Goal: Information Seeking & Learning: Learn about a topic

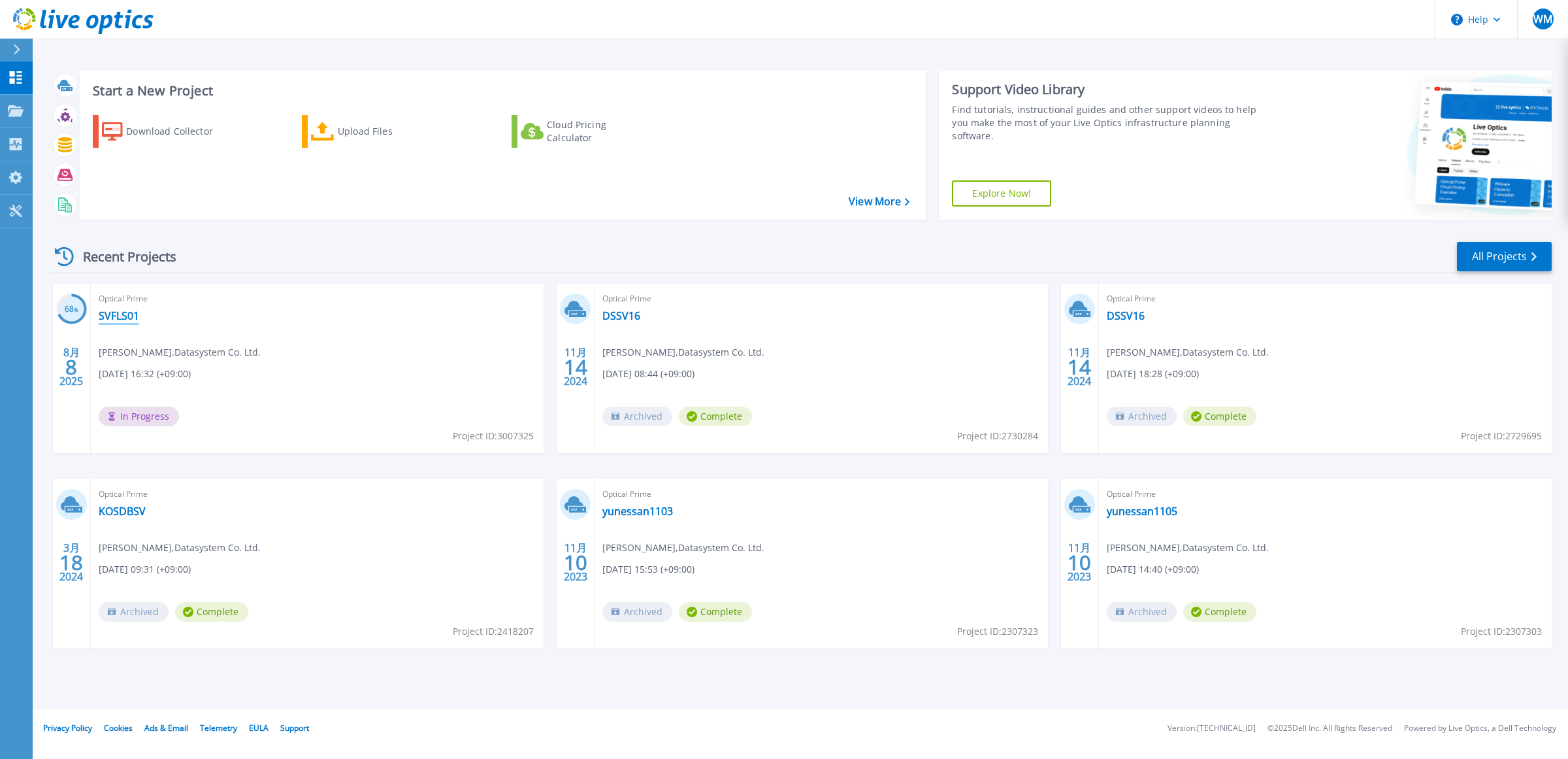
click at [120, 321] on link "SVFLS01" at bounding box center [119, 316] width 40 height 13
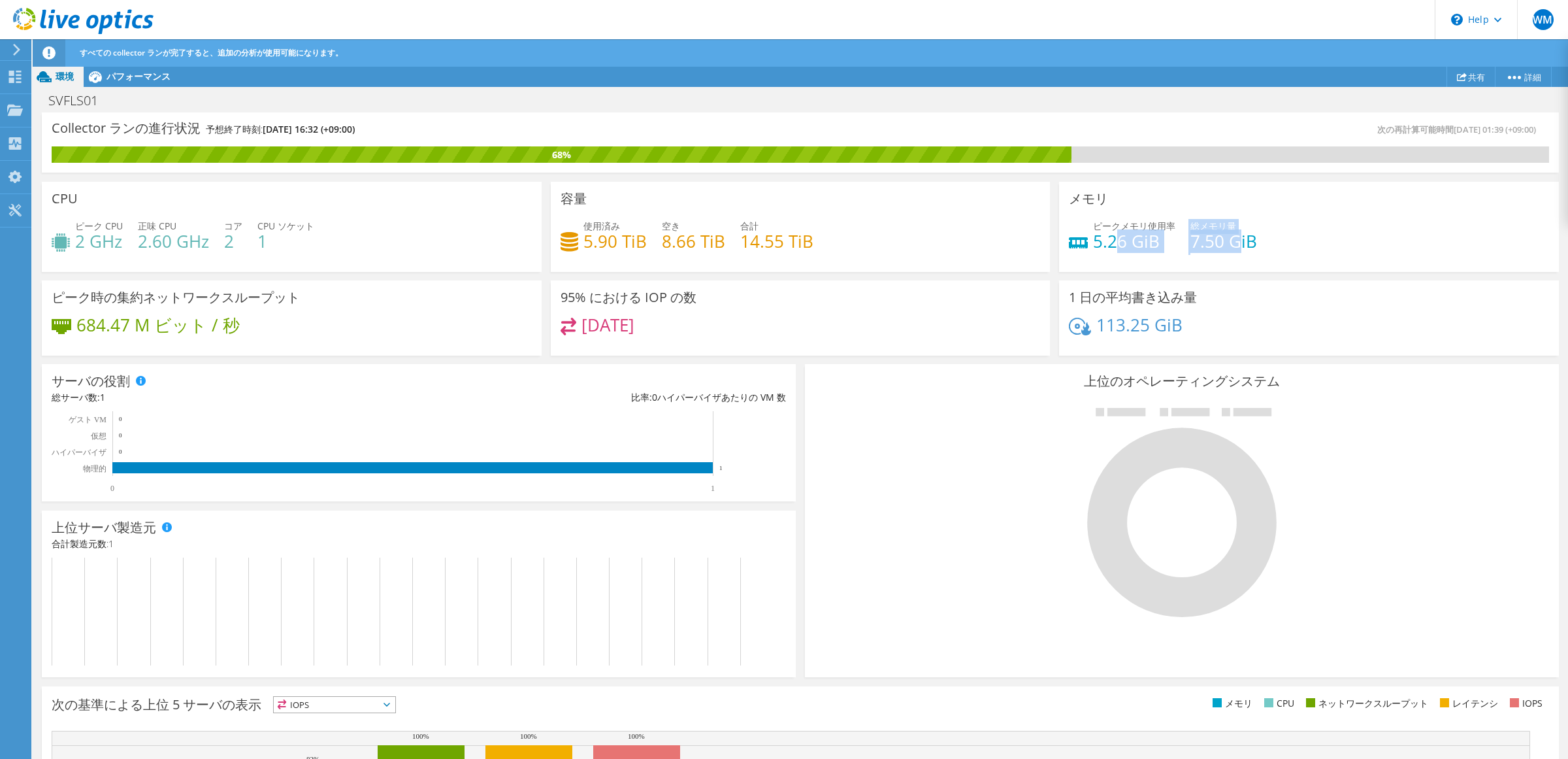
drag, startPoint x: 1228, startPoint y: 240, endPoint x: 1105, endPoint y: 244, distance: 123.1
click at [1105, 244] on div "ピークメモリ使用率 5.26 GiB 総メモリ量 7.50 GiB" at bounding box center [1309, 239] width 480 height 42
click at [1105, 244] on h4 "5.26 GiB" at bounding box center [1134, 241] width 83 height 14
drag, startPoint x: 1091, startPoint y: 244, endPoint x: 1232, endPoint y: 247, distance: 141.0
click at [1232, 247] on div "ピークメモリ使用率 5.26 GiB 総メモリ量 7.50 GiB" at bounding box center [1309, 239] width 480 height 42
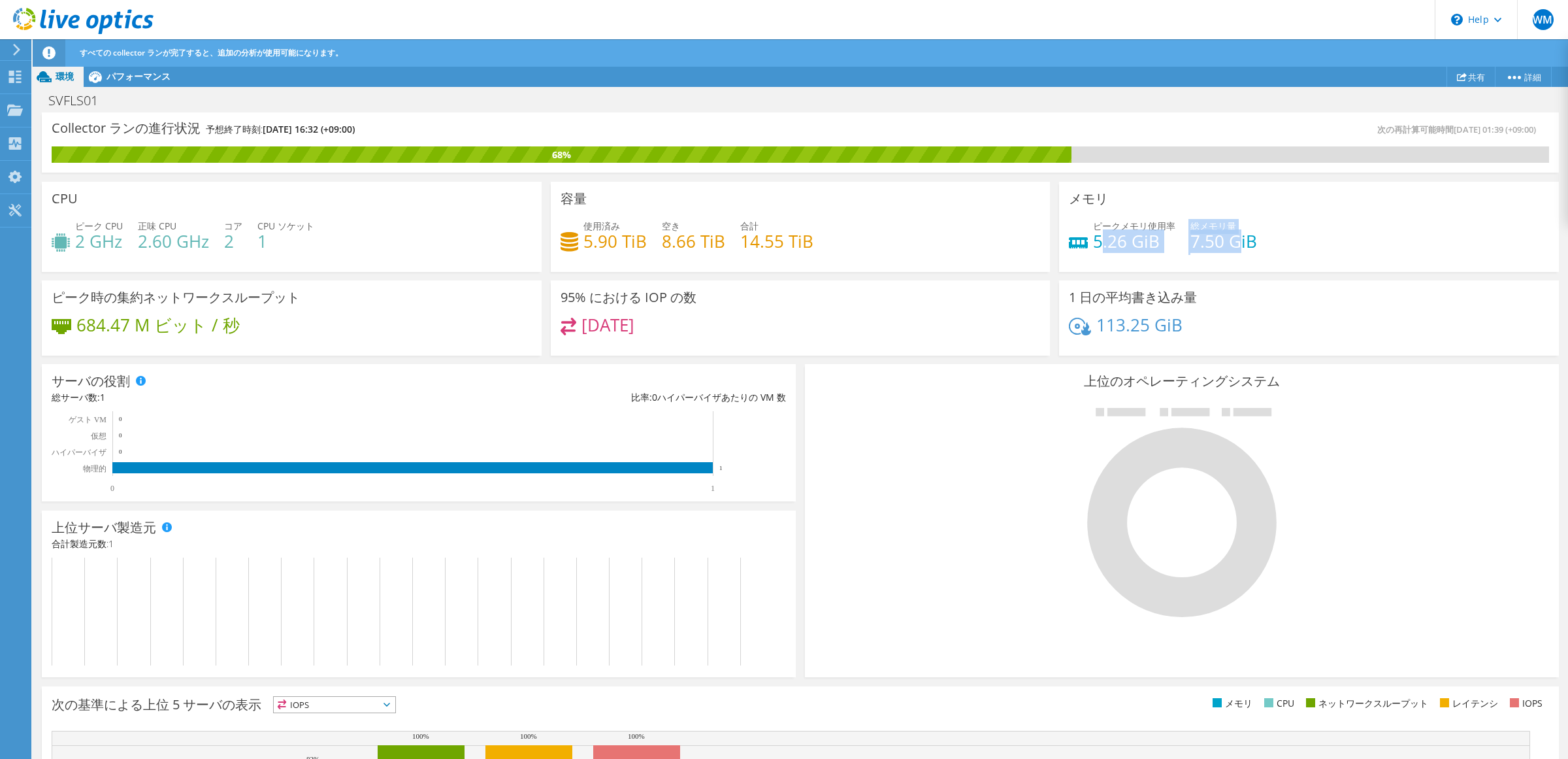
click at [1233, 247] on h4 "7.50 GiB" at bounding box center [1224, 241] width 67 height 14
drag, startPoint x: 1244, startPoint y: 249, endPoint x: 1085, endPoint y: 247, distance: 159.0
click at [1085, 247] on div "ピークメモリ使用率 5.26 GiB 総メモリ量 7.50 GiB" at bounding box center [1309, 239] width 480 height 42
click at [1092, 247] on h4 "5.26 GiB" at bounding box center [1134, 241] width 83 height 14
click at [135, 83] on div "パフォーマンス" at bounding box center [132, 76] width 97 height 21
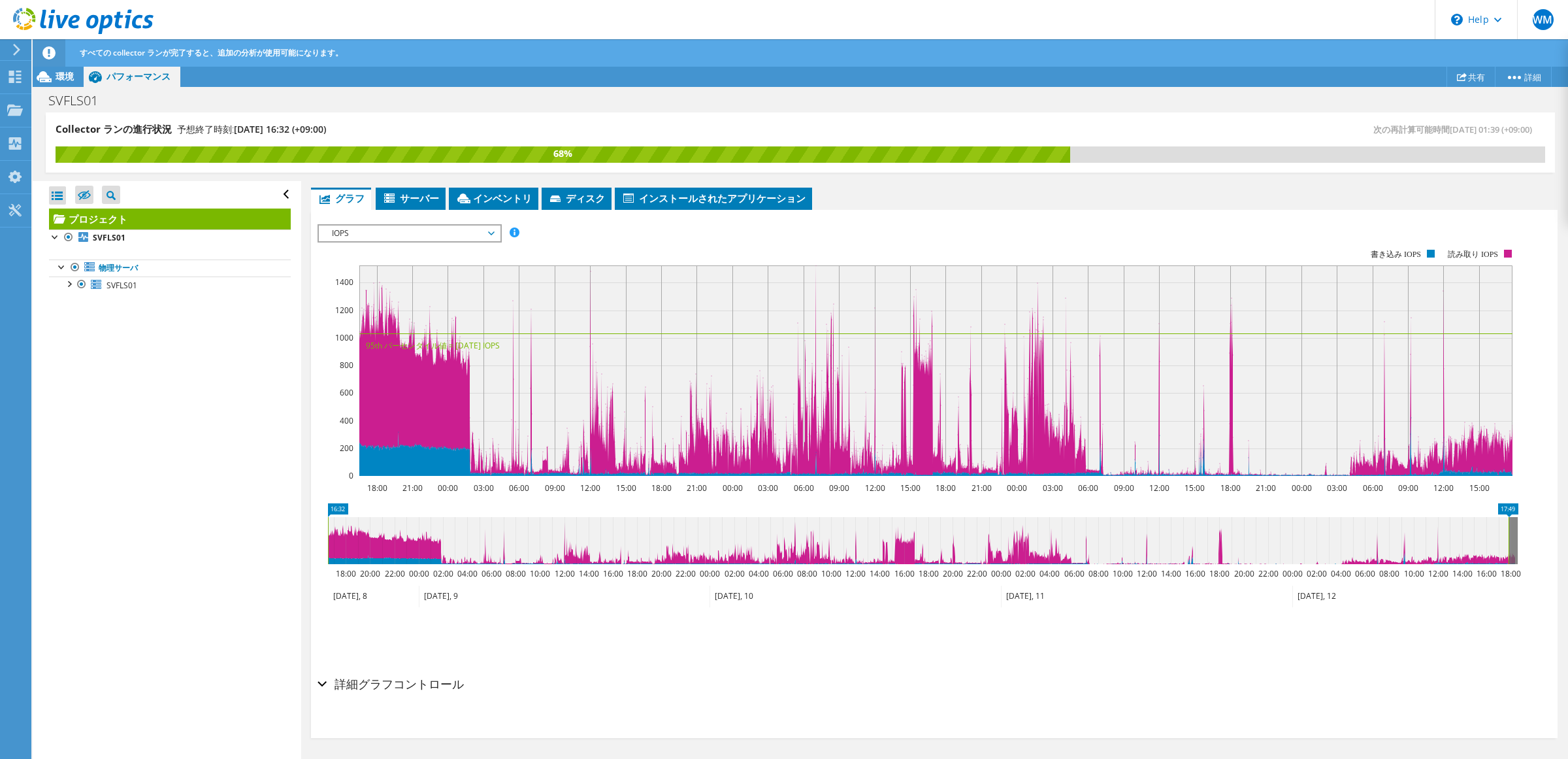
click at [416, 233] on span "IOPS" at bounding box center [409, 233] width 168 height 15
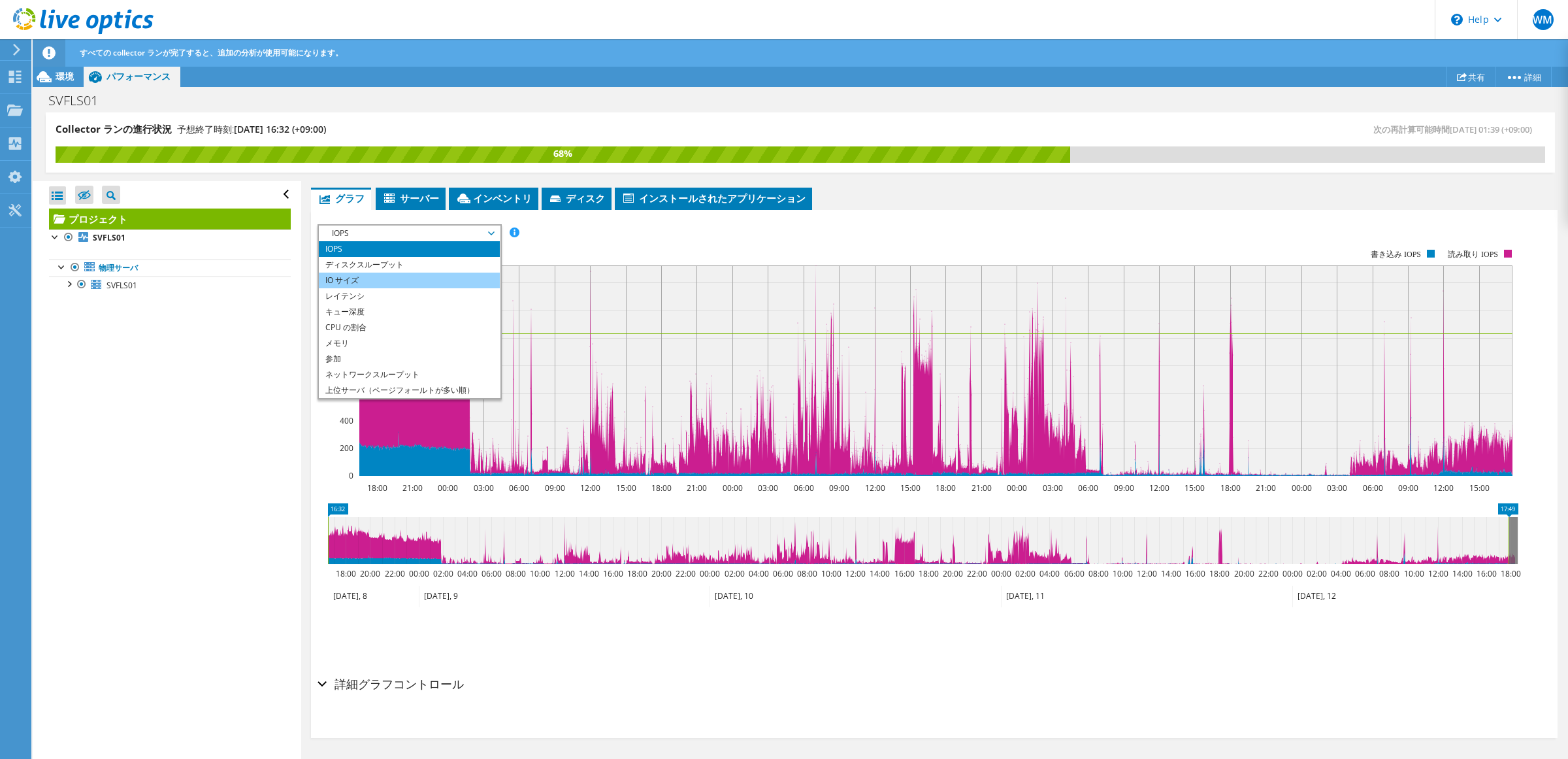
click at [392, 283] on li "IO サイズ" at bounding box center [409, 280] width 181 height 15
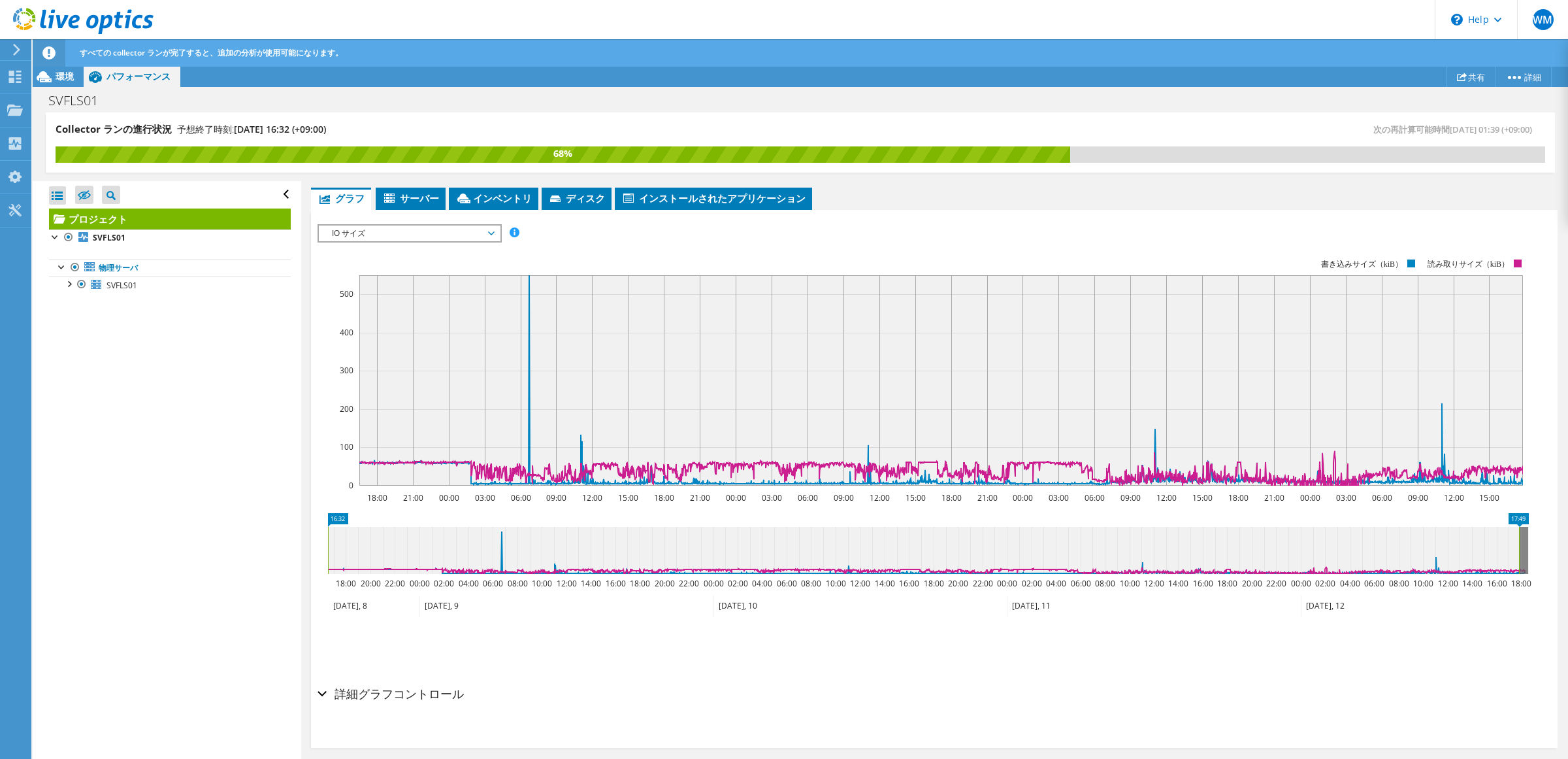
click at [438, 236] on span "IO サイズ" at bounding box center [409, 233] width 168 height 15
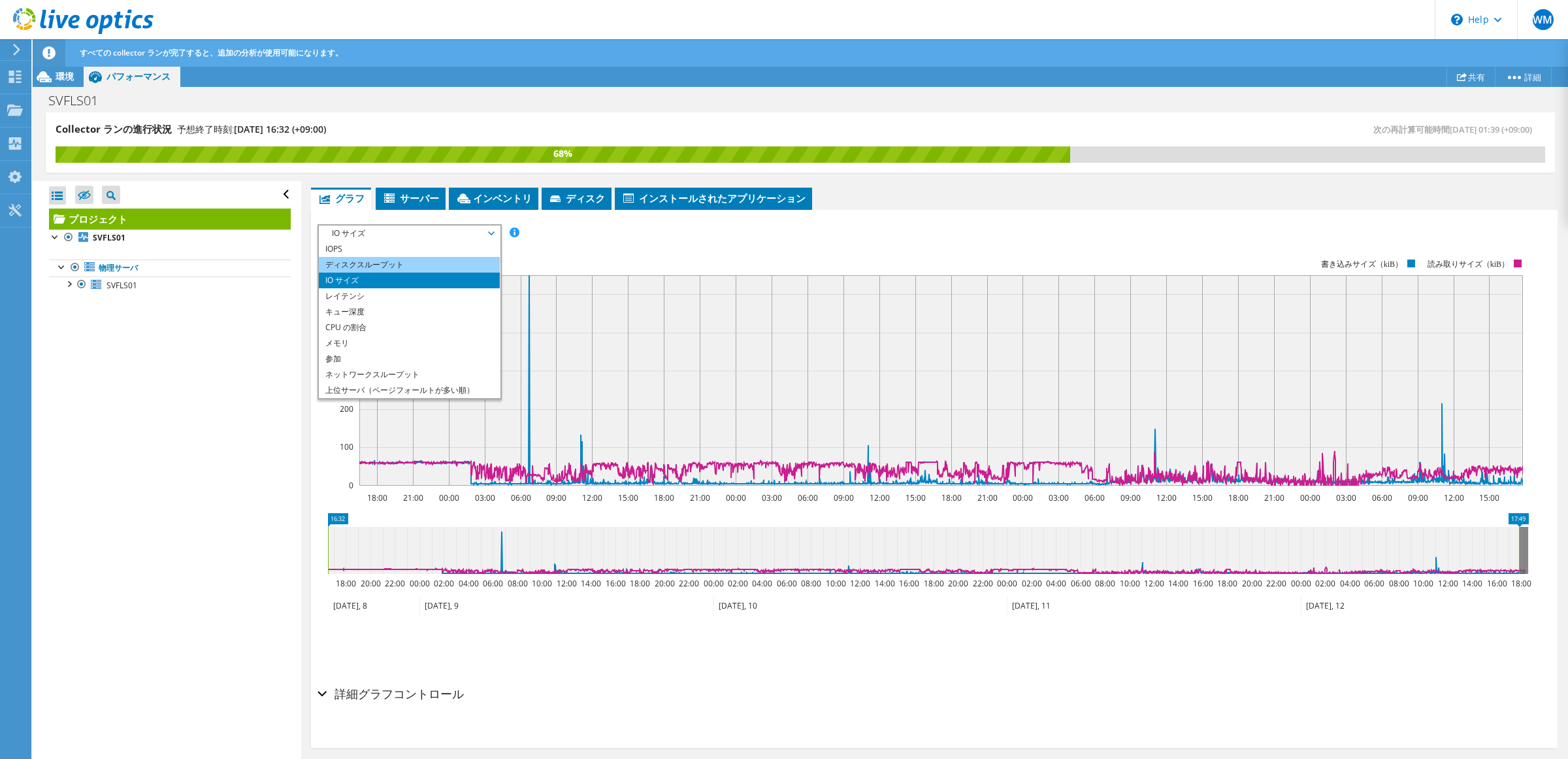
click at [438, 266] on li "ディスクスループット" at bounding box center [409, 264] width 181 height 15
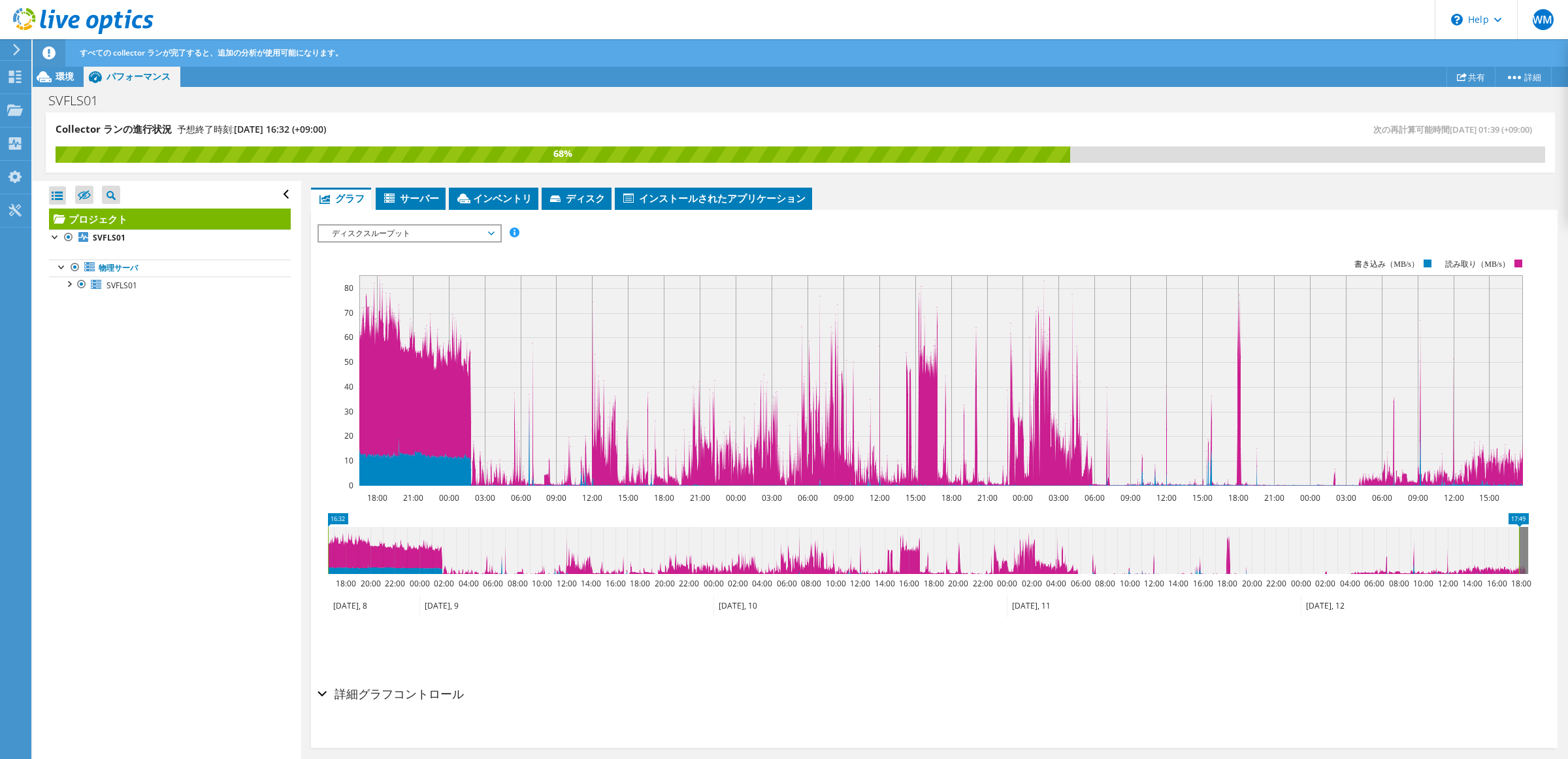
click at [448, 240] on div "ディスクスループット IOPS ディスクスループット IO サイズ レイテンシ キュー深度 CPU の割合 メモリ ページフォールト 参加 ネットワークスルー…" at bounding box center [409, 233] width 184 height 18
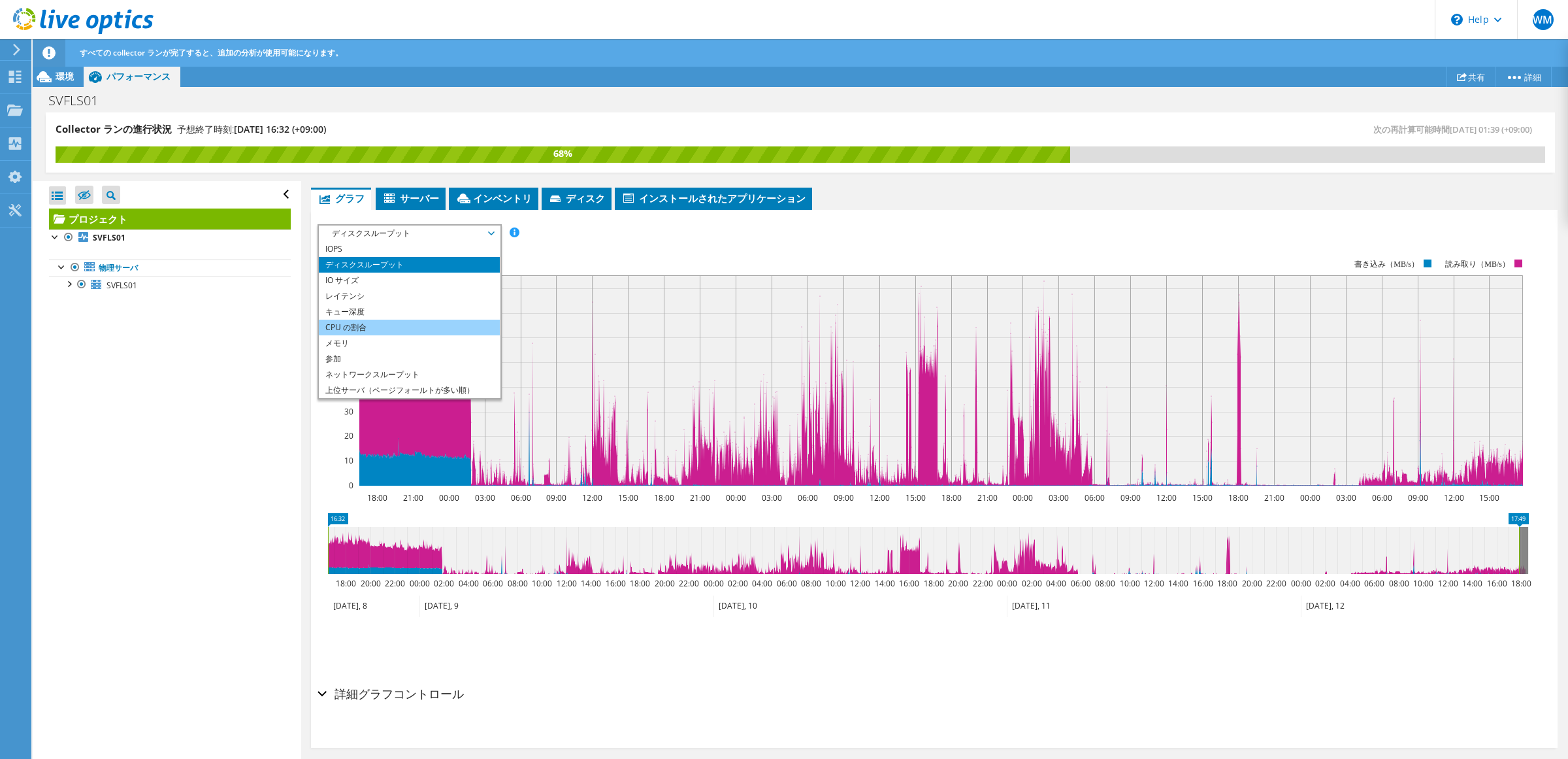
click at [423, 326] on li "CPU の割合" at bounding box center [409, 326] width 181 height 15
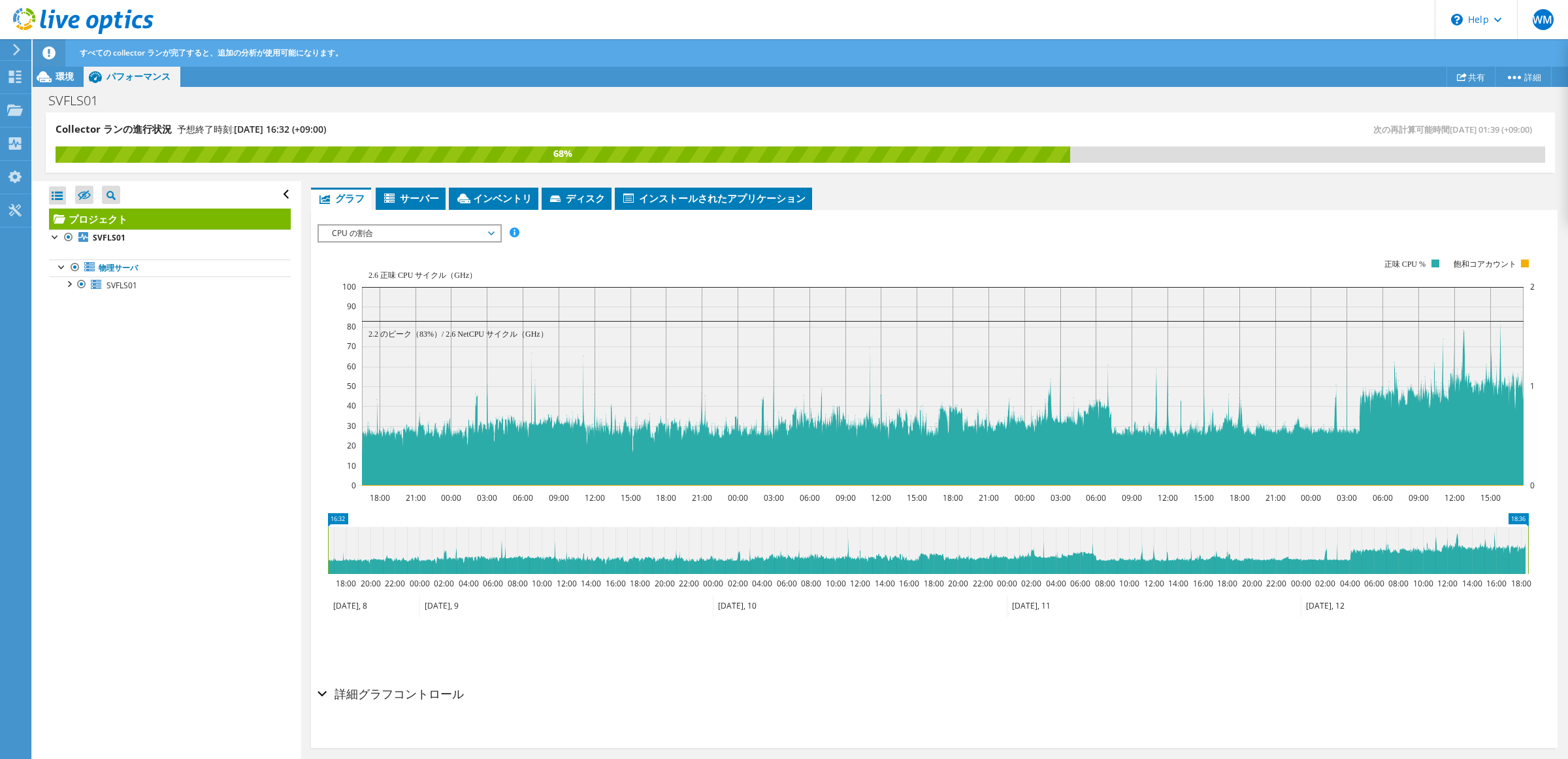
drag, startPoint x: 1520, startPoint y: 550, endPoint x: 1549, endPoint y: 550, distance: 29.0
click at [1549, 550] on div "プロジェクト 詳細 次の準備ができました: [PERSON_NAME], [EMAIL_ADDRESS][DOMAIN_NAME] アカウント Datasys…" at bounding box center [934, 362] width 1266 height 816
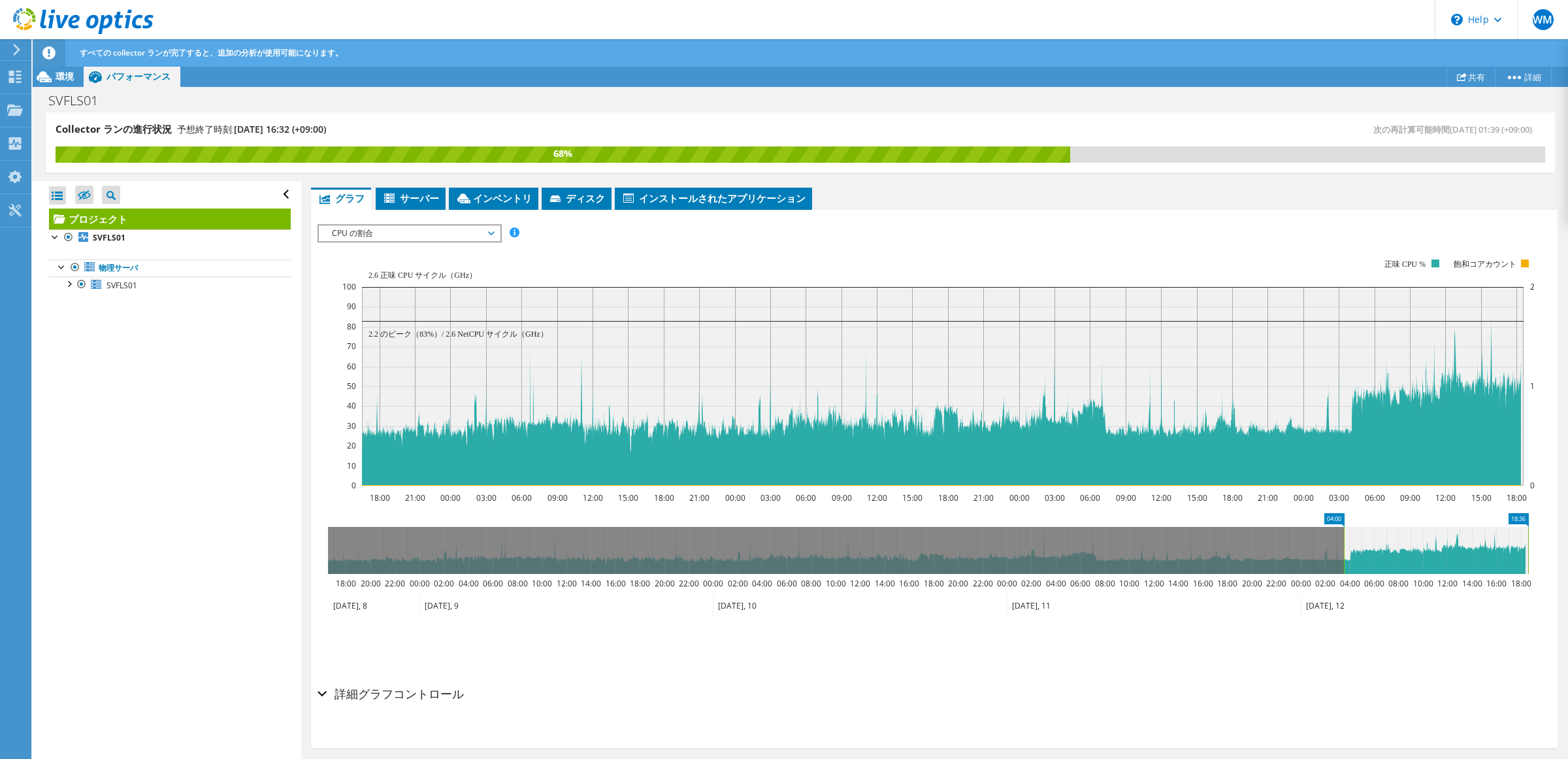
drag, startPoint x: 326, startPoint y: 533, endPoint x: 1342, endPoint y: 541, distance: 1016.0
click at [1342, 541] on rect at bounding box center [1344, 550] width 5 height 47
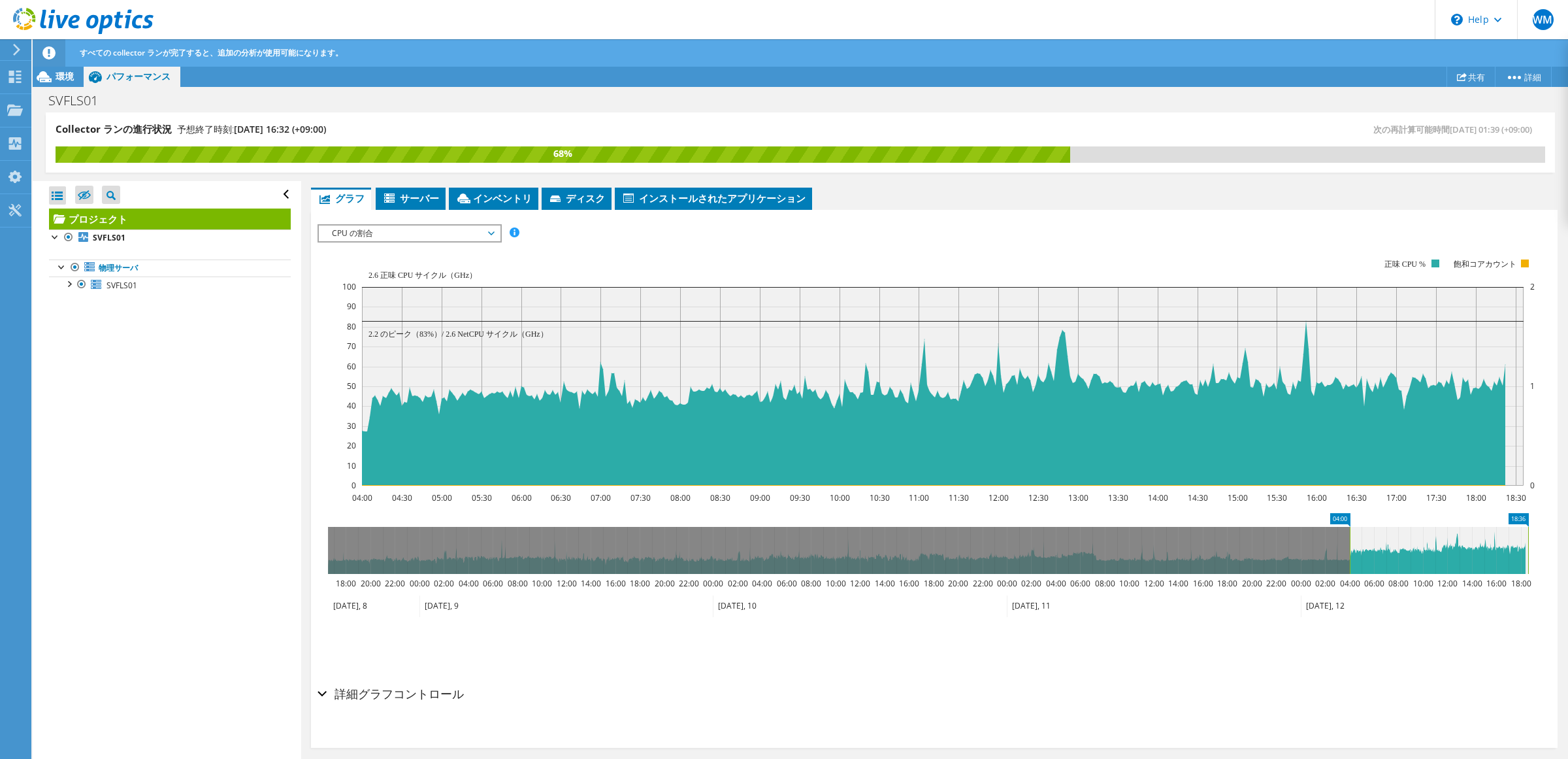
click at [460, 234] on span "CPU の割合" at bounding box center [409, 233] width 168 height 15
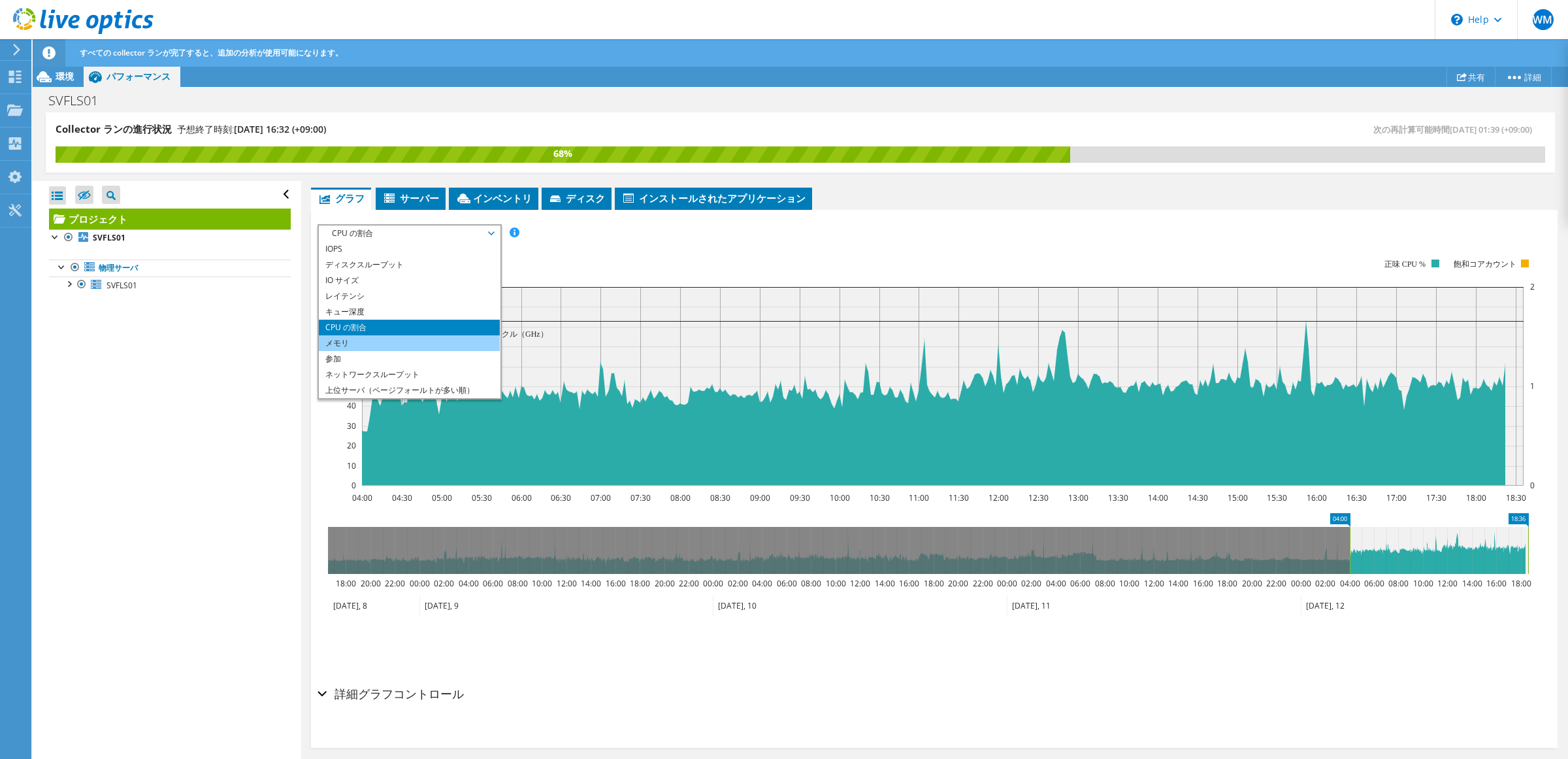
click at [419, 341] on li "メモリ" at bounding box center [409, 343] width 181 height 15
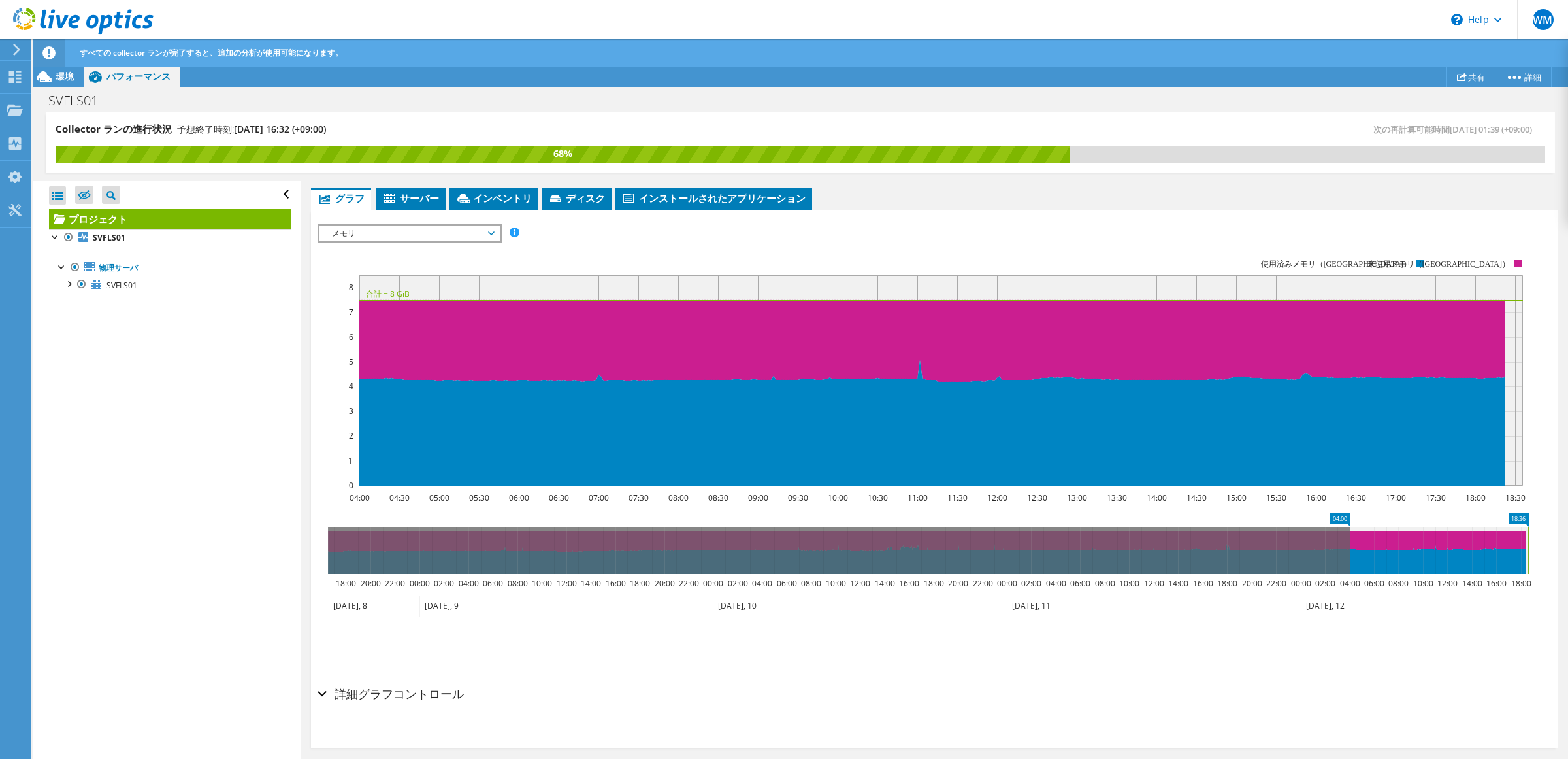
click at [428, 223] on div "IOPS ディスクスループット IO サイズ レイテンシ キュー深度 CPU の割合 メモリ ページフォールト 参加 ネットワークスループット 上位サーバ（ペ…" at bounding box center [934, 449] width 1234 height 462
click at [432, 230] on span "メモリ" at bounding box center [409, 233] width 168 height 15
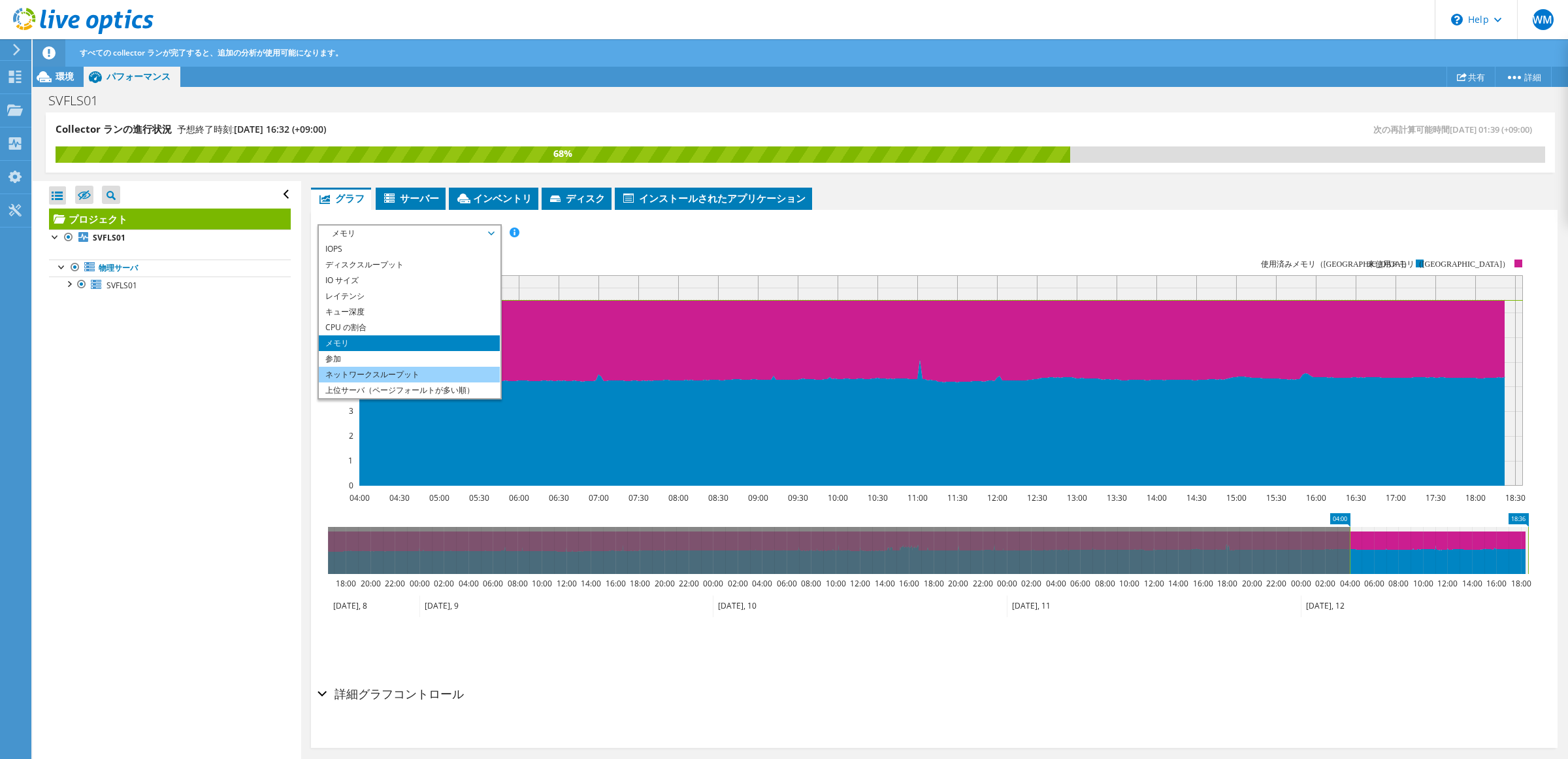
click at [413, 370] on li "ネットワークスループット" at bounding box center [409, 374] width 181 height 15
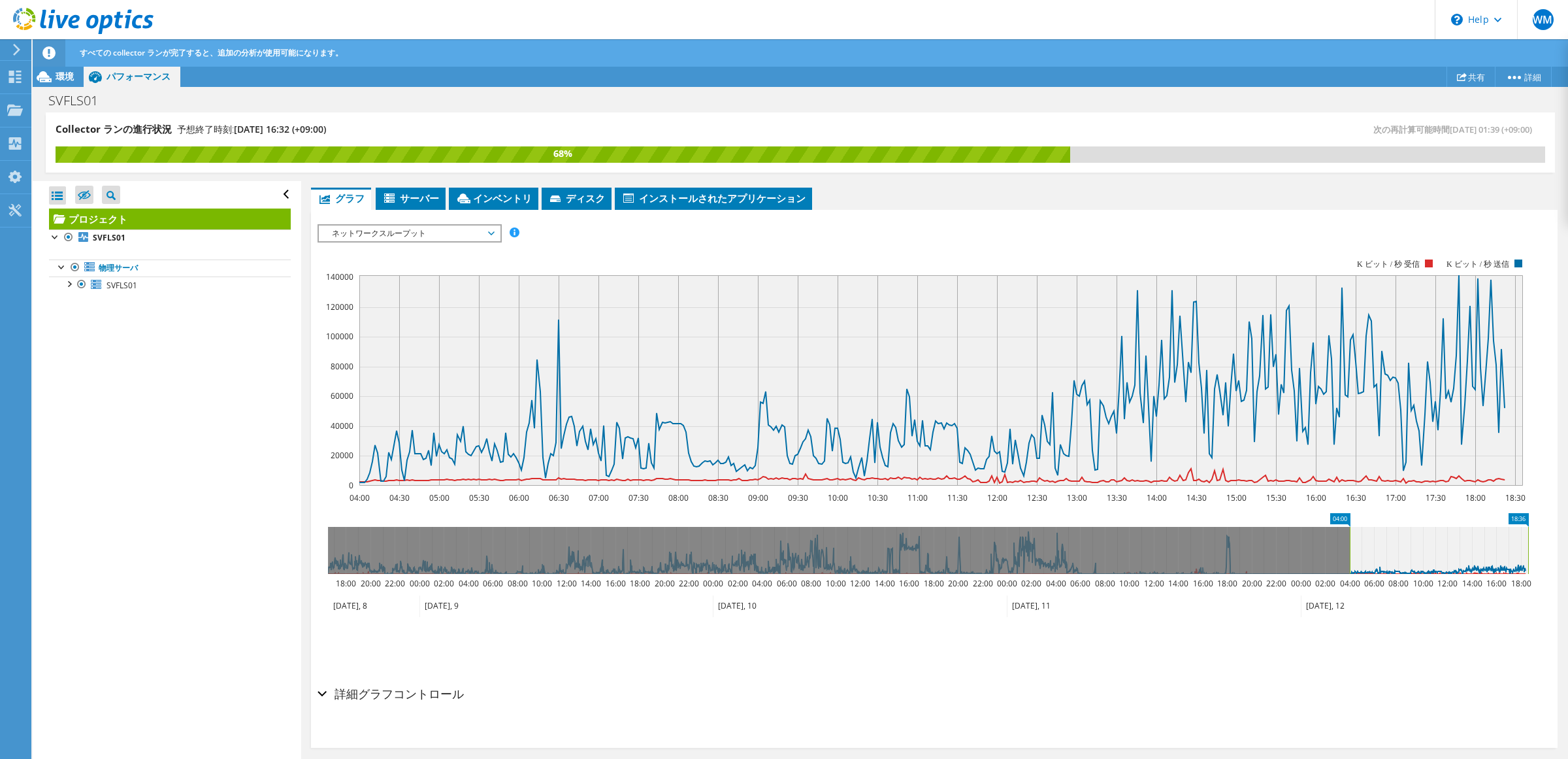
click at [419, 233] on span "ネットワークスループット" at bounding box center [409, 233] width 168 height 15
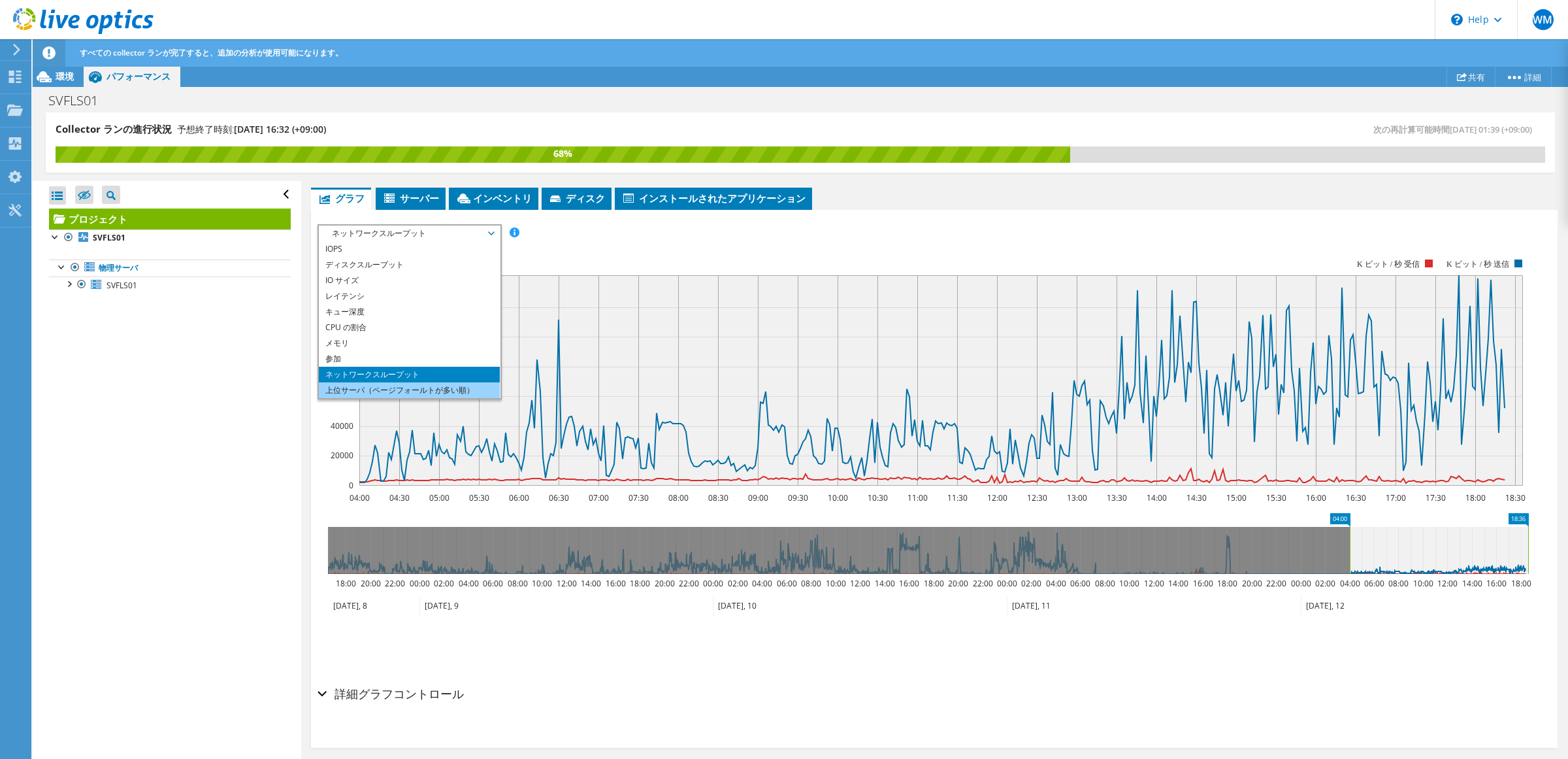
click at [424, 389] on li "上位サーバ（ページフォールトが多い順）" at bounding box center [409, 389] width 181 height 15
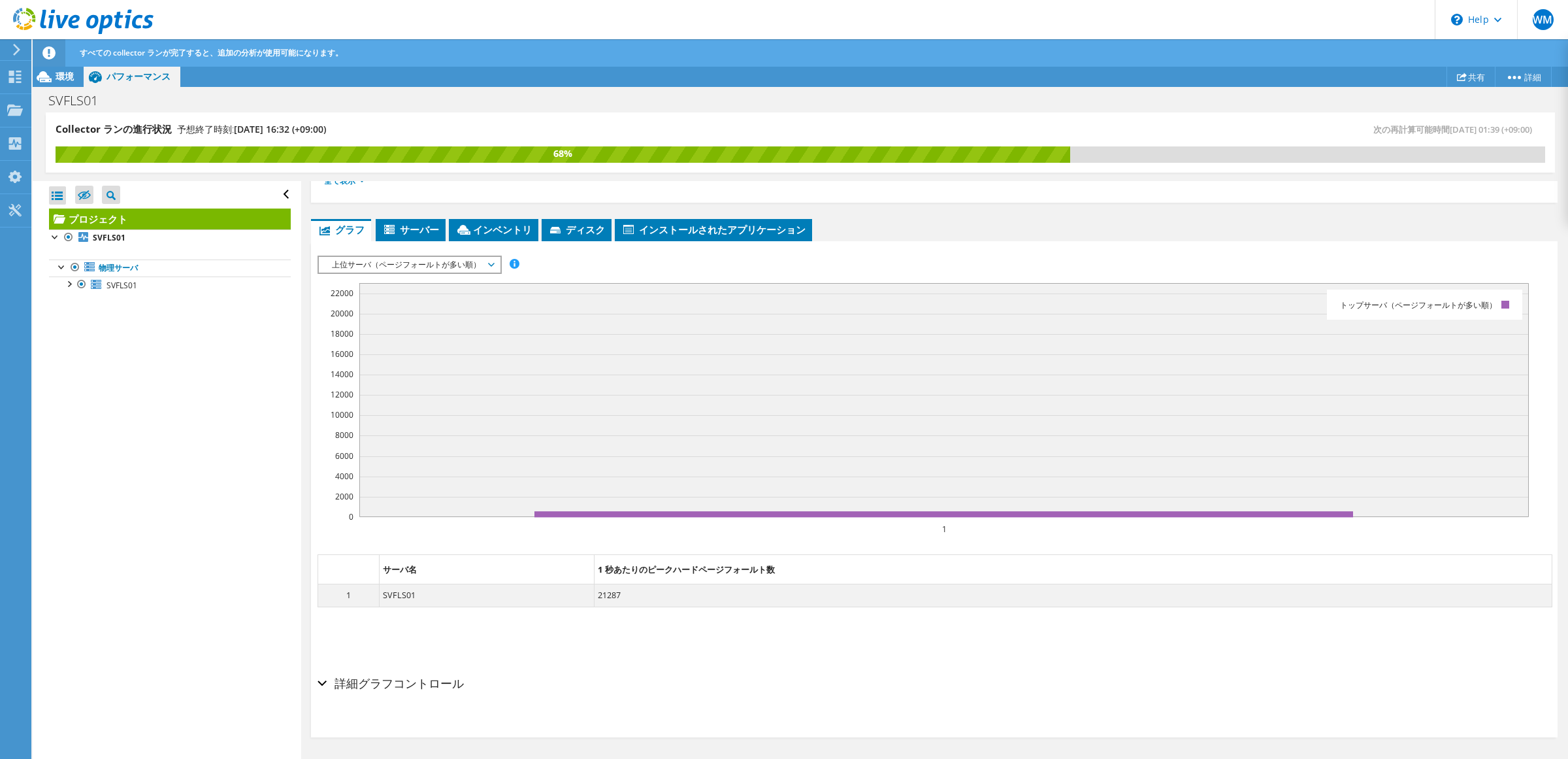
scroll to position [195, 0]
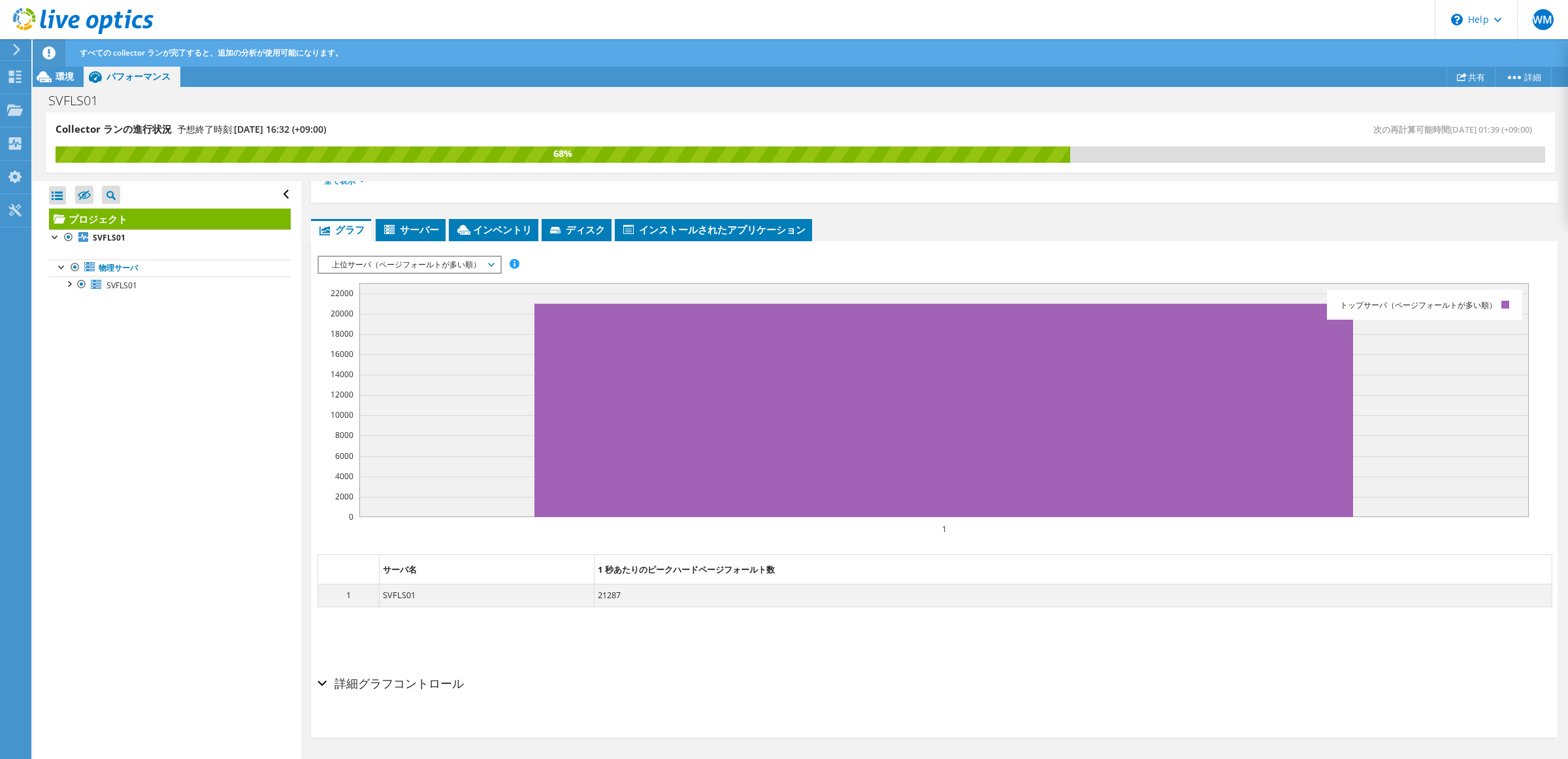
click at [408, 257] on span "上位サーバ（ページフォールトが多い順）" at bounding box center [409, 264] width 168 height 15
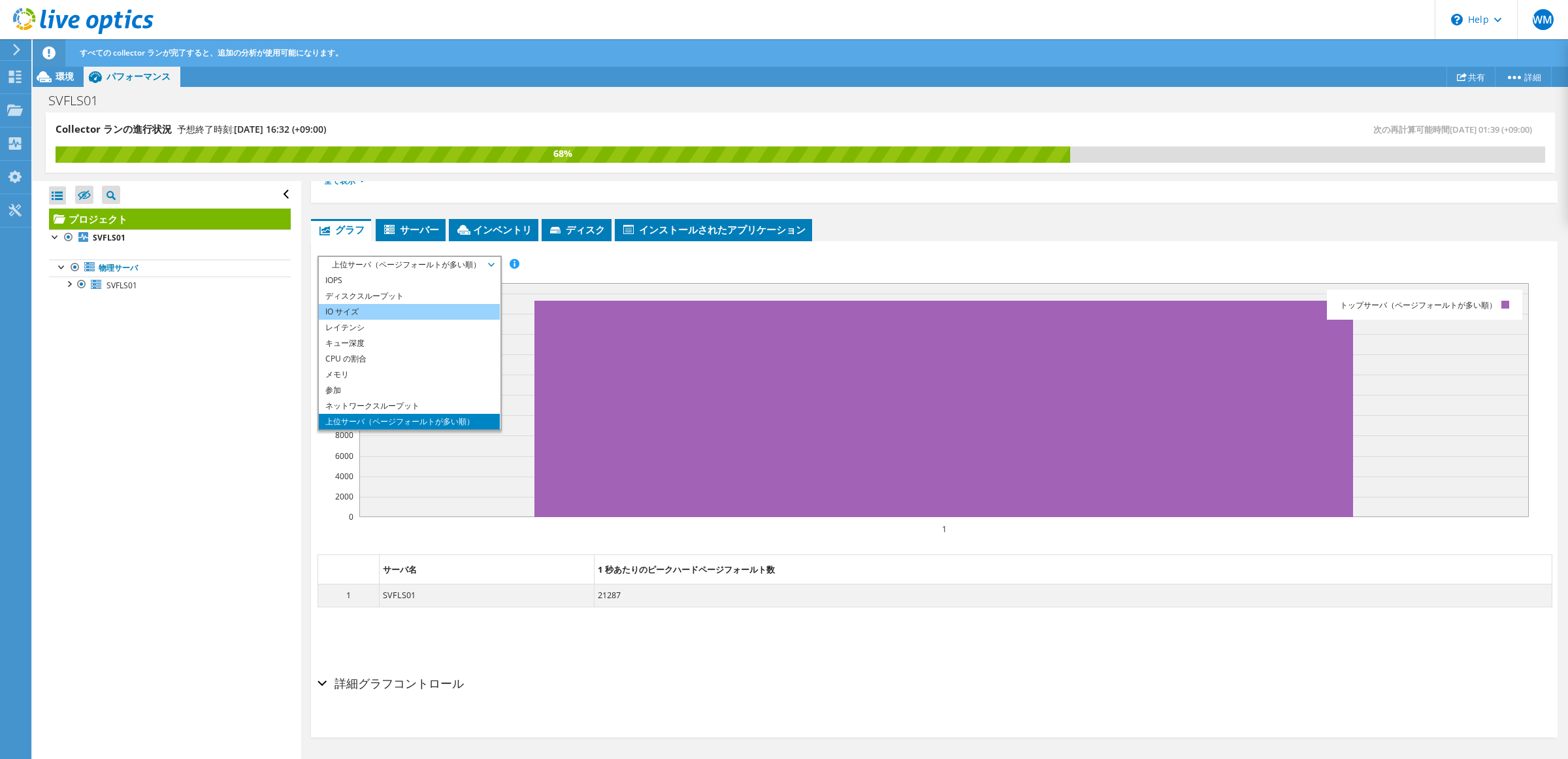
scroll to position [31, 0]
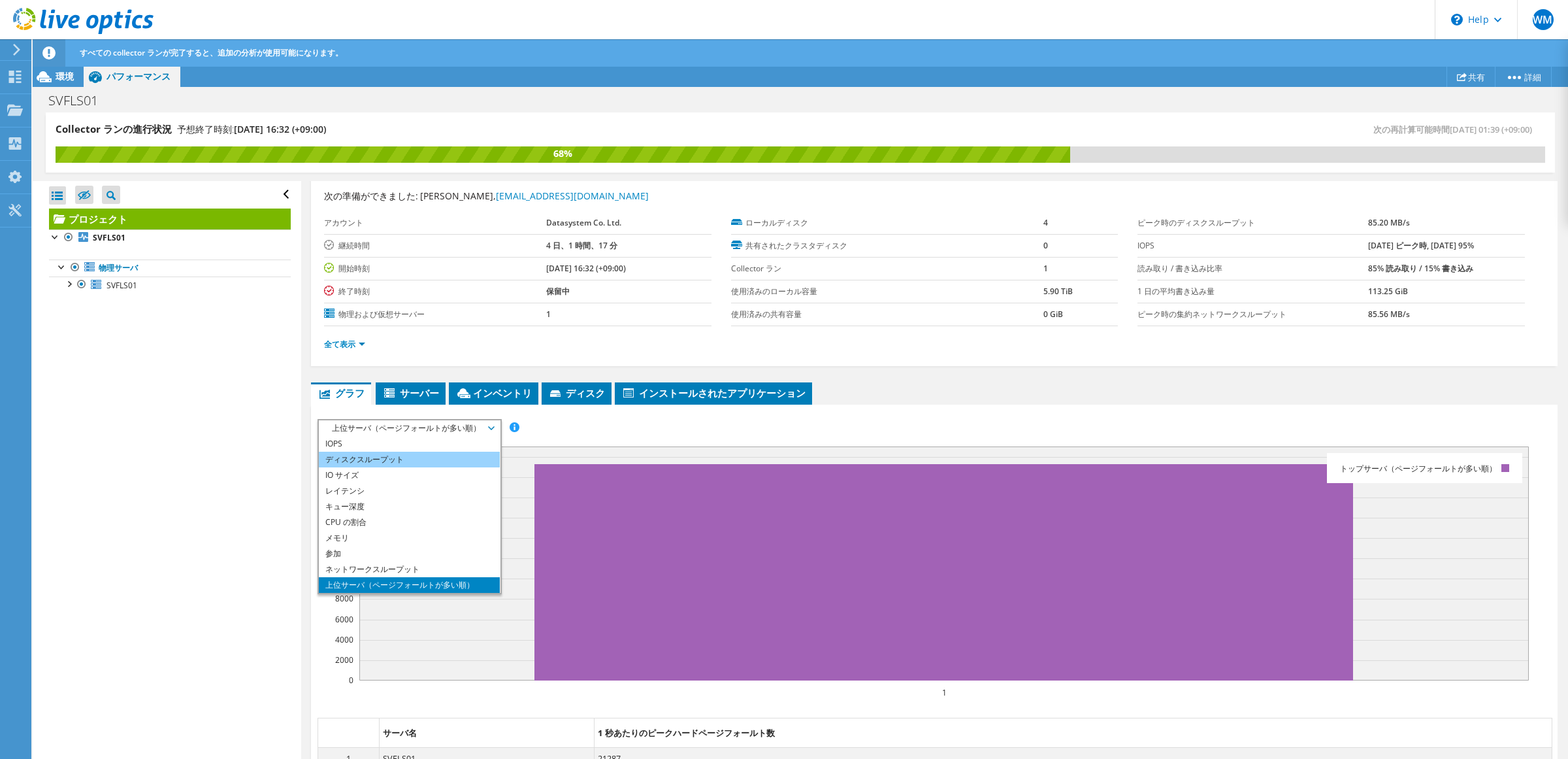
click at [418, 451] on li "ディスクスループット" at bounding box center [409, 459] width 181 height 15
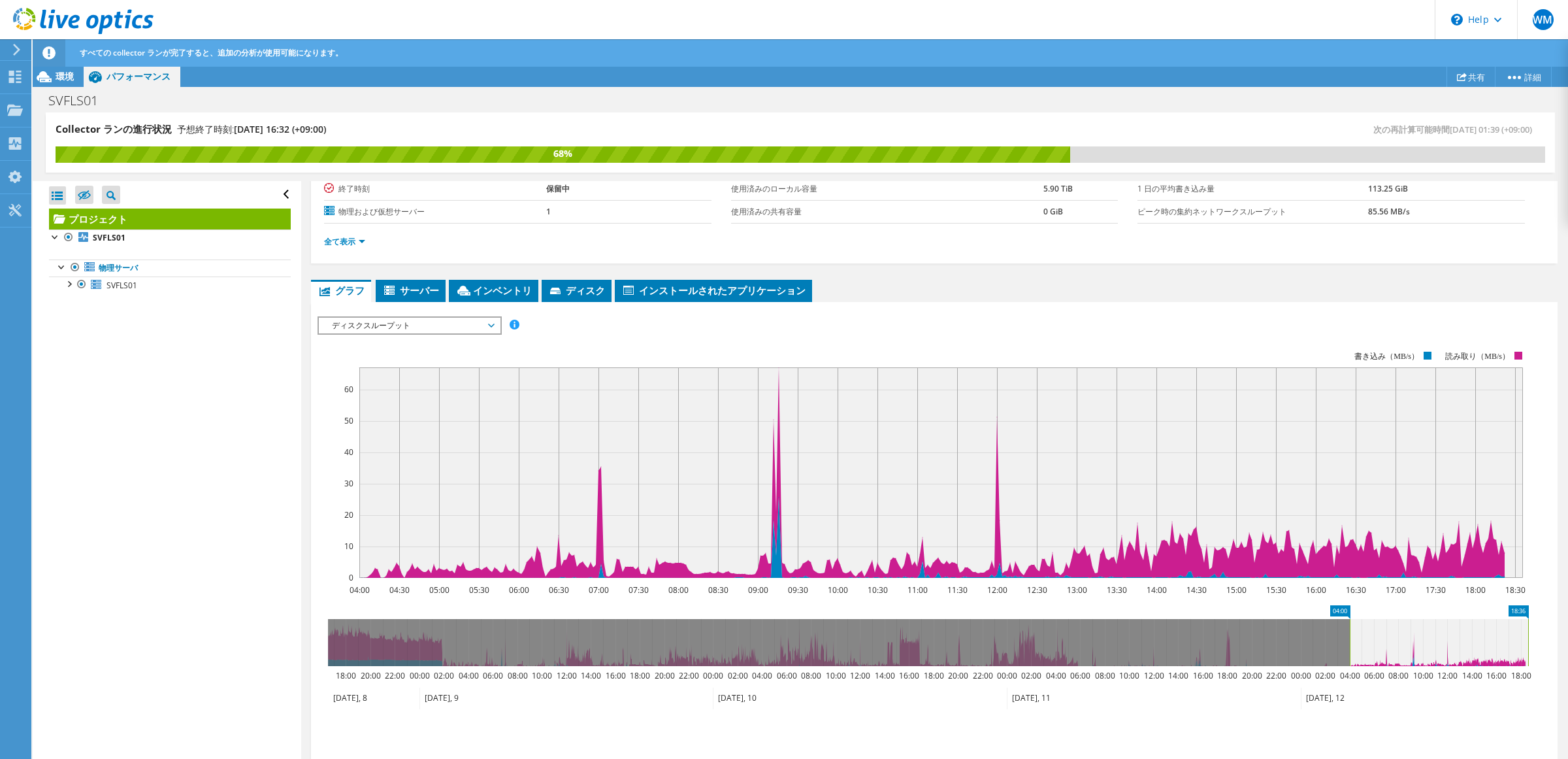
scroll to position [236, 0]
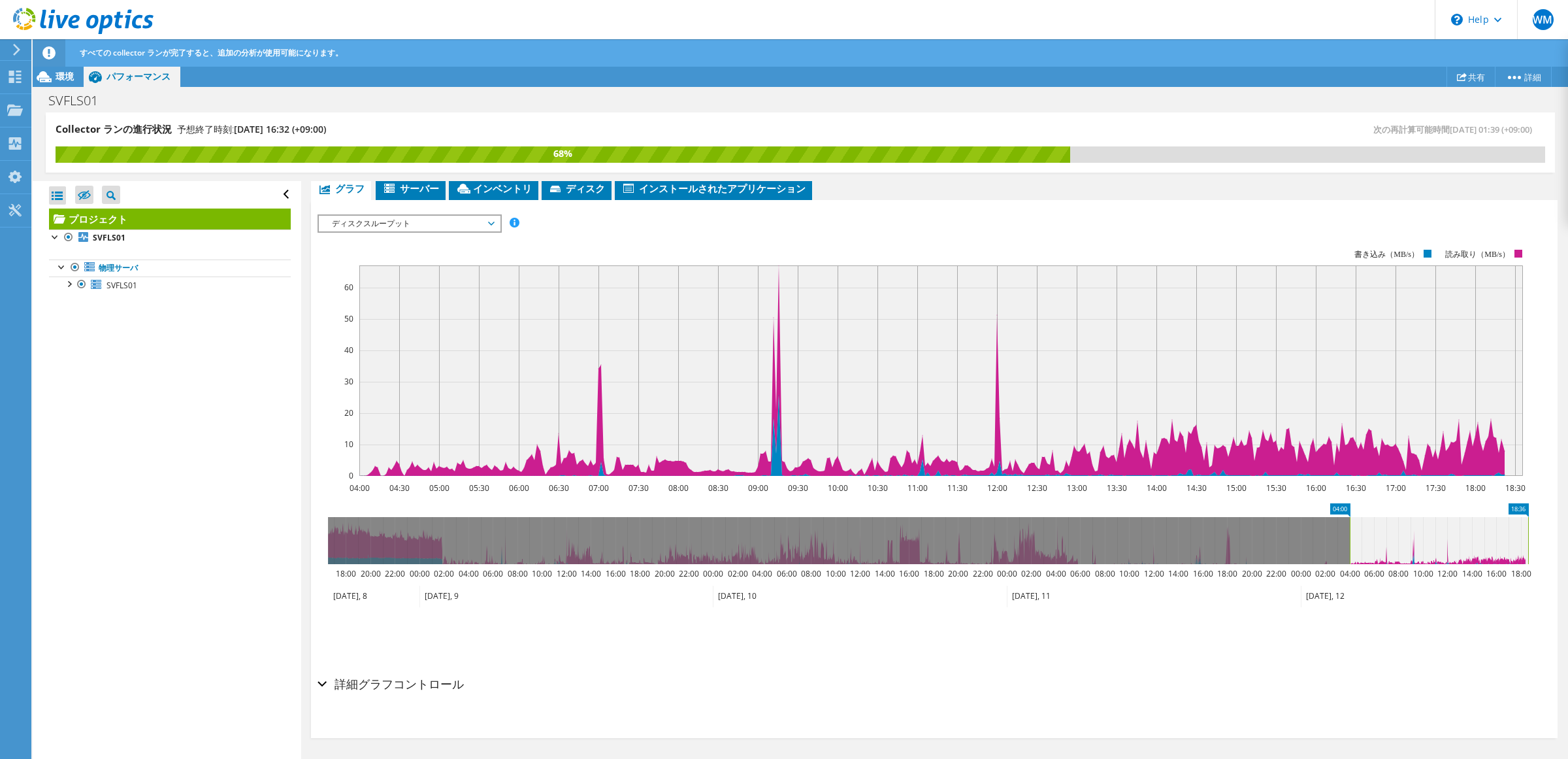
click at [477, 226] on span "ディスクスループット" at bounding box center [409, 223] width 168 height 15
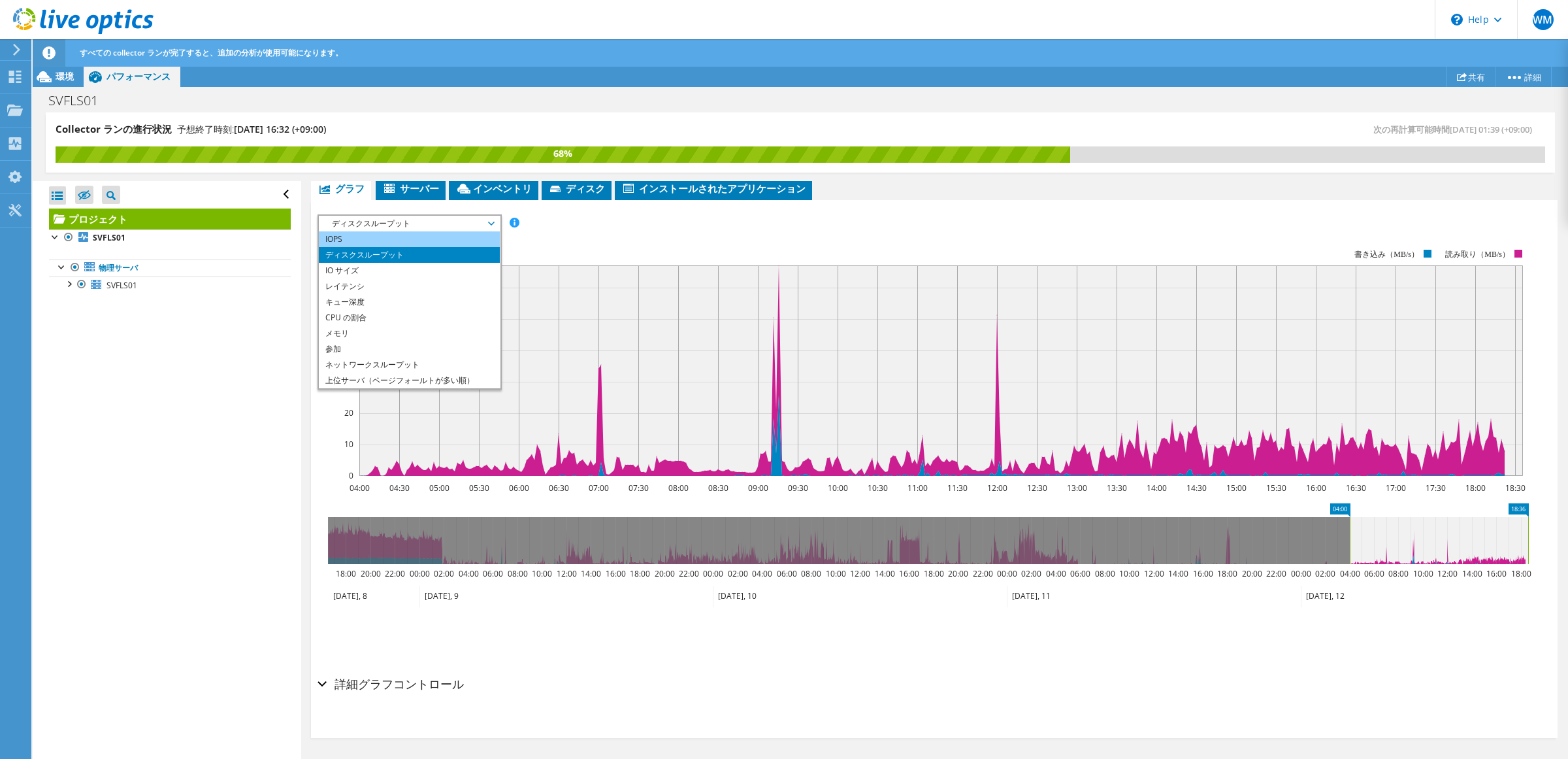
click at [432, 243] on li "IOPS" at bounding box center [409, 238] width 181 height 15
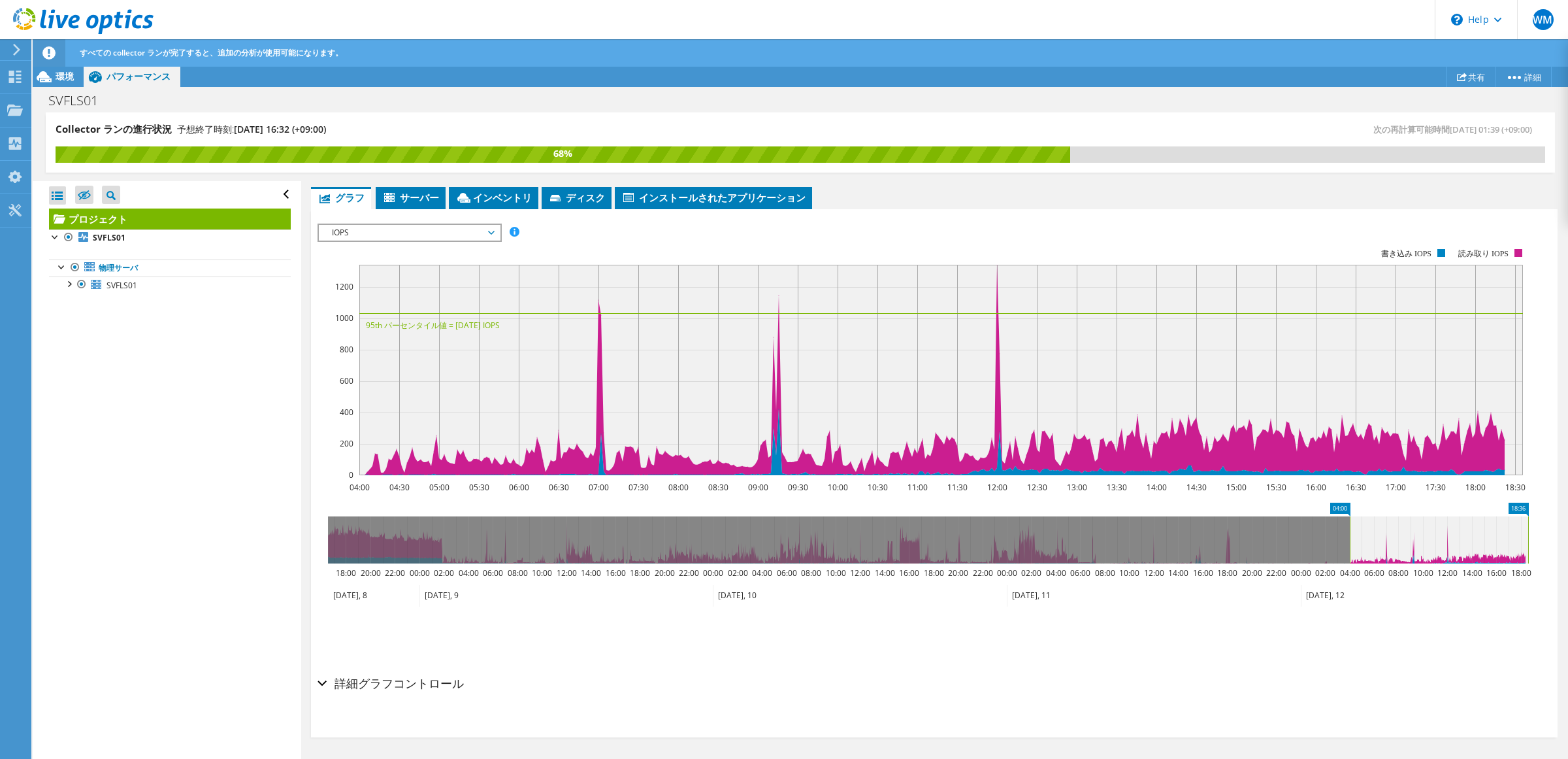
scroll to position [226, 0]
click at [442, 230] on span "IOPS" at bounding box center [409, 233] width 168 height 15
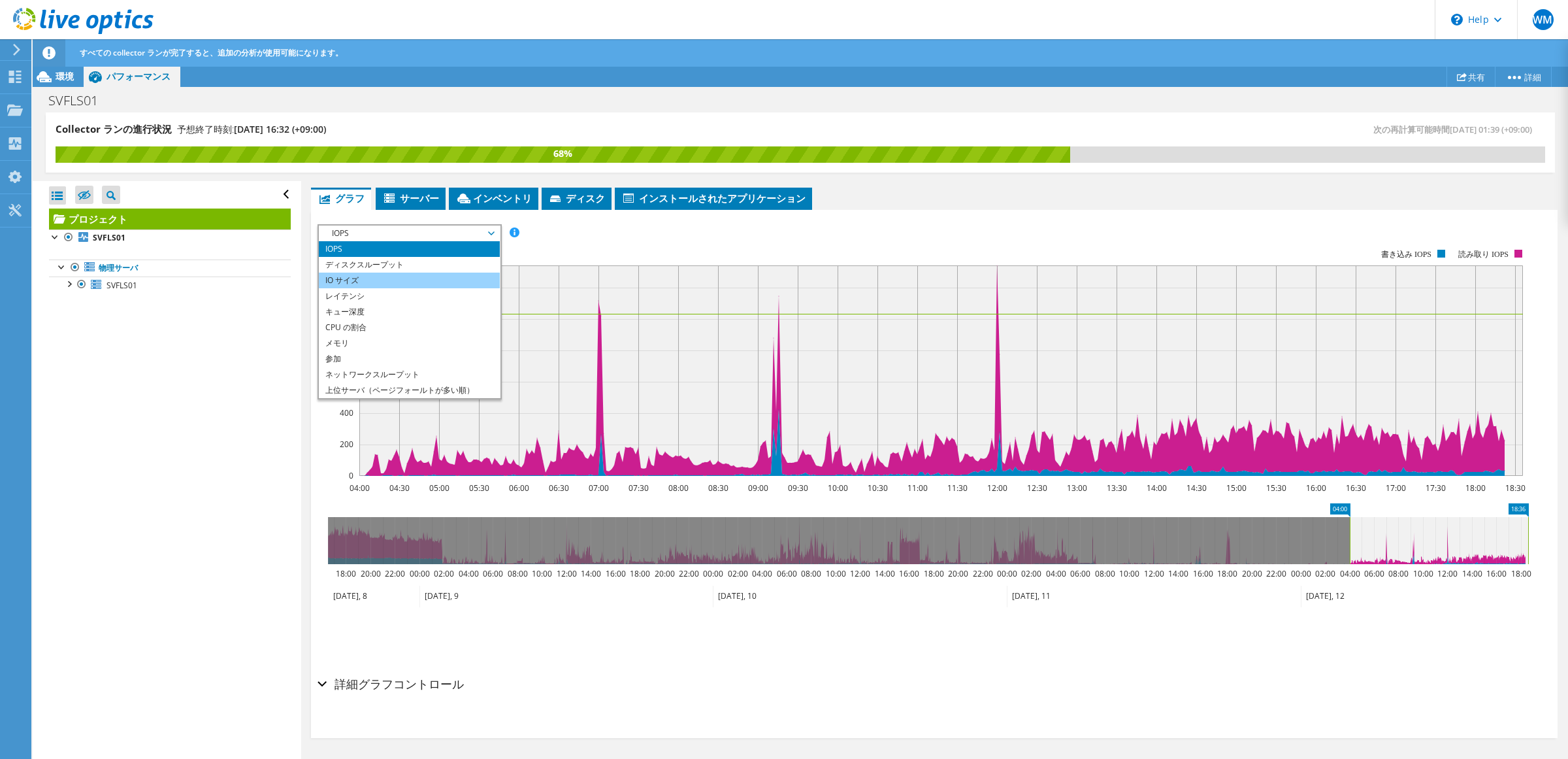
click at [438, 276] on li "IO サイズ" at bounding box center [409, 280] width 181 height 15
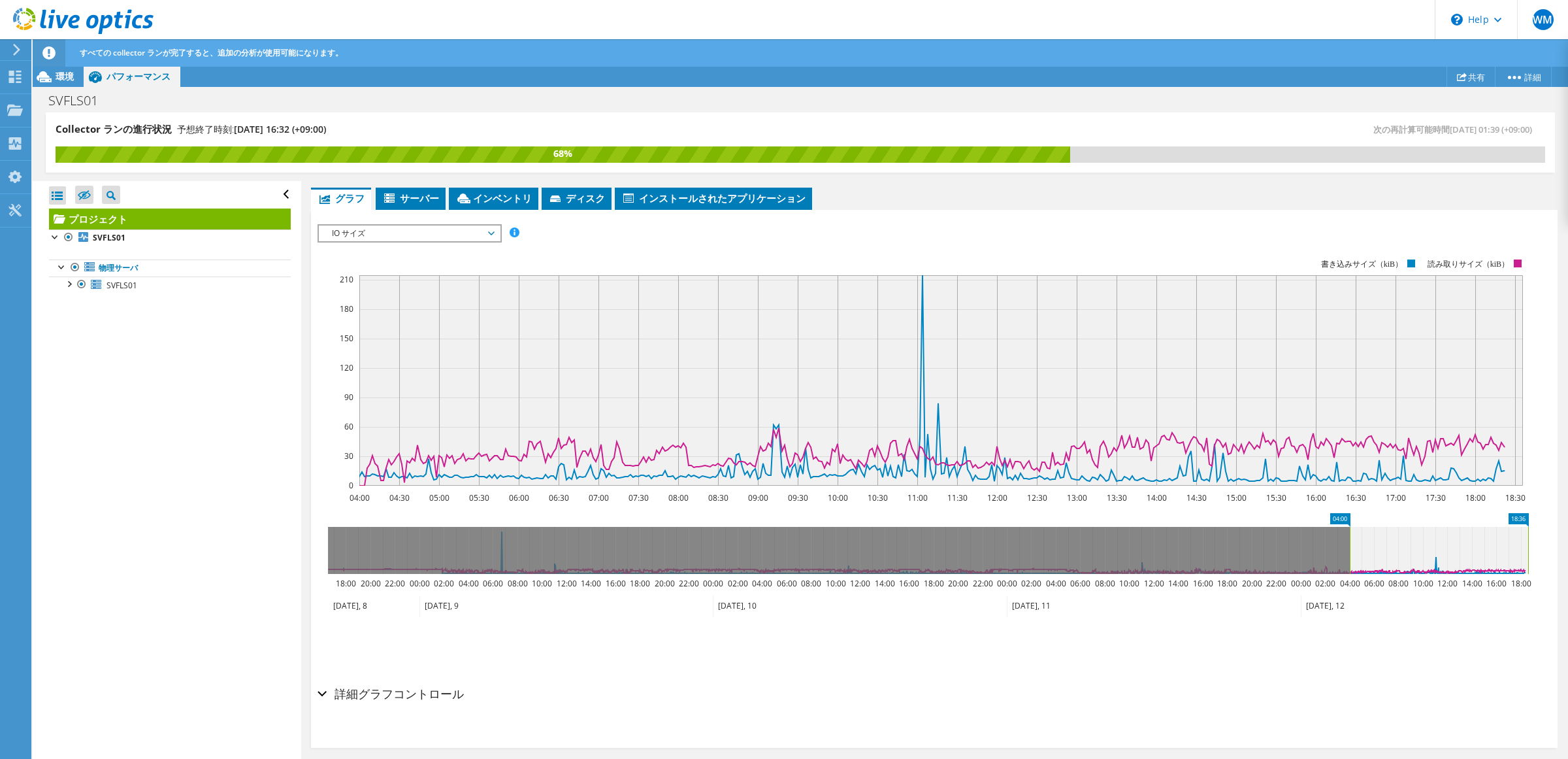
click at [439, 236] on span "IO サイズ" at bounding box center [409, 233] width 168 height 15
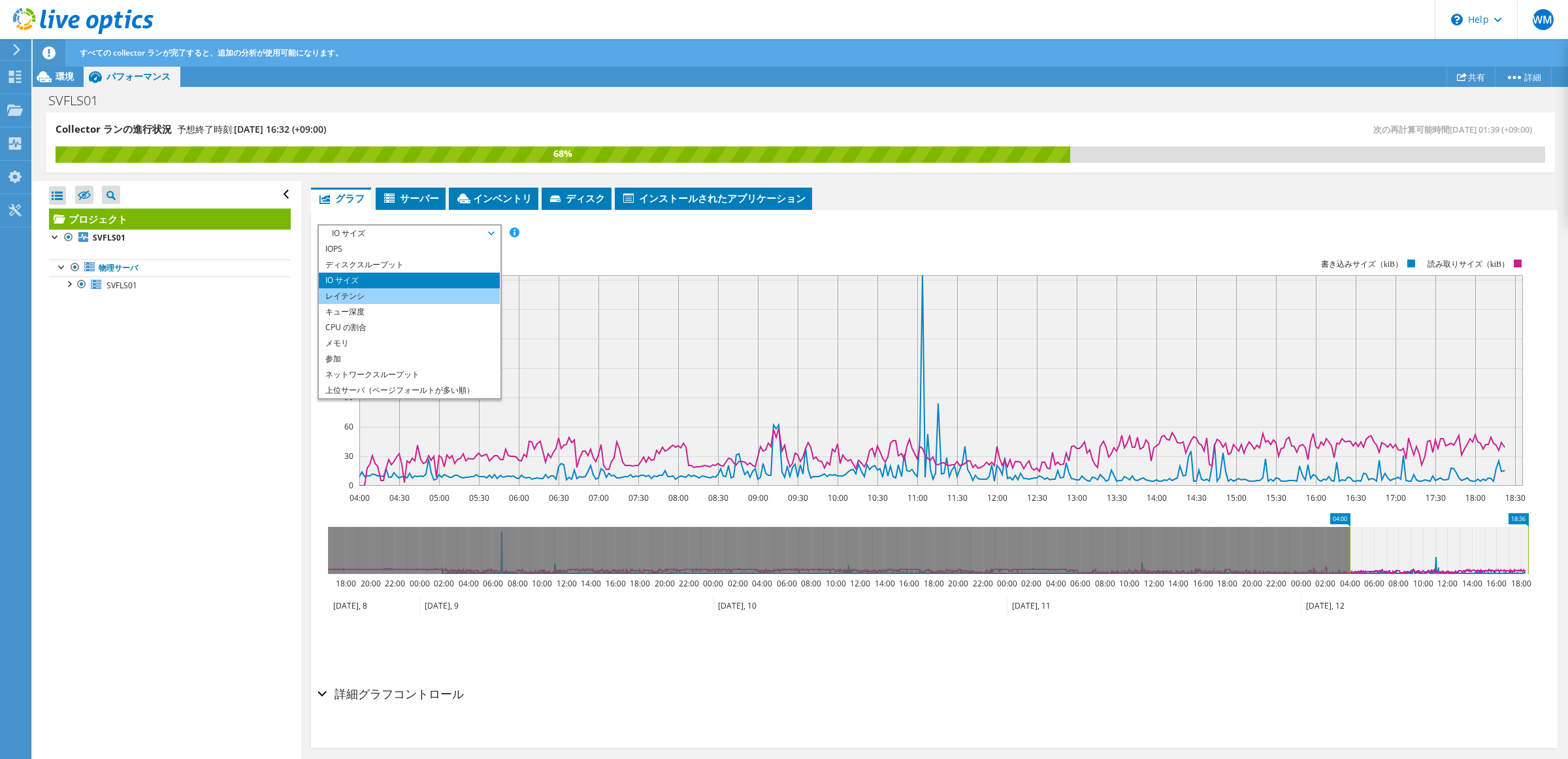
click at [428, 298] on li "レイテンシ" at bounding box center [409, 295] width 181 height 15
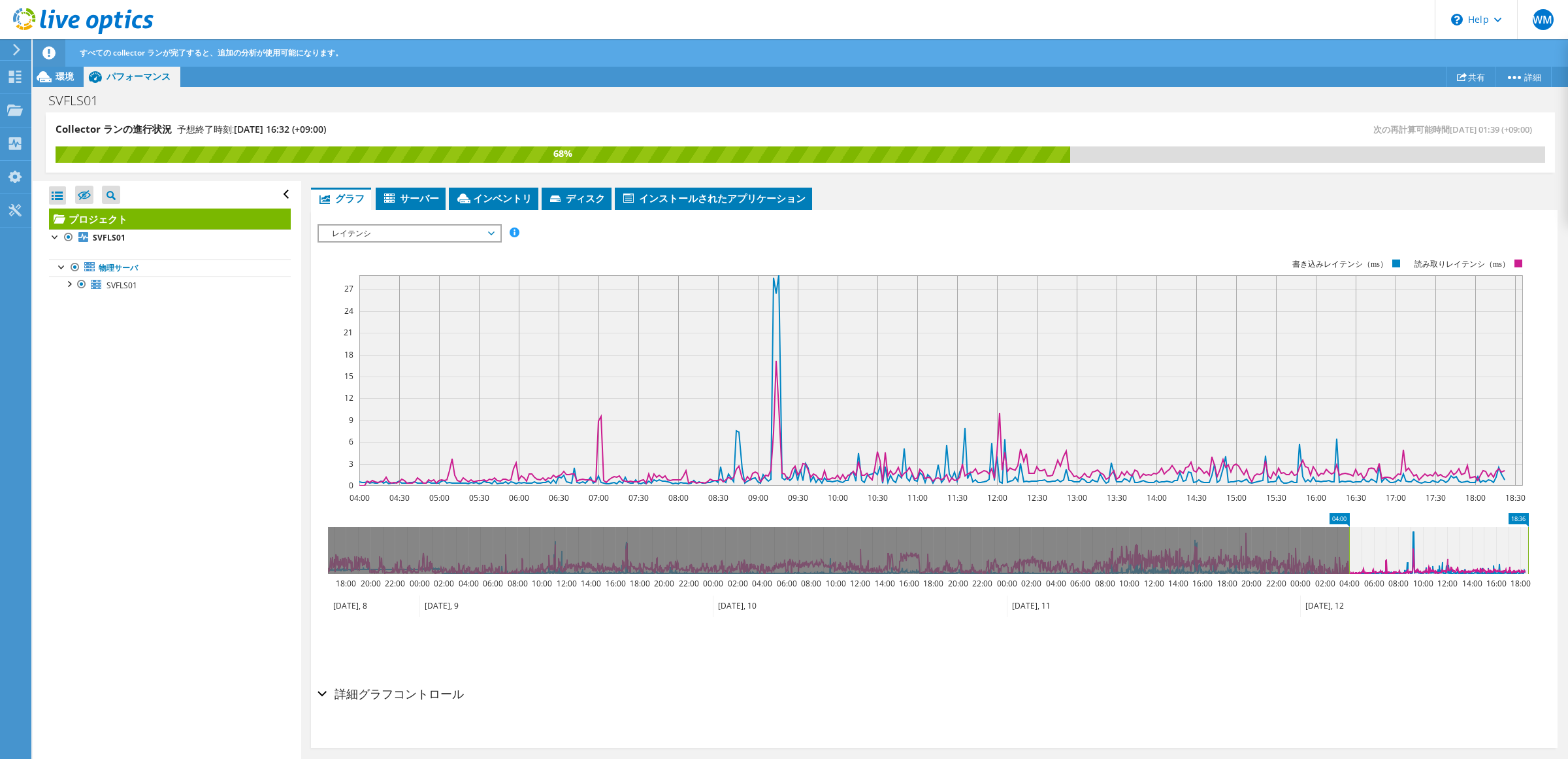
click at [454, 240] on div "レイテンシ IOPS ディスクスループット IO サイズ レイテンシ キュー深度 CPU の割合 メモリ ページフォールト 参加 ネットワークスループット 上…" at bounding box center [409, 233] width 184 height 18
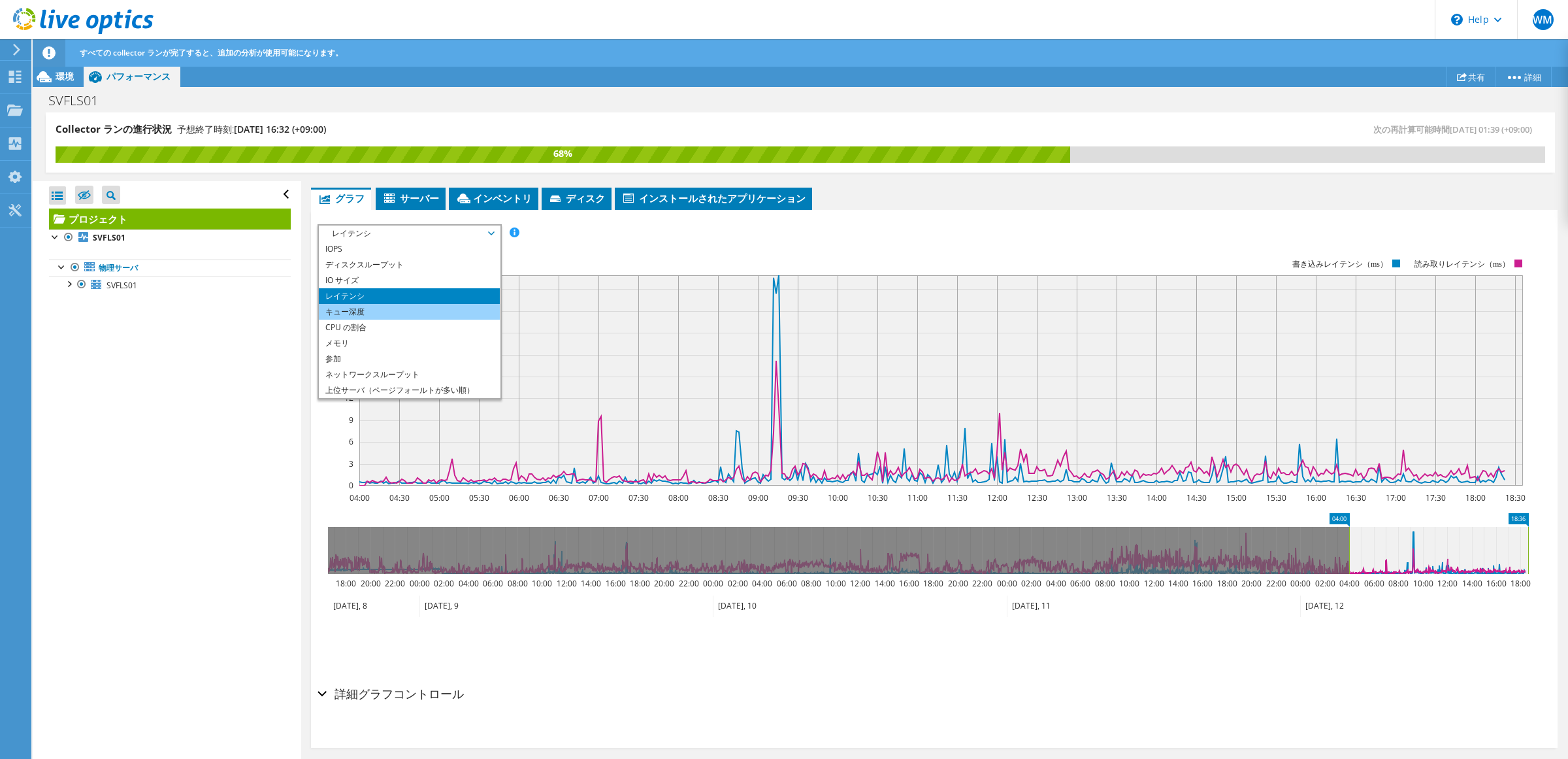
click at [441, 309] on li "キュー深度" at bounding box center [409, 311] width 181 height 15
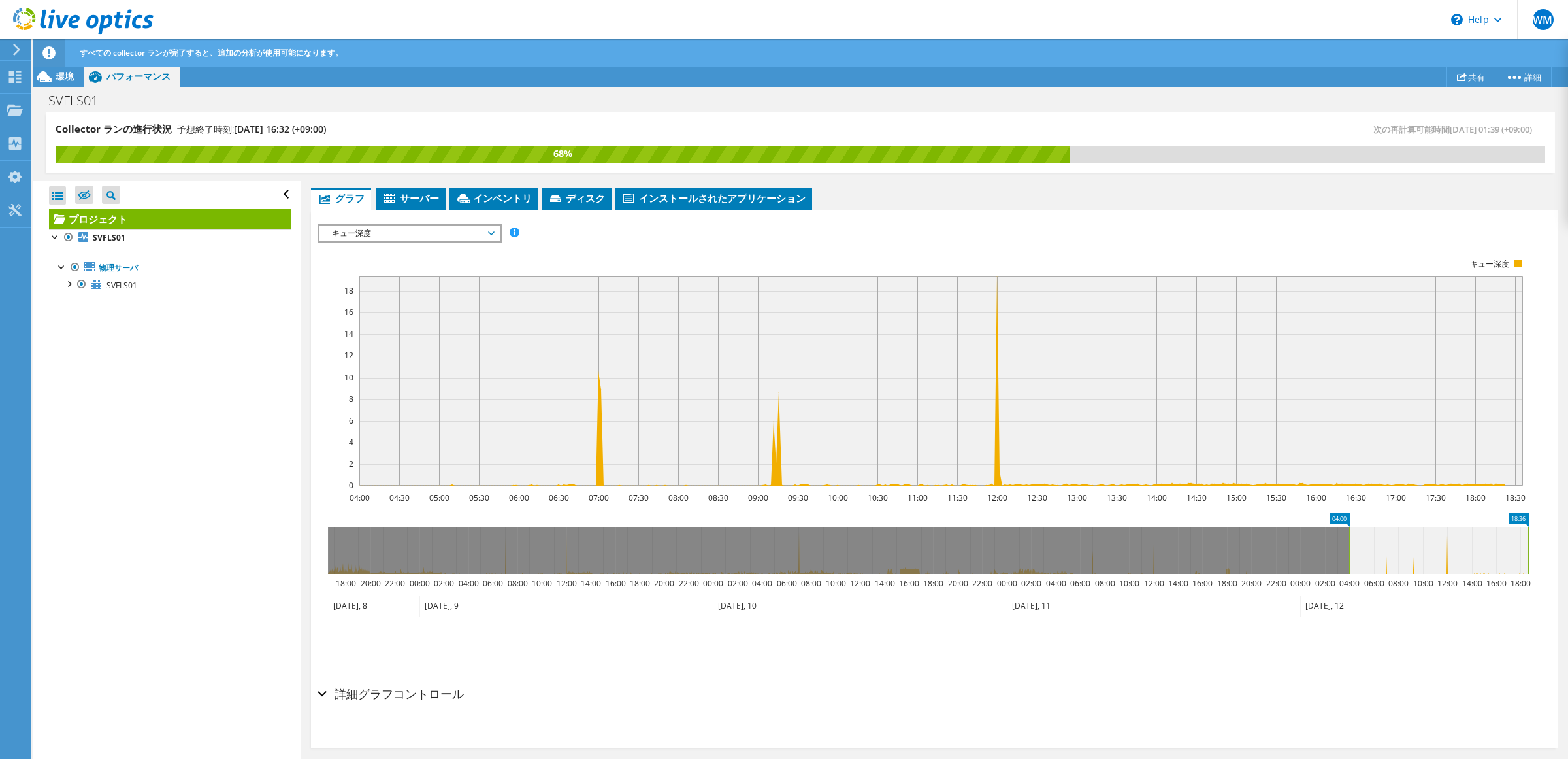
click at [467, 239] on span "キュー深度" at bounding box center [409, 233] width 168 height 15
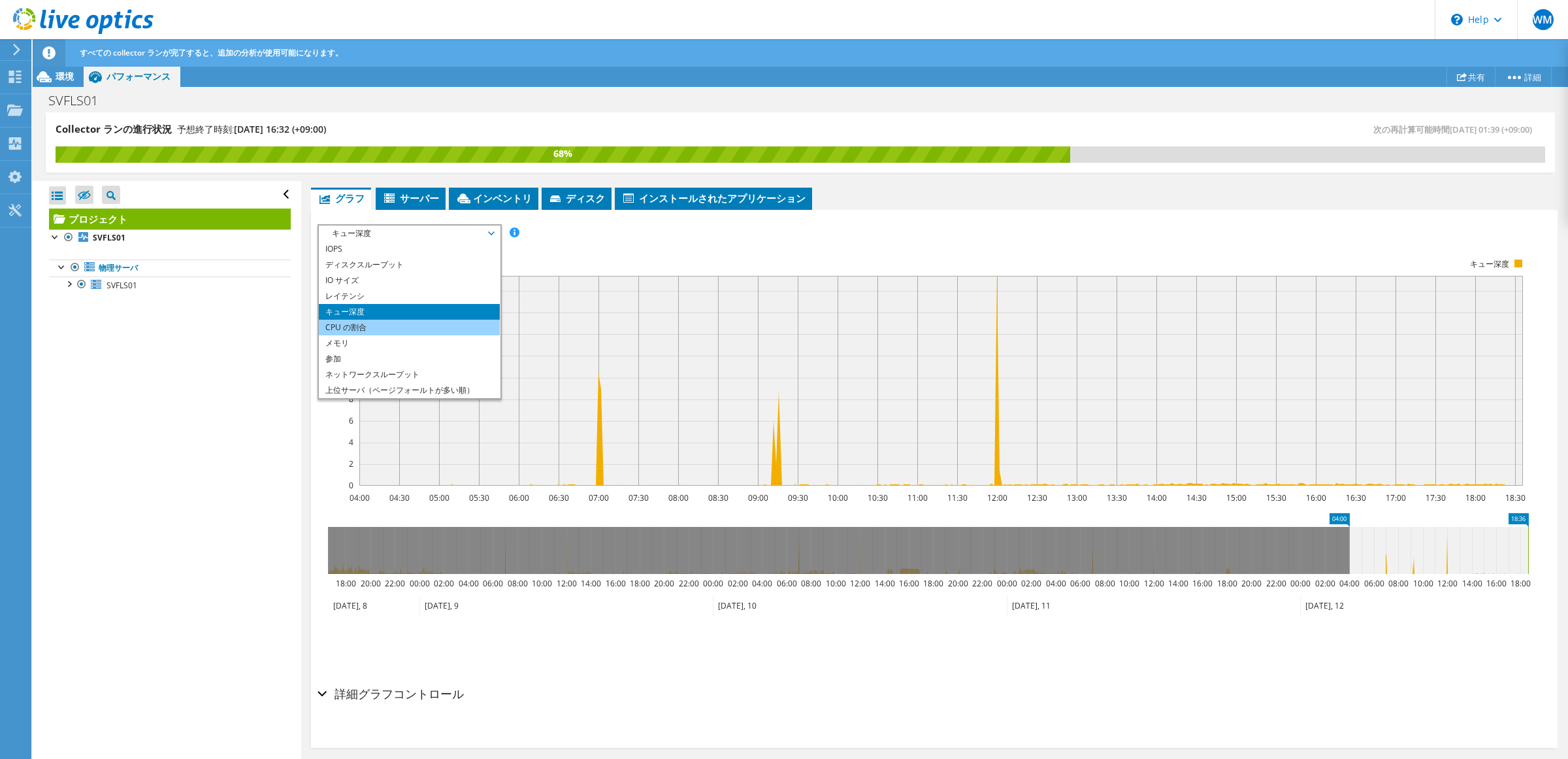
click at [418, 331] on li "CPU の割合" at bounding box center [409, 326] width 181 height 15
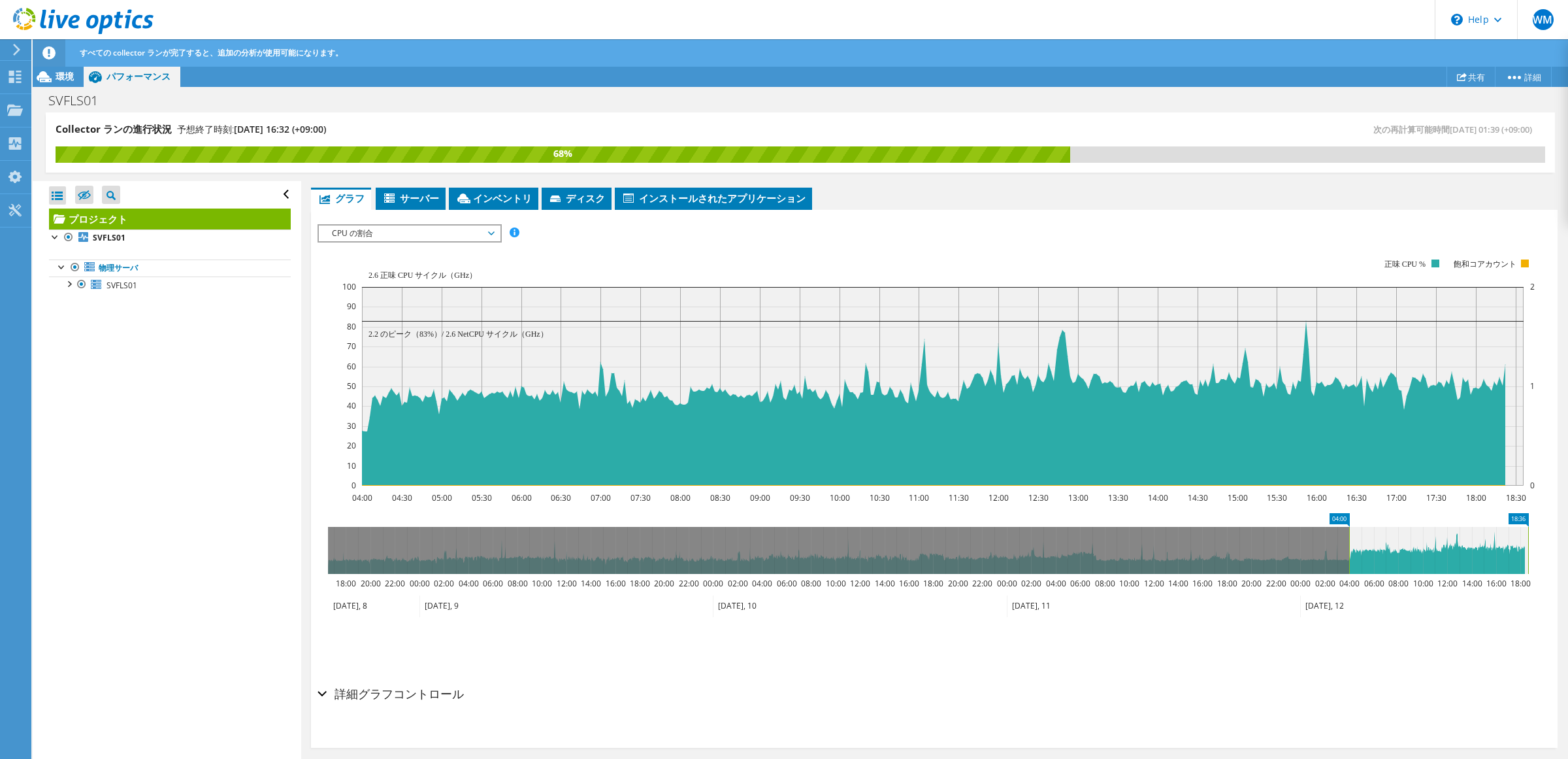
click at [438, 236] on span "CPU の割合" at bounding box center [409, 233] width 168 height 15
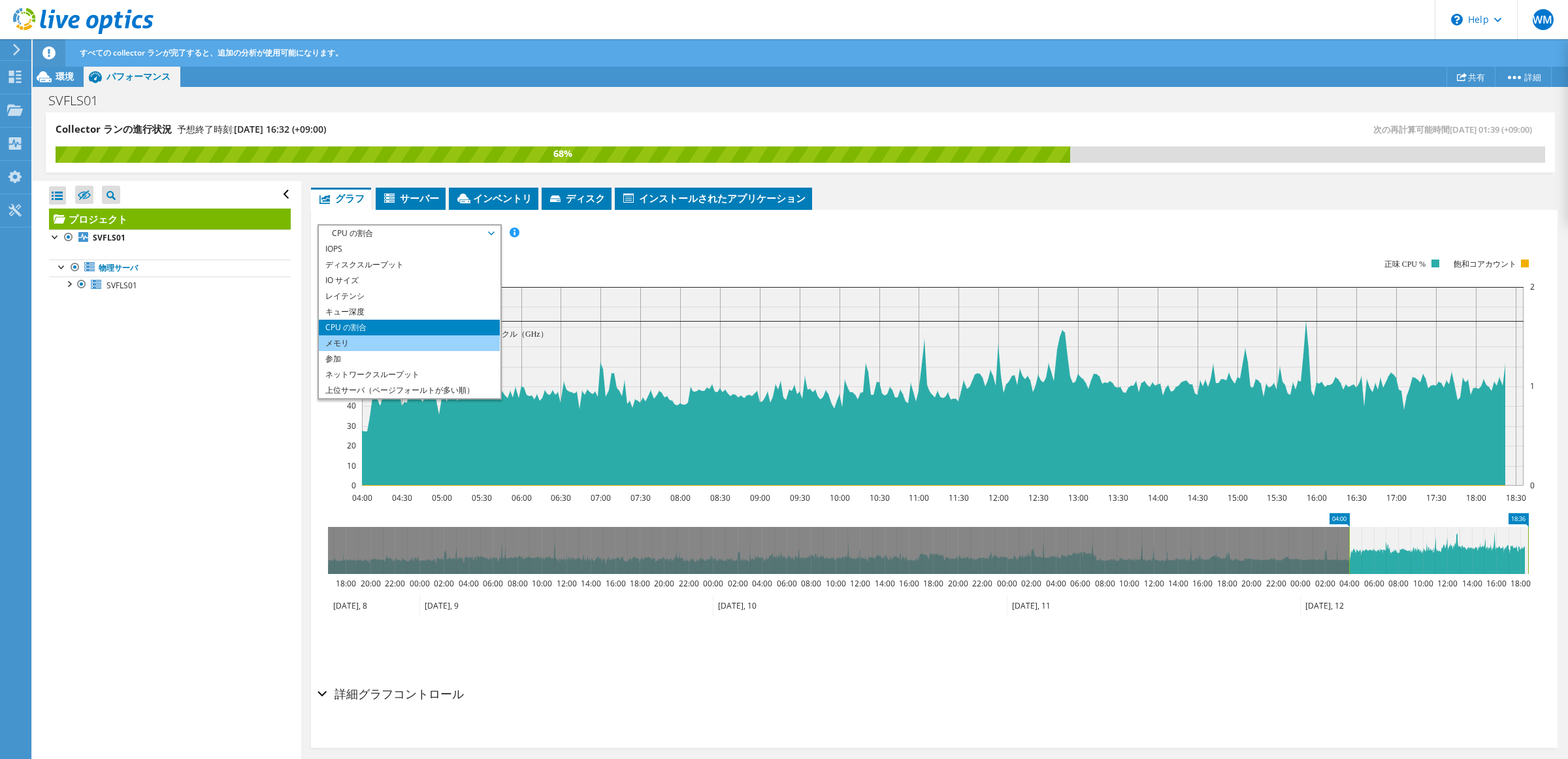
click at [436, 345] on li "メモリ" at bounding box center [409, 343] width 181 height 15
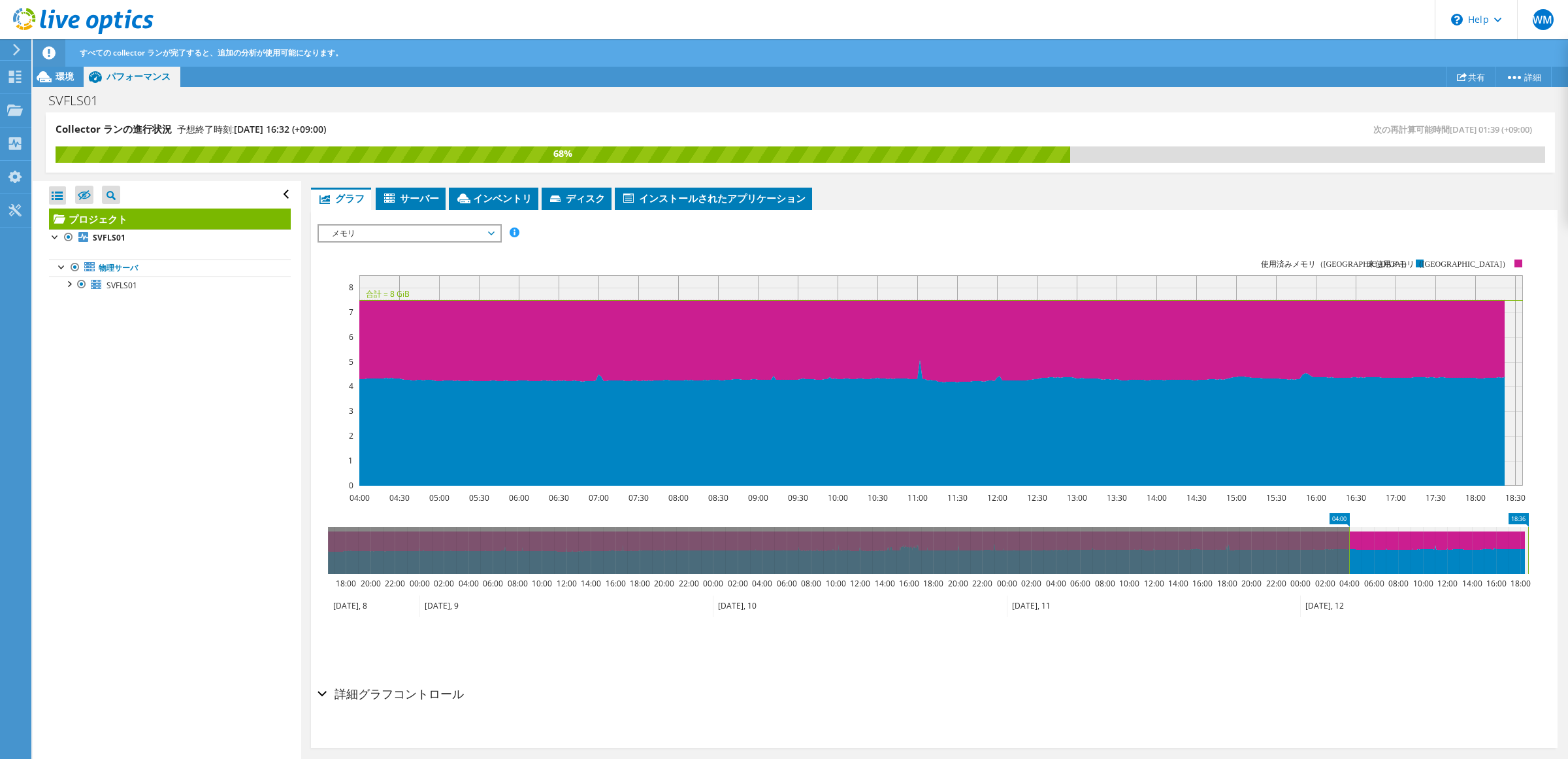
click at [442, 226] on span "メモリ" at bounding box center [409, 233] width 168 height 15
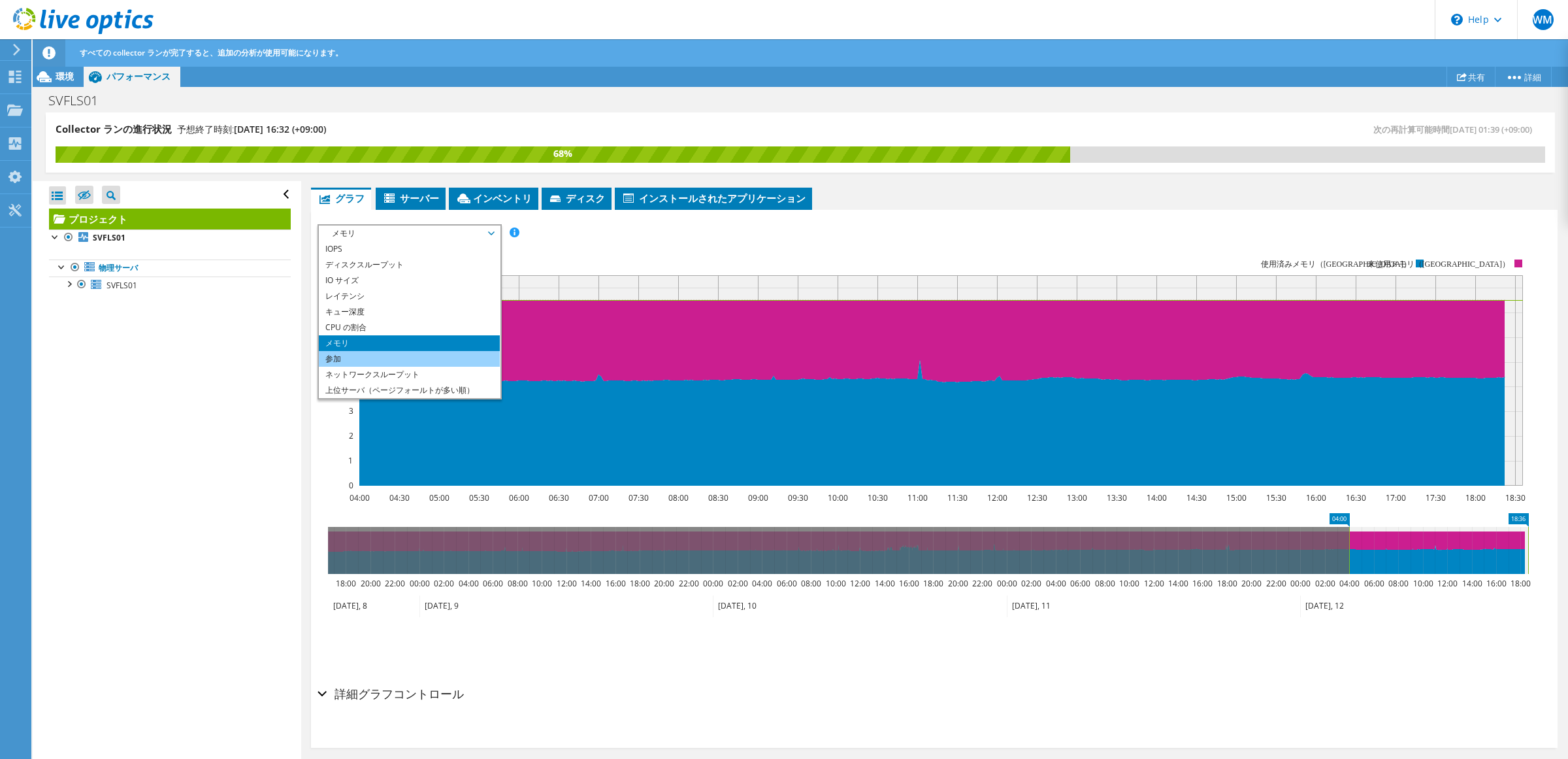
click at [393, 353] on li "参加" at bounding box center [409, 358] width 181 height 15
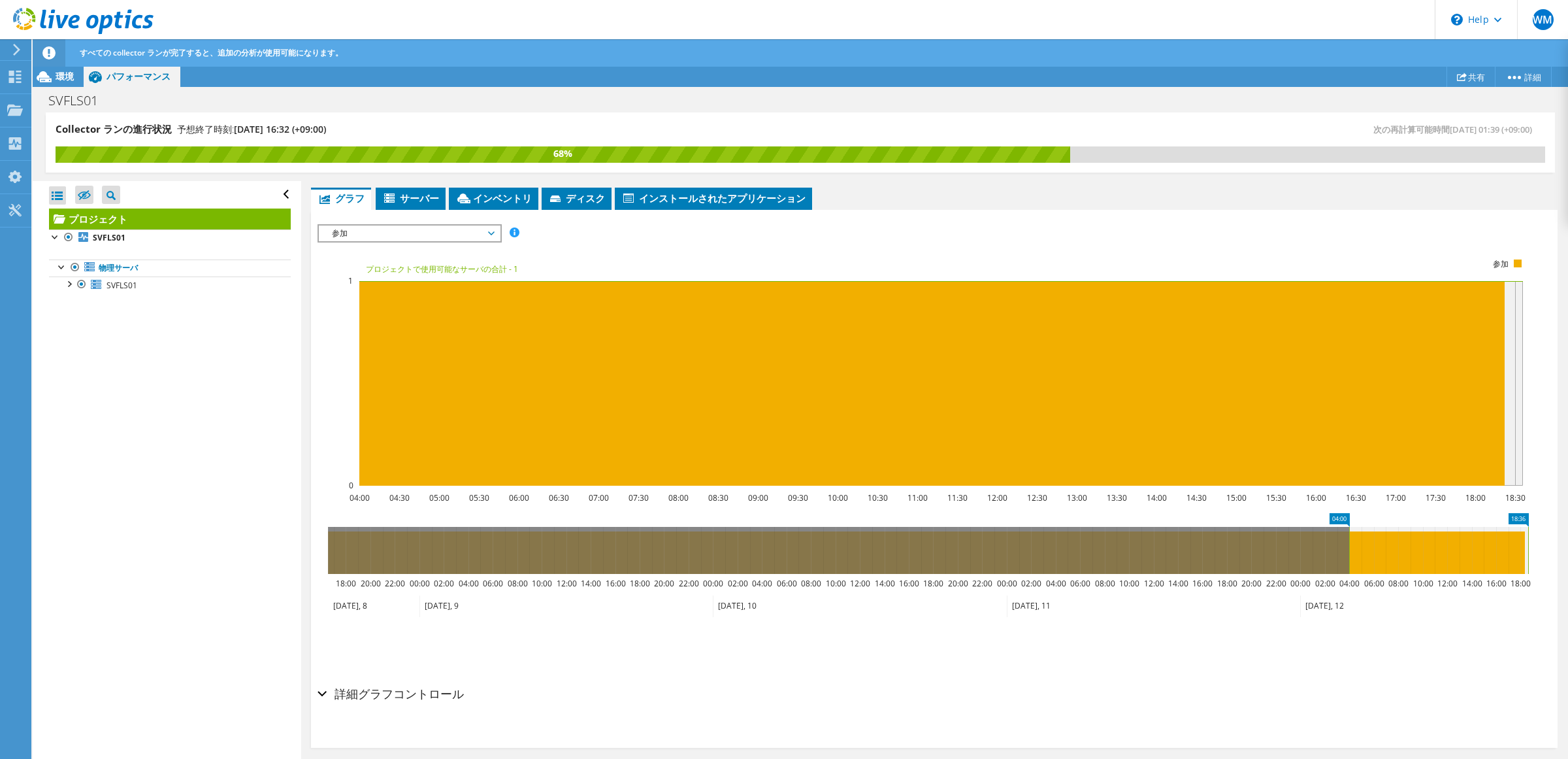
click at [419, 236] on span "参加" at bounding box center [409, 233] width 168 height 15
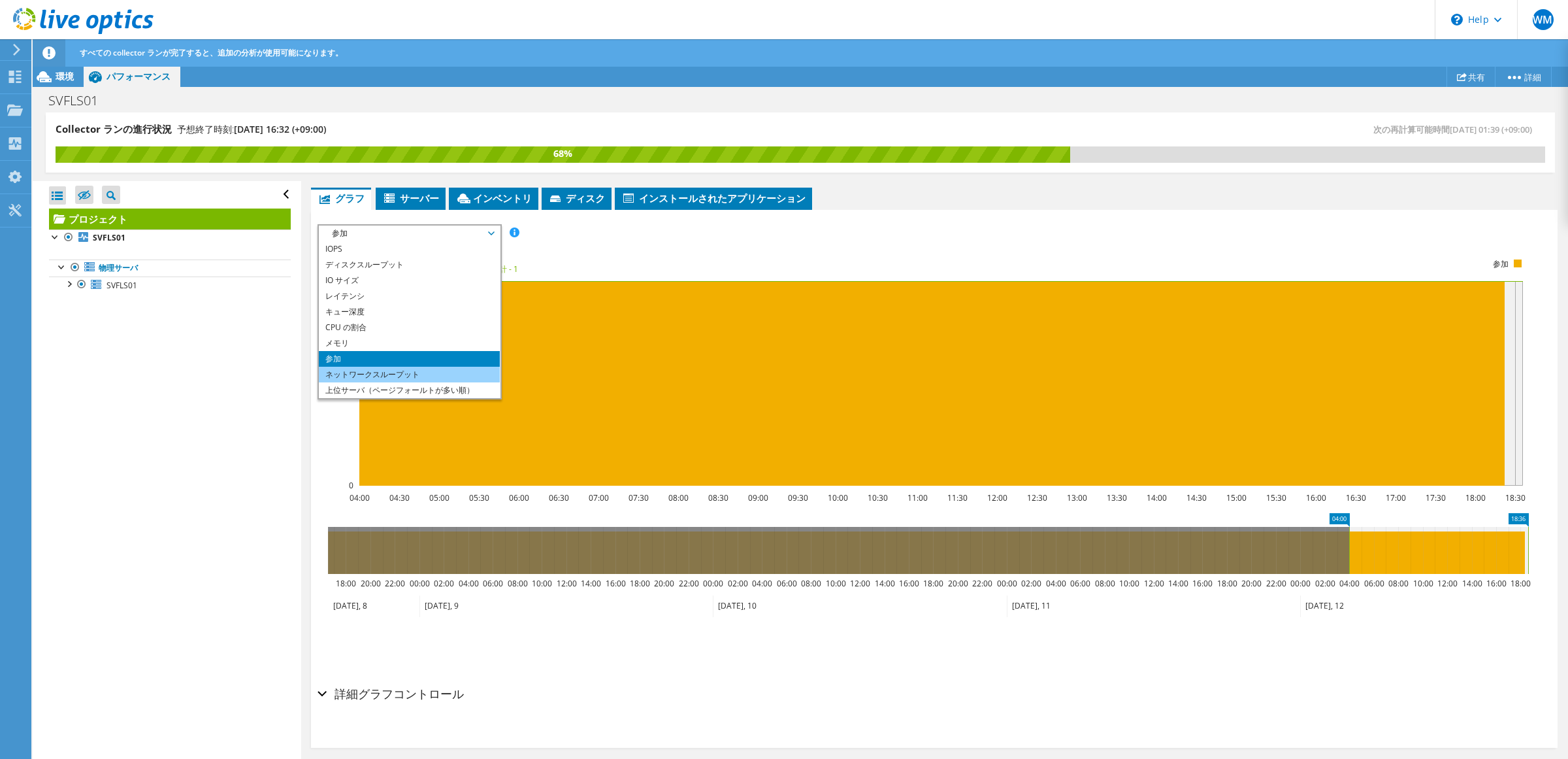
click at [392, 373] on li "ネットワークスループット" at bounding box center [409, 374] width 181 height 15
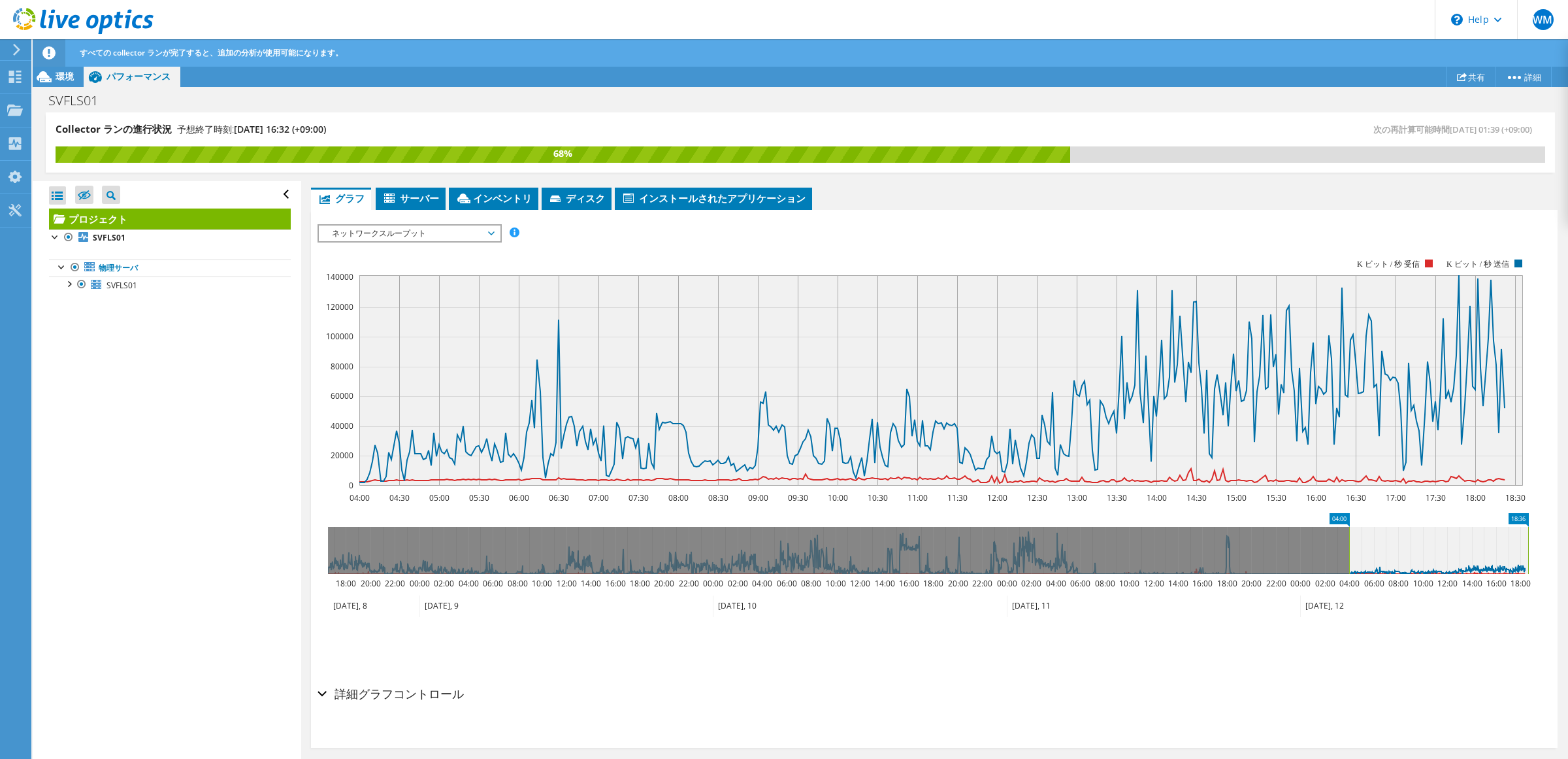
click at [432, 230] on span "ネットワークスループット" at bounding box center [409, 233] width 168 height 15
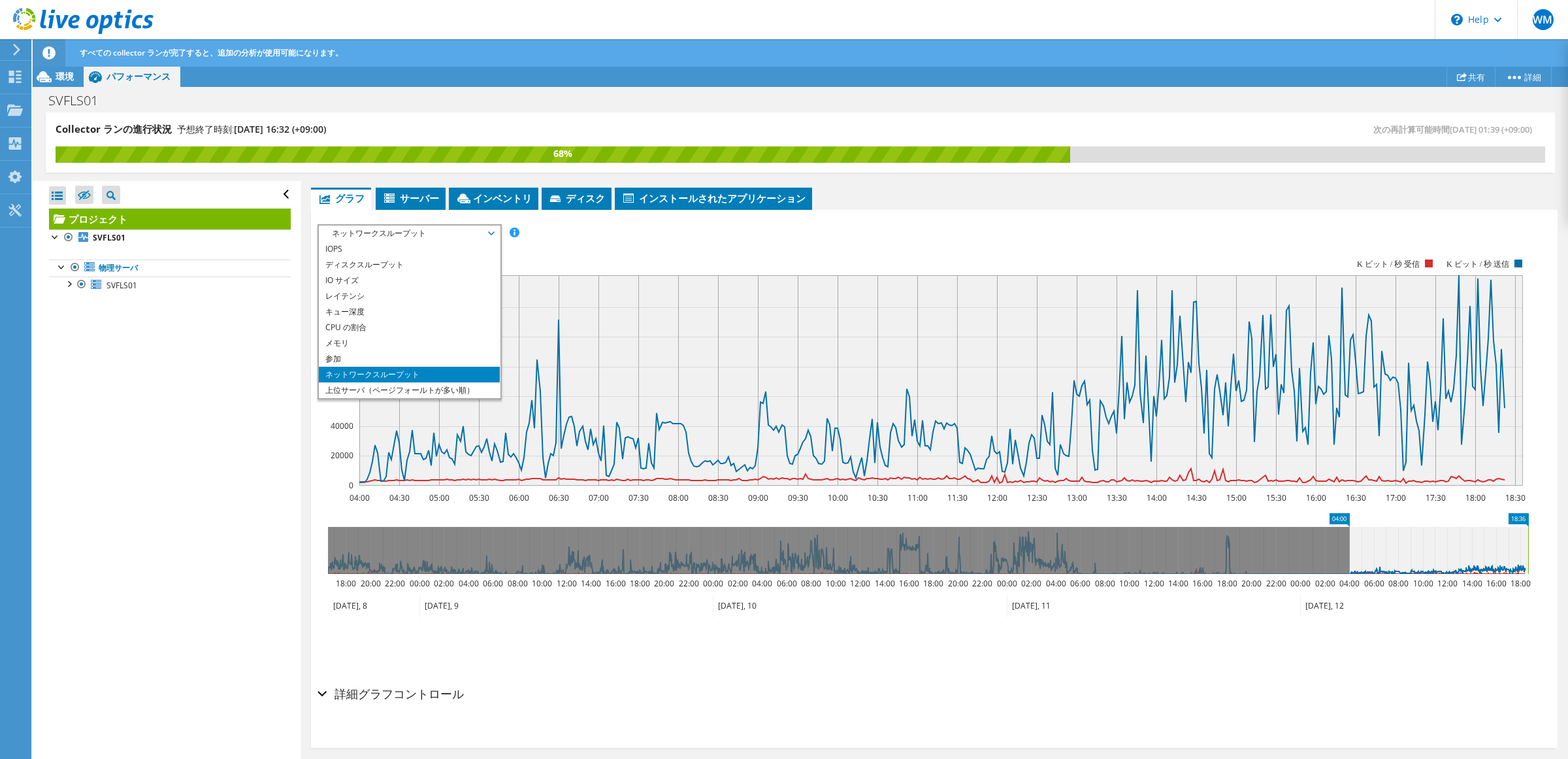
click at [432, 230] on span "ネットワークスループット" at bounding box center [409, 233] width 168 height 15
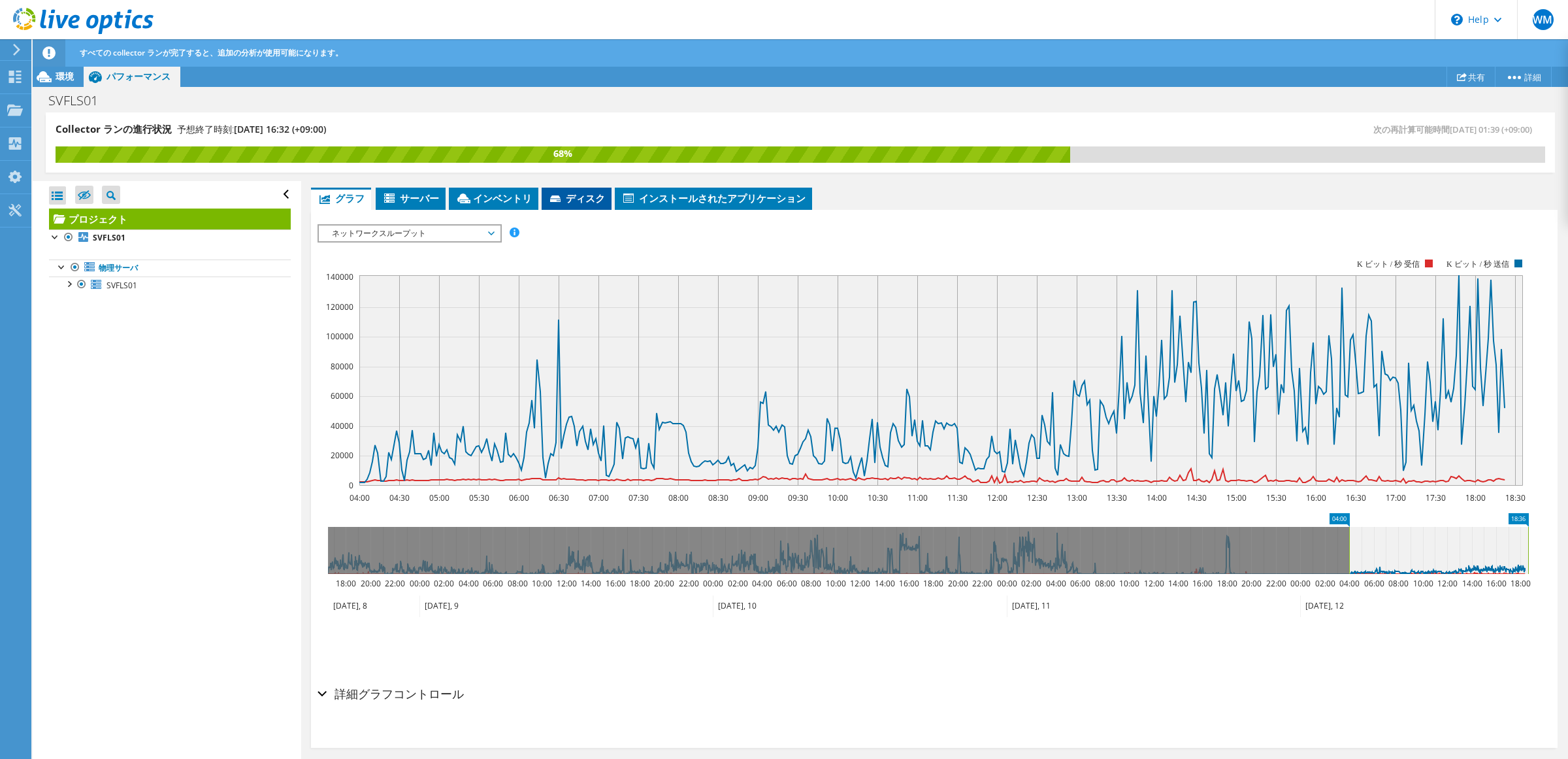
click at [583, 208] on li "ディスク" at bounding box center [576, 199] width 70 height 22
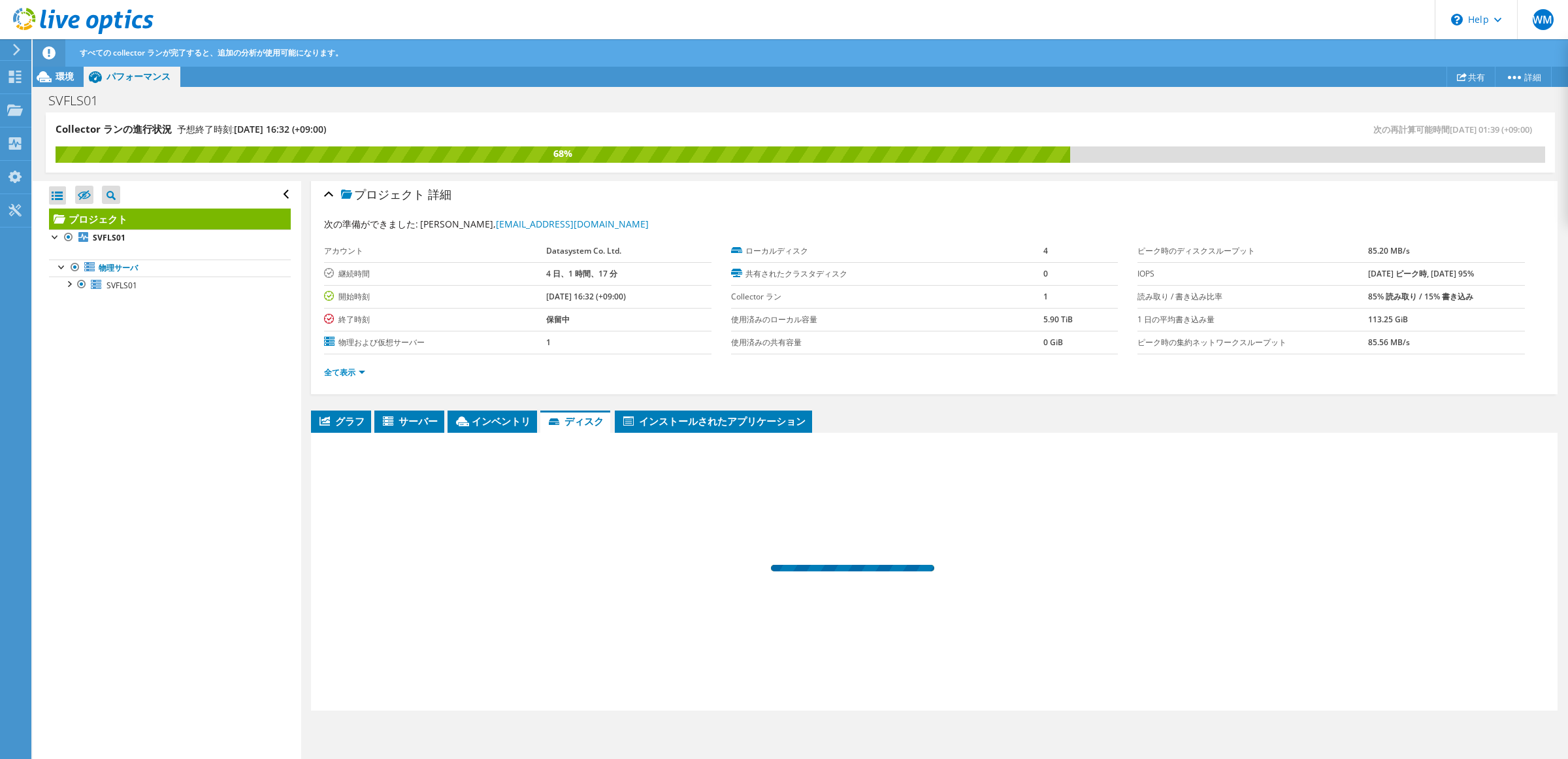
scroll to position [4, 0]
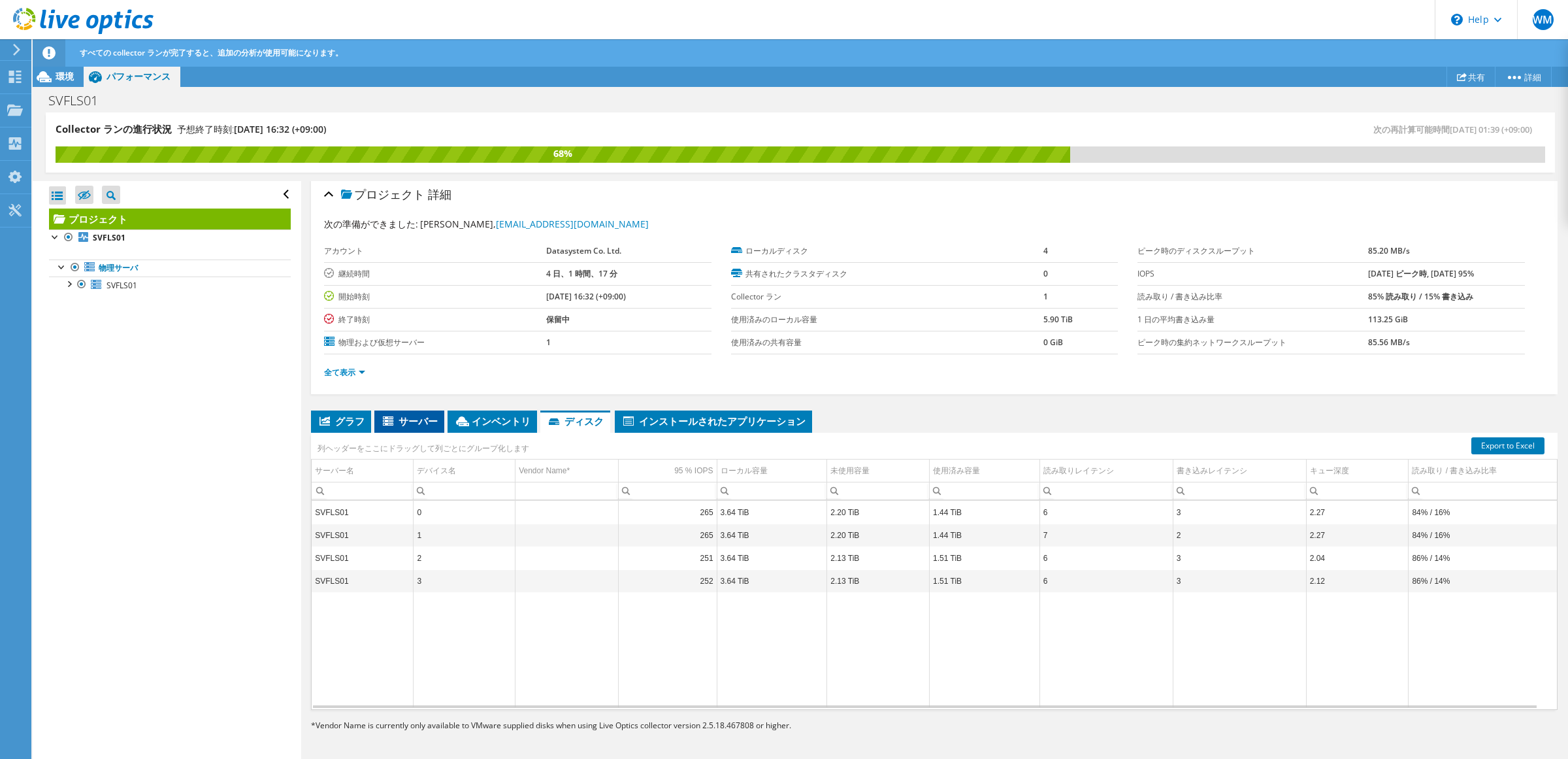
click at [413, 419] on span "サーバー" at bounding box center [409, 421] width 57 height 13
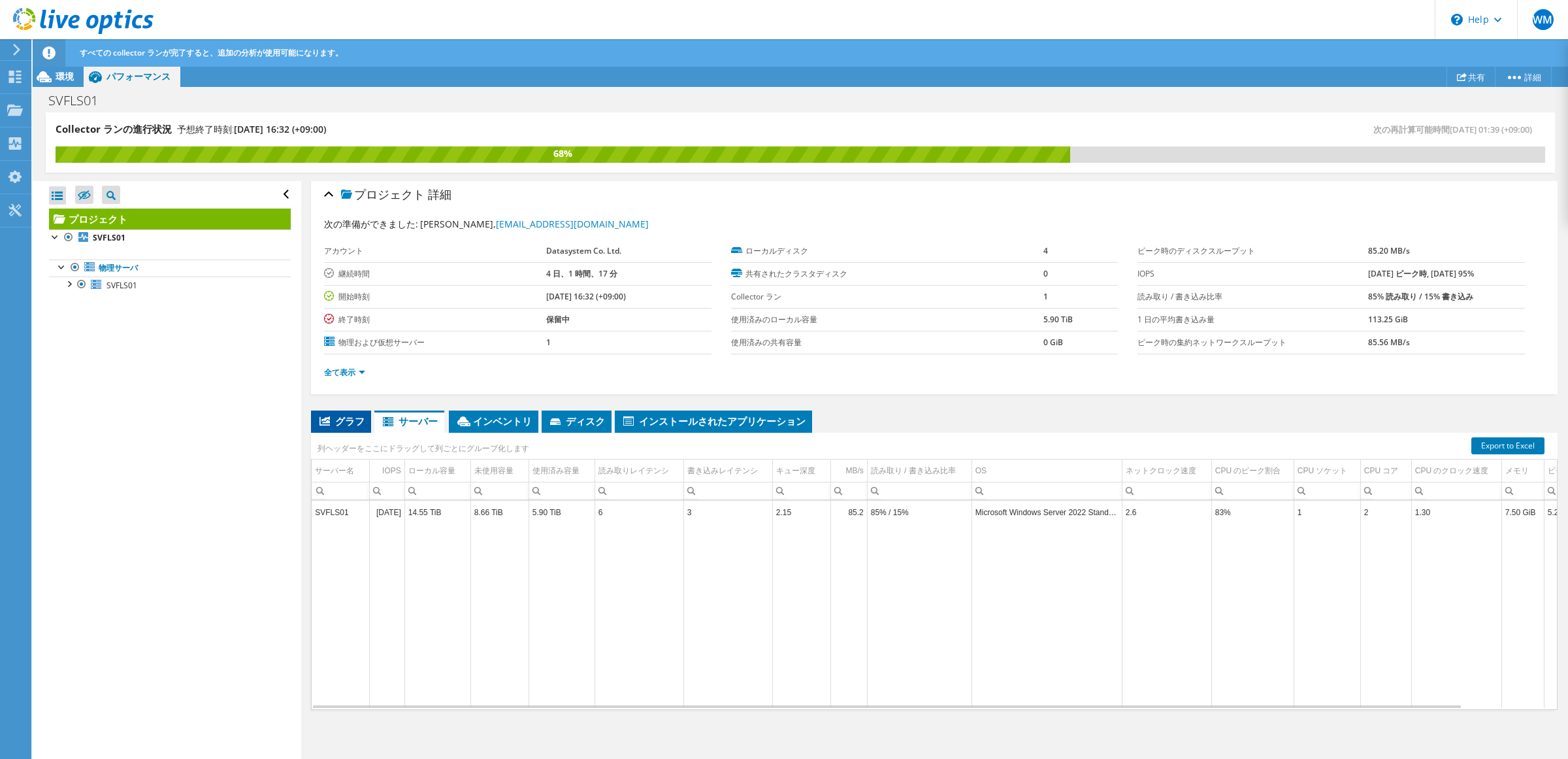
click at [343, 425] on span "グラフ" at bounding box center [341, 421] width 47 height 13
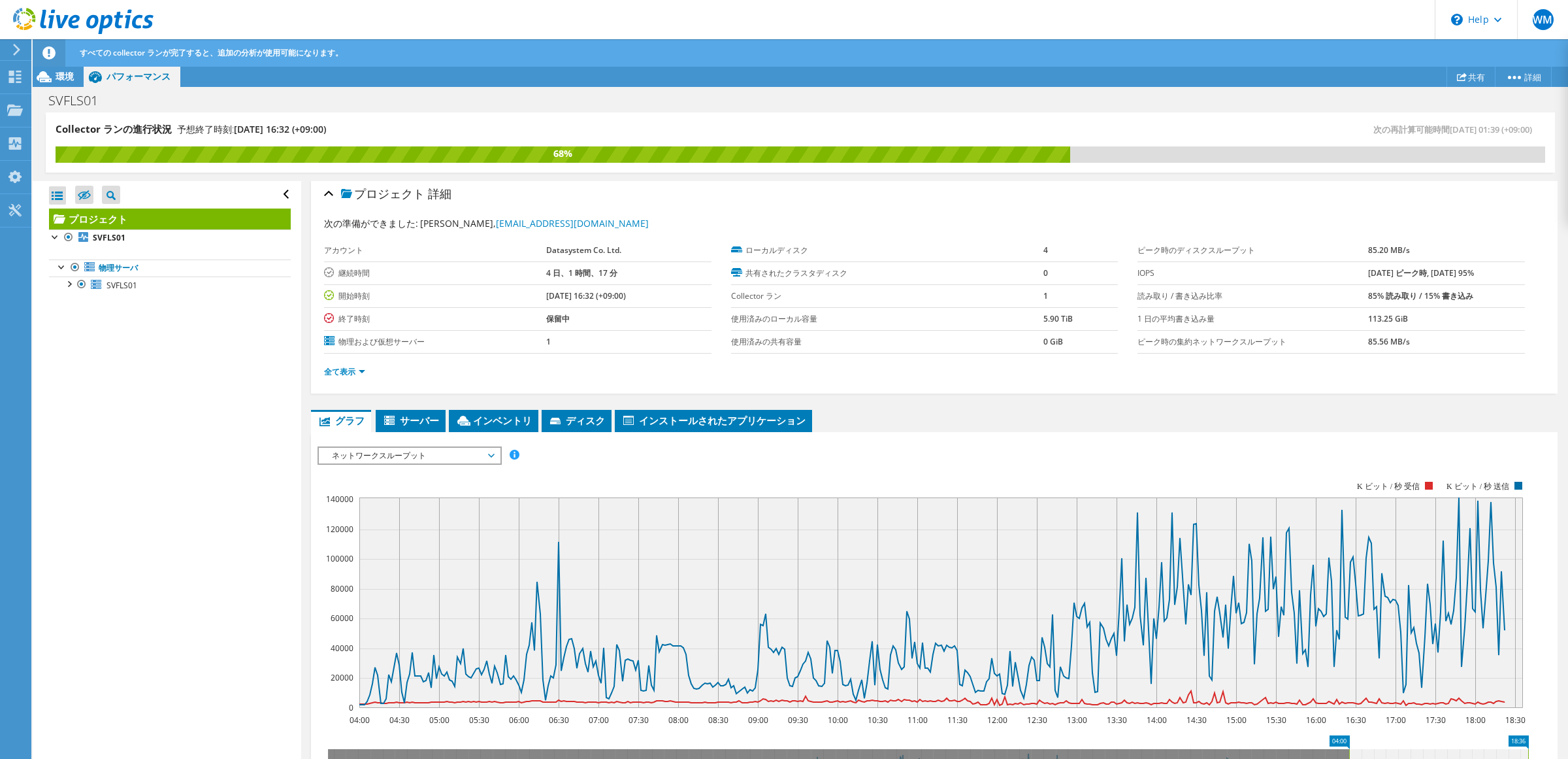
scroll to position [226, 0]
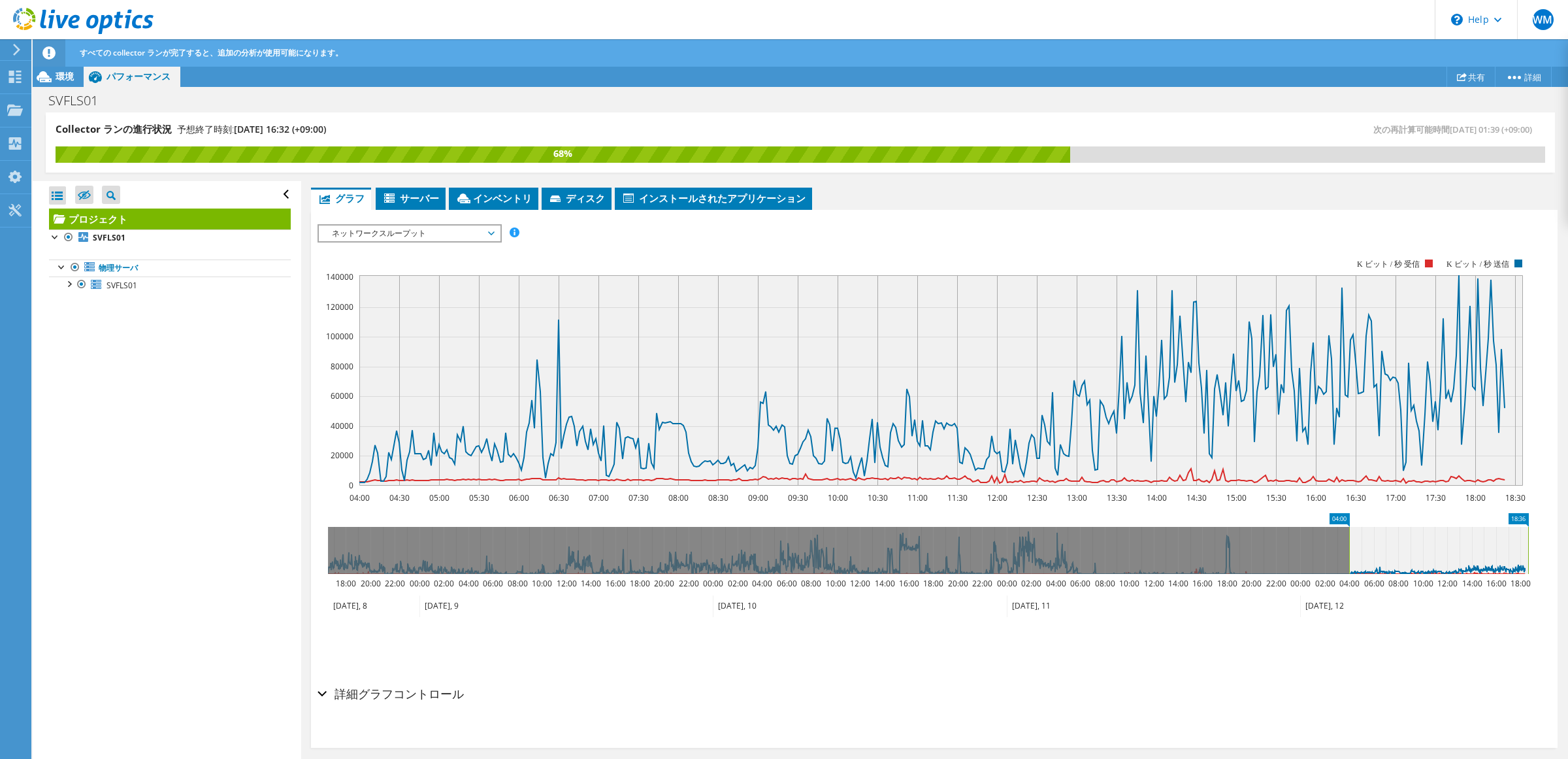
click at [470, 237] on span "ネットワークスループット" at bounding box center [409, 233] width 168 height 15
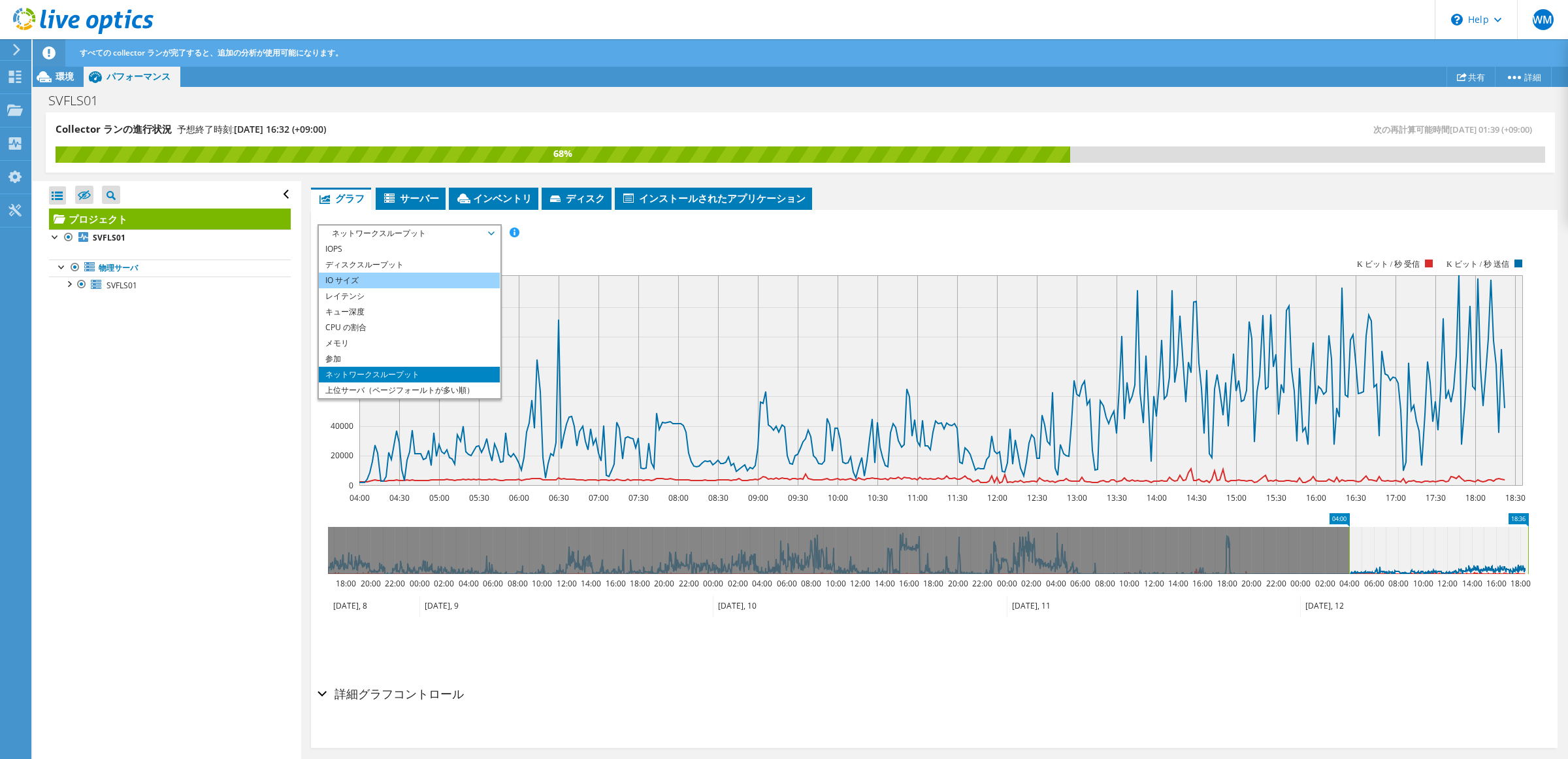
click at [429, 286] on li "IO サイズ" at bounding box center [409, 280] width 181 height 15
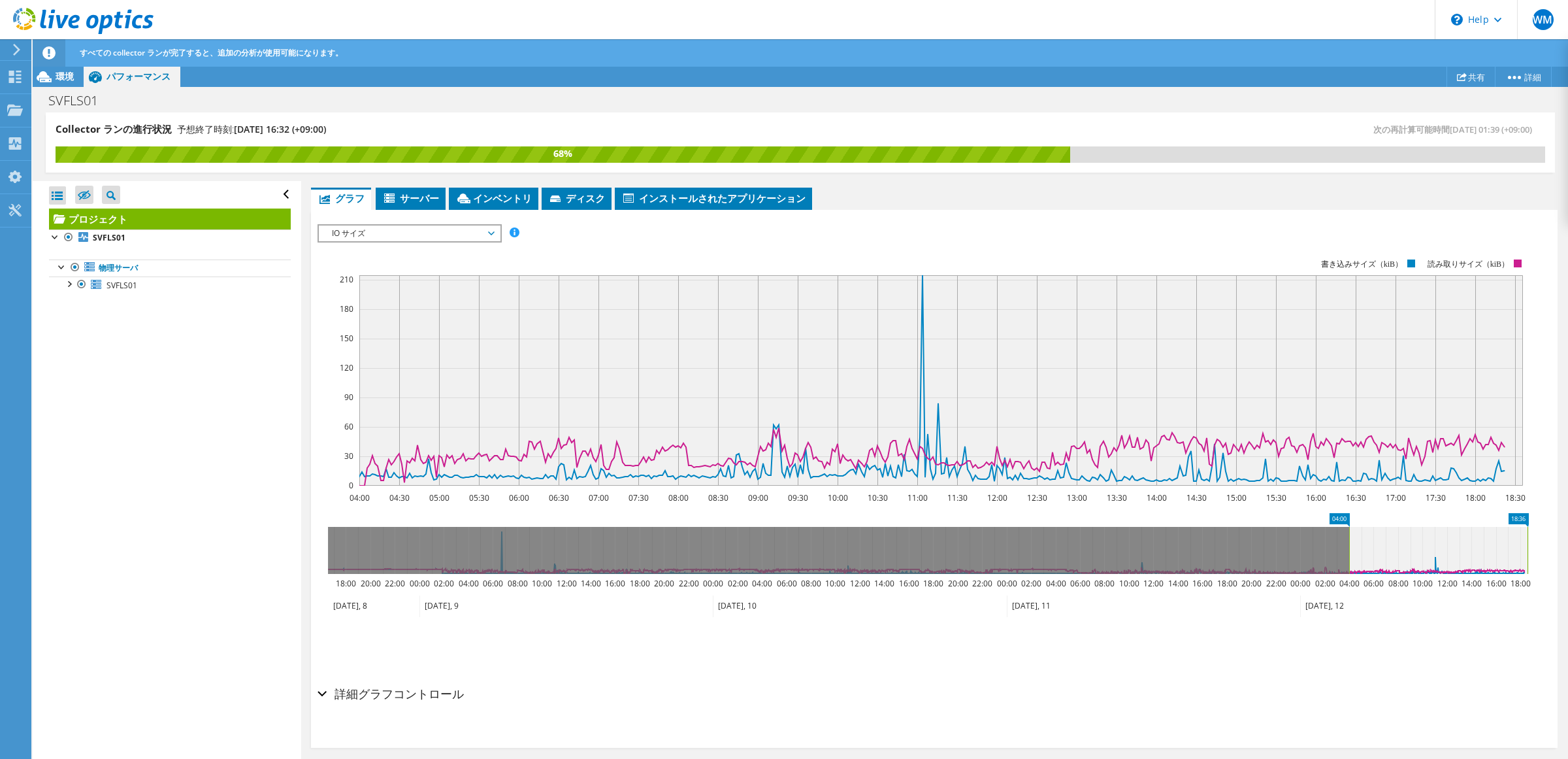
click at [467, 230] on span "IO サイズ" at bounding box center [409, 233] width 168 height 15
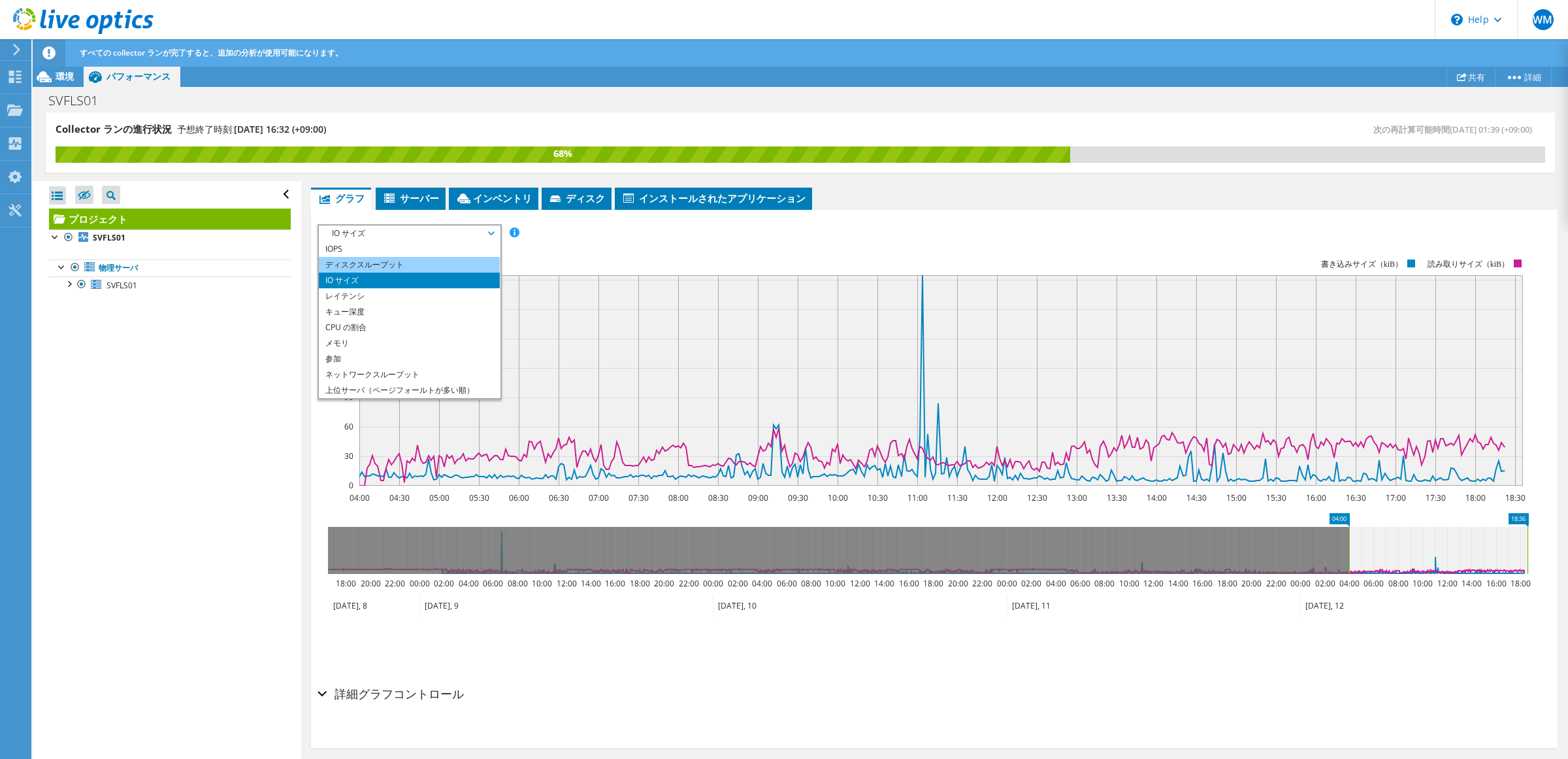
click at [445, 266] on li "ディスクスループット" at bounding box center [409, 264] width 181 height 15
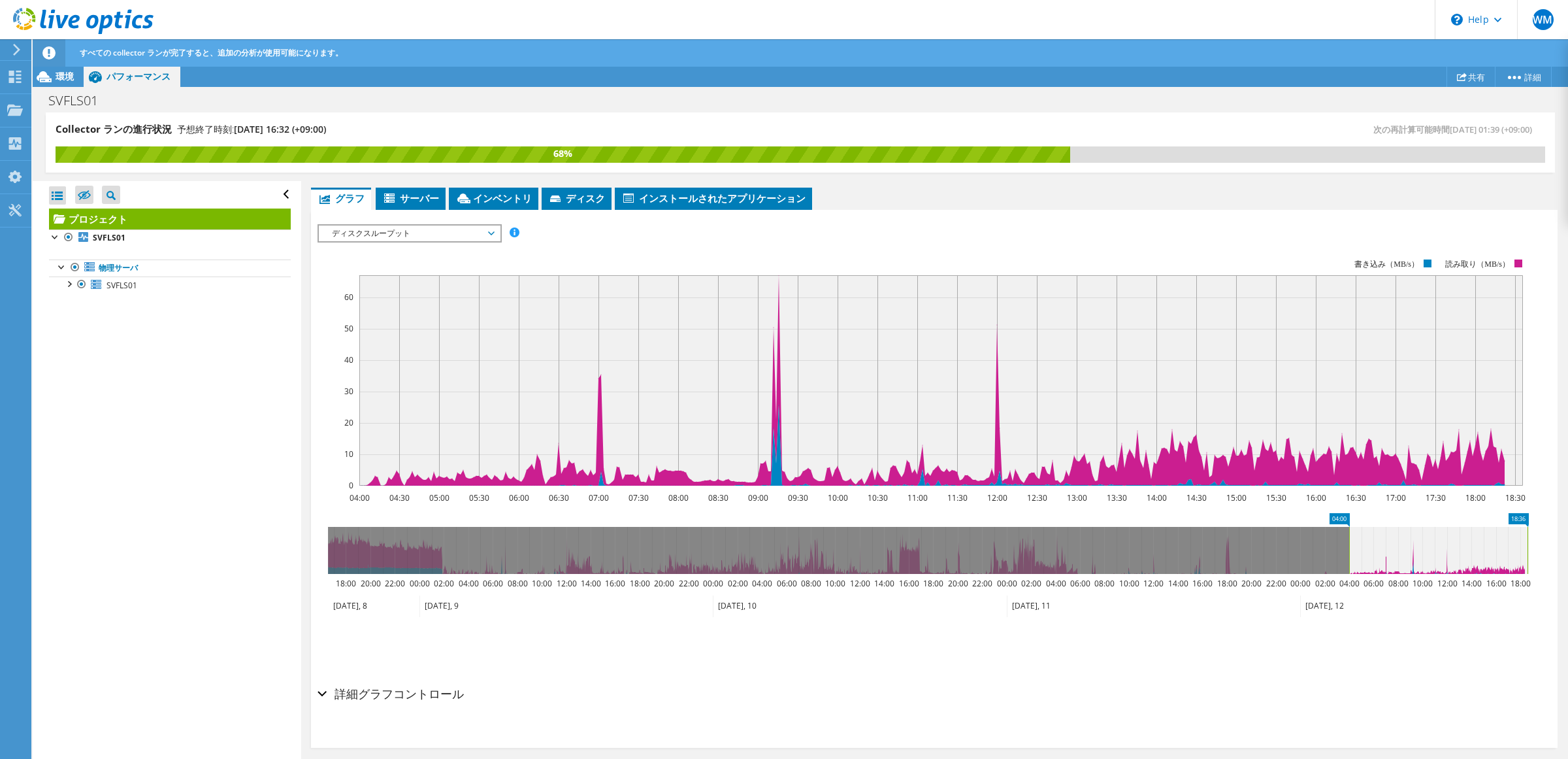
click at [480, 233] on span "ディスクスループット" at bounding box center [409, 233] width 168 height 15
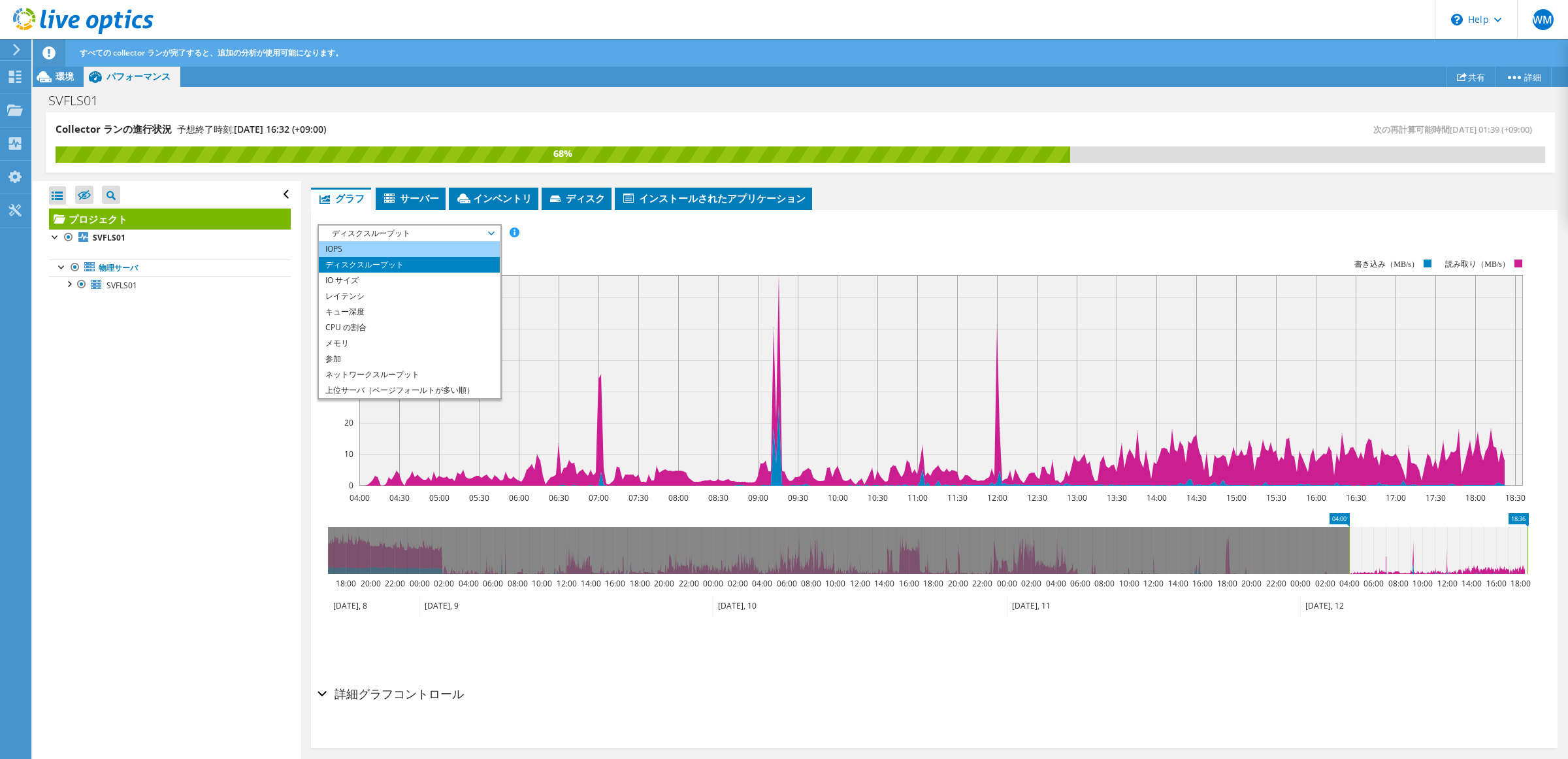
click at [441, 254] on li "IOPS" at bounding box center [409, 248] width 181 height 15
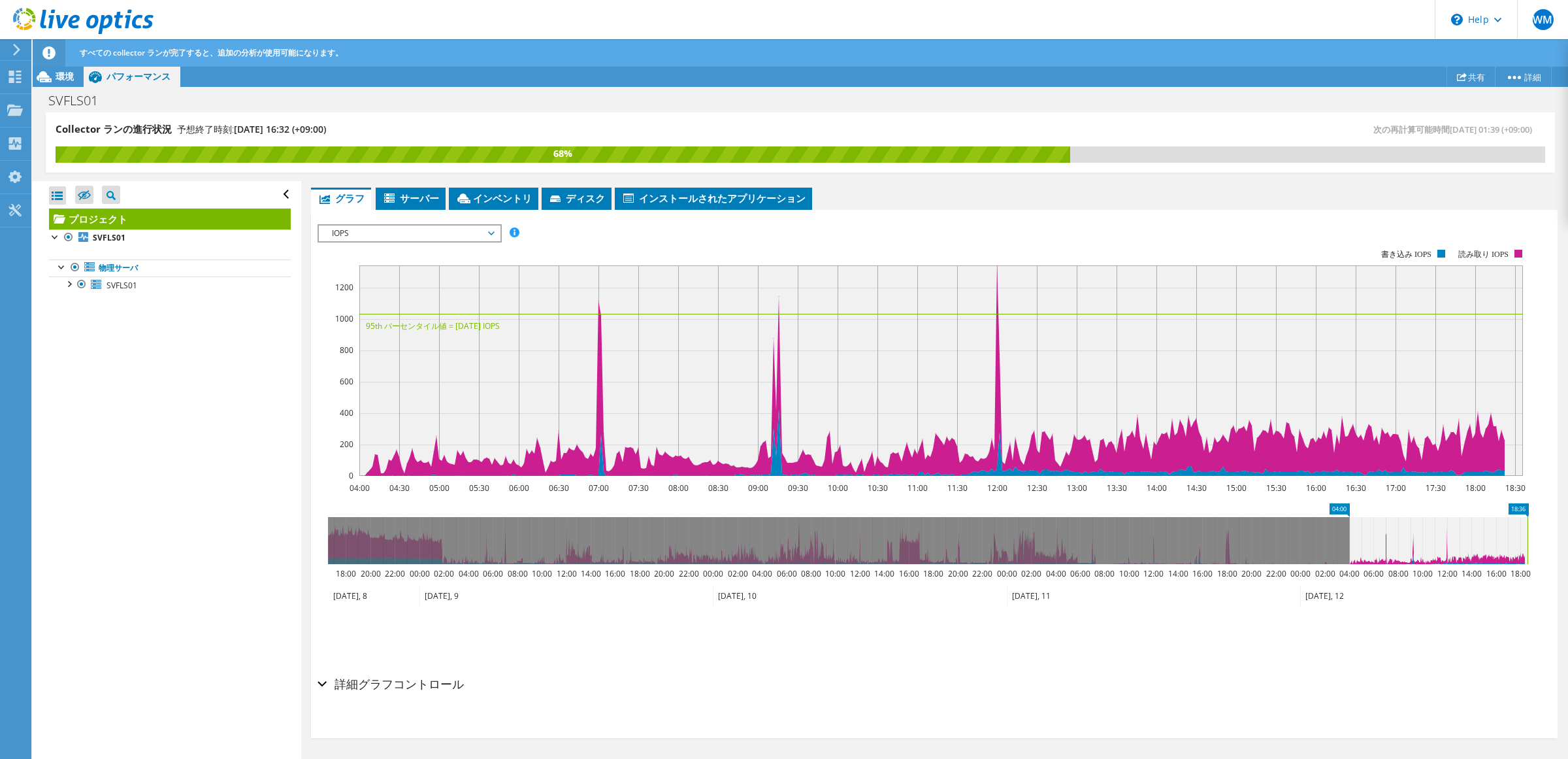
click at [393, 244] on rect at bounding box center [922, 362] width 1211 height 262
click at [400, 243] on rect at bounding box center [922, 362] width 1211 height 262
click at [424, 236] on span "IOPS" at bounding box center [409, 233] width 168 height 15
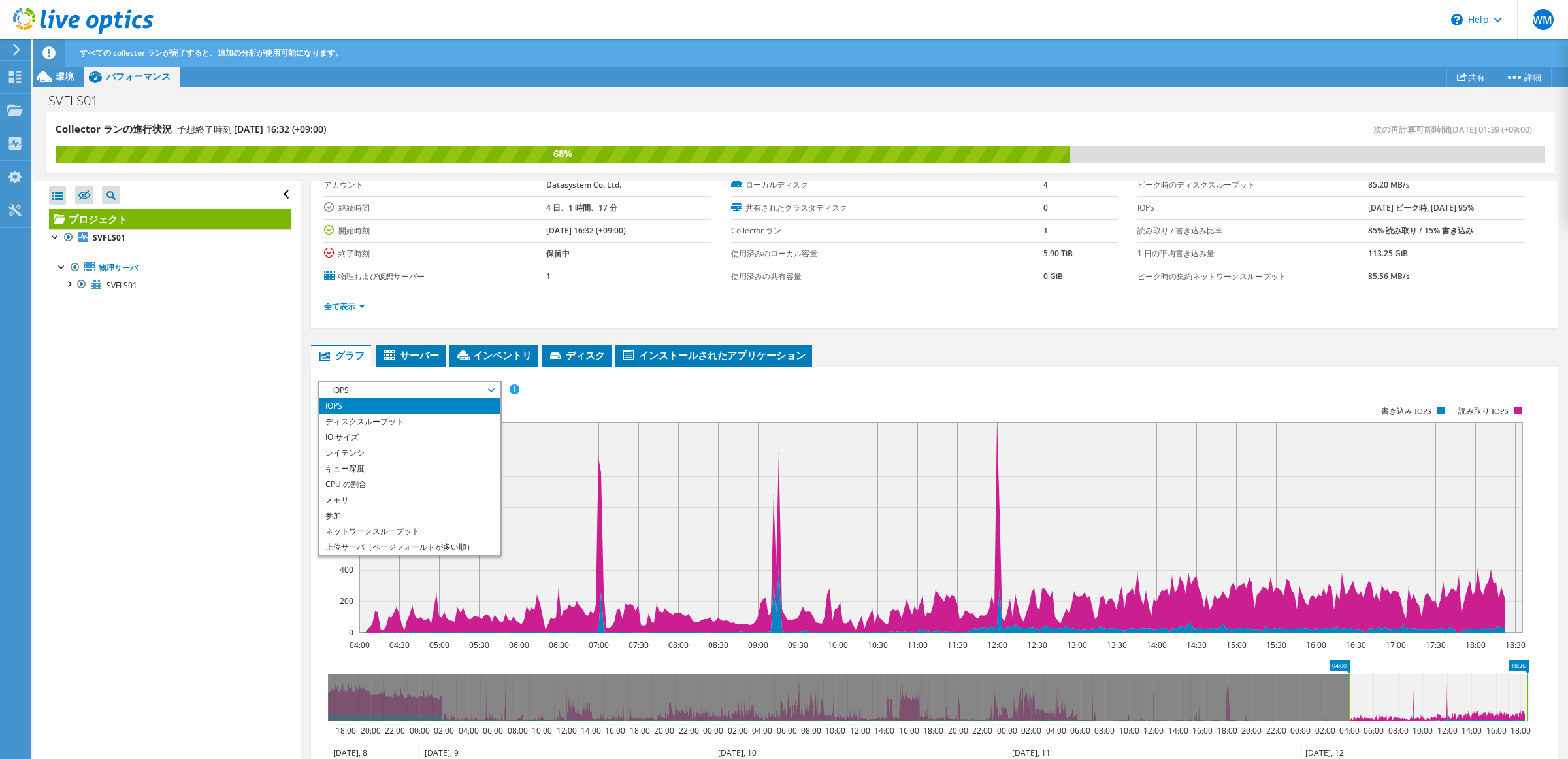
scroll to position [63, 0]
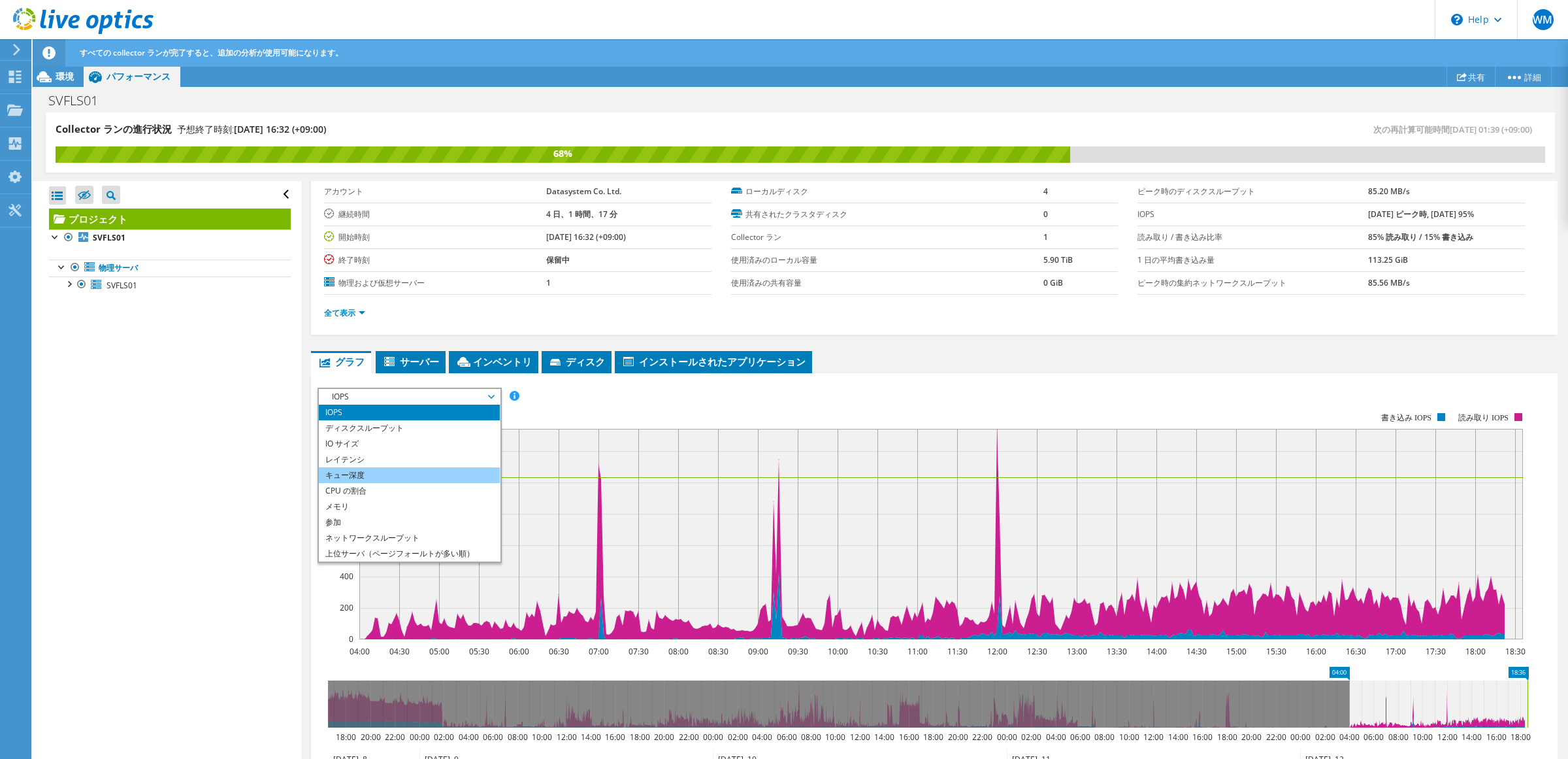
click at [400, 476] on li "キュー深度" at bounding box center [409, 474] width 181 height 15
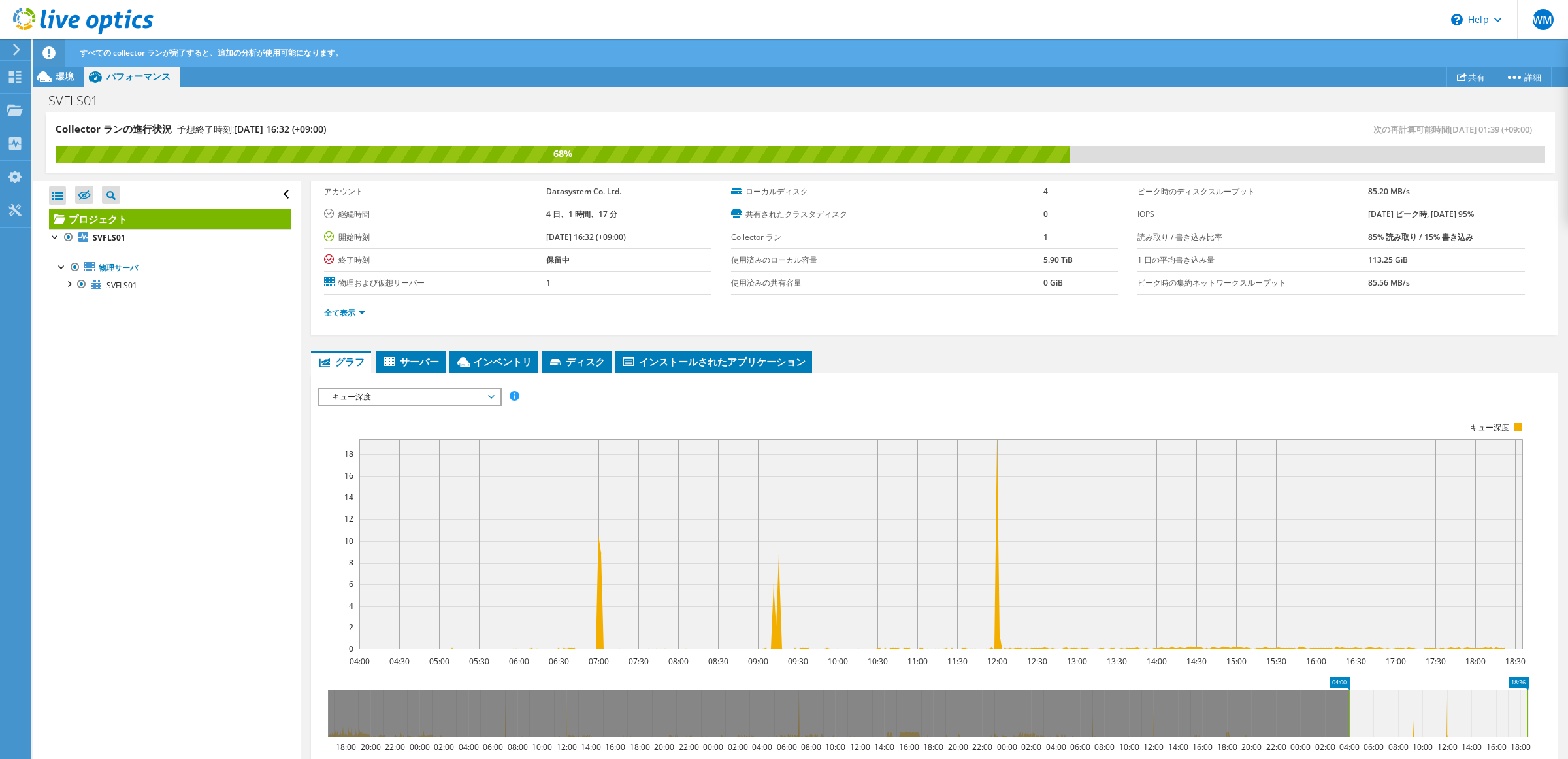
click at [458, 394] on span "キュー深度" at bounding box center [409, 396] width 168 height 15
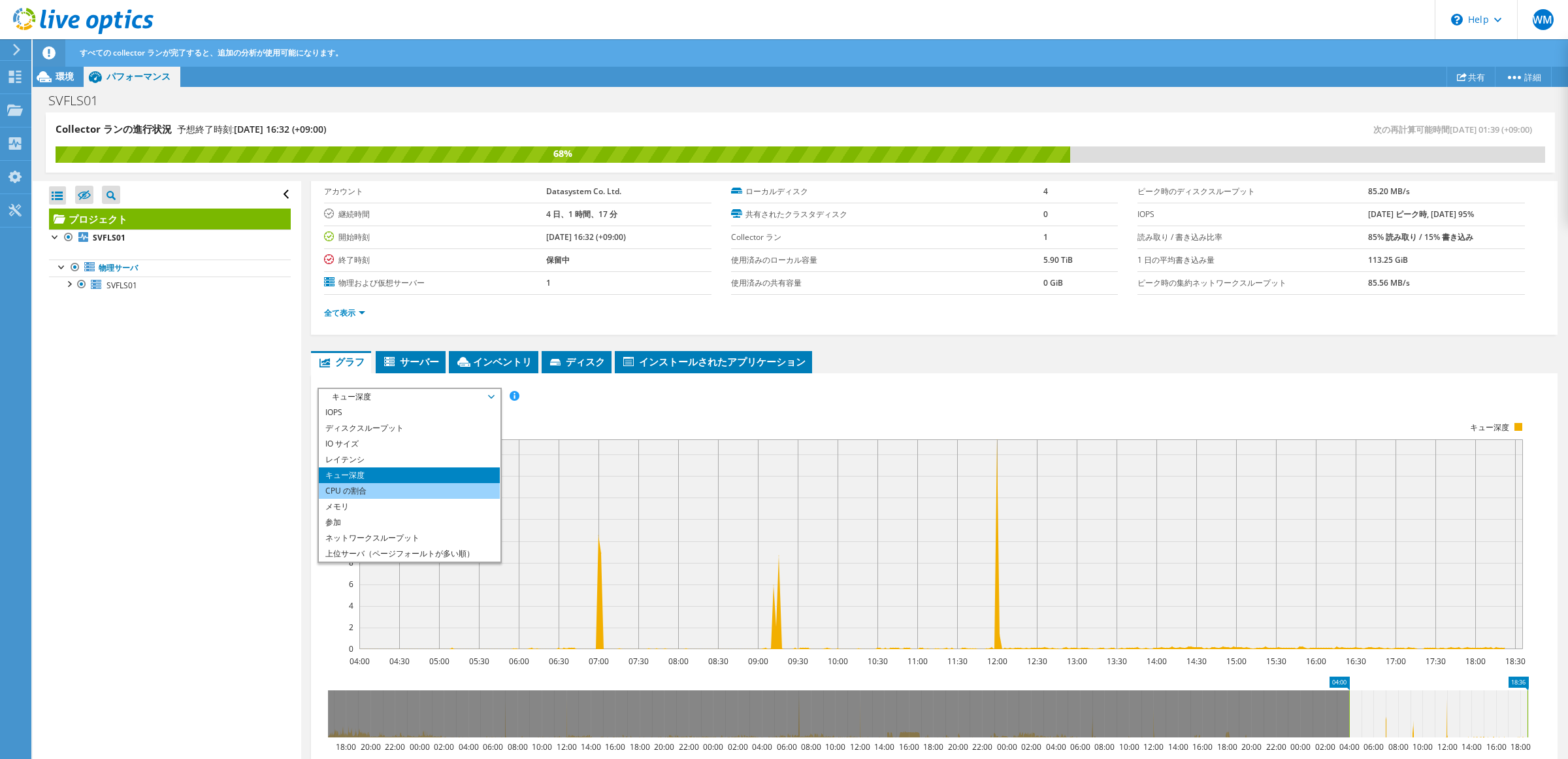
click at [422, 494] on li "CPU の割合" at bounding box center [409, 490] width 181 height 15
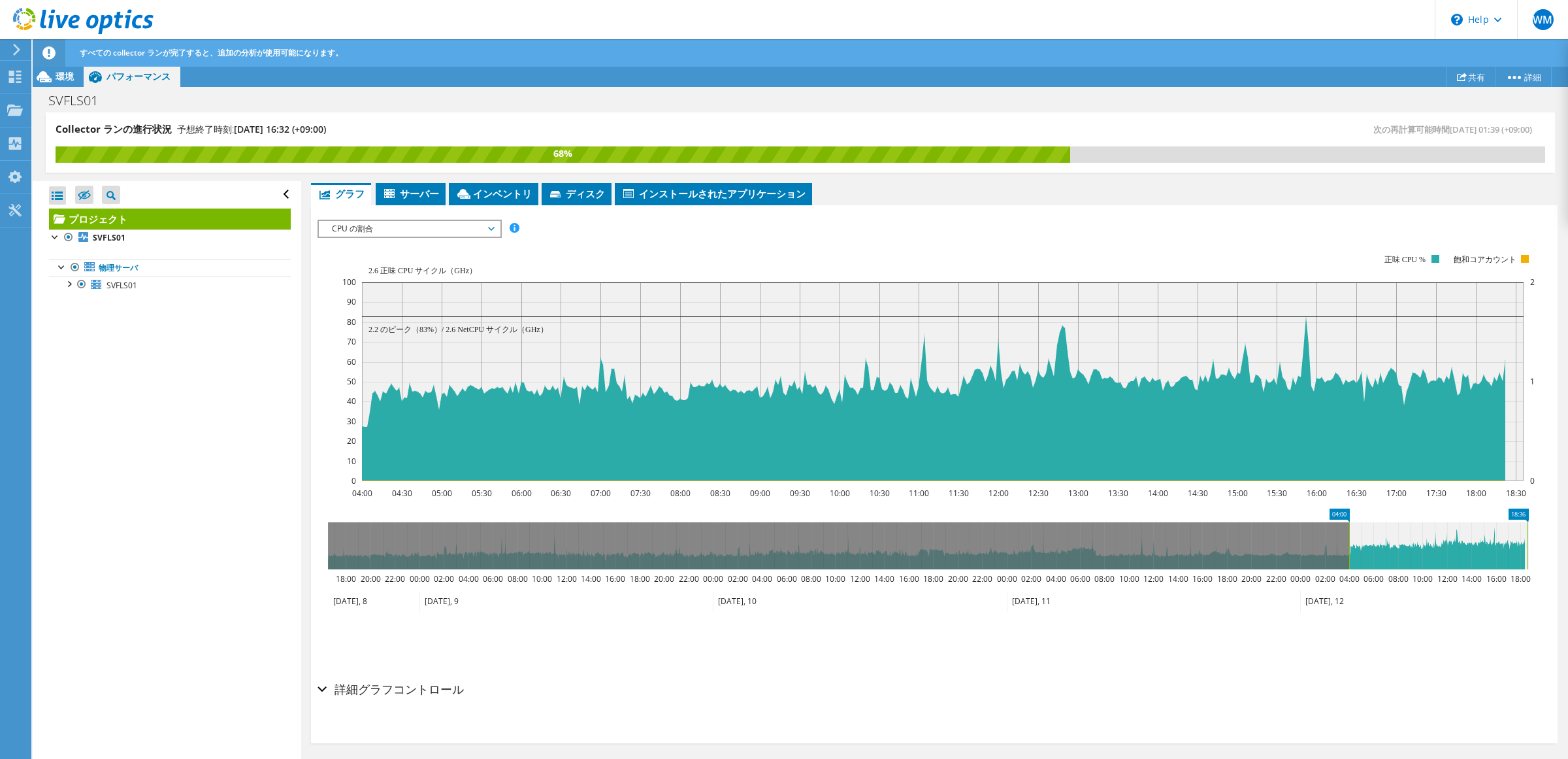
scroll to position [236, 0]
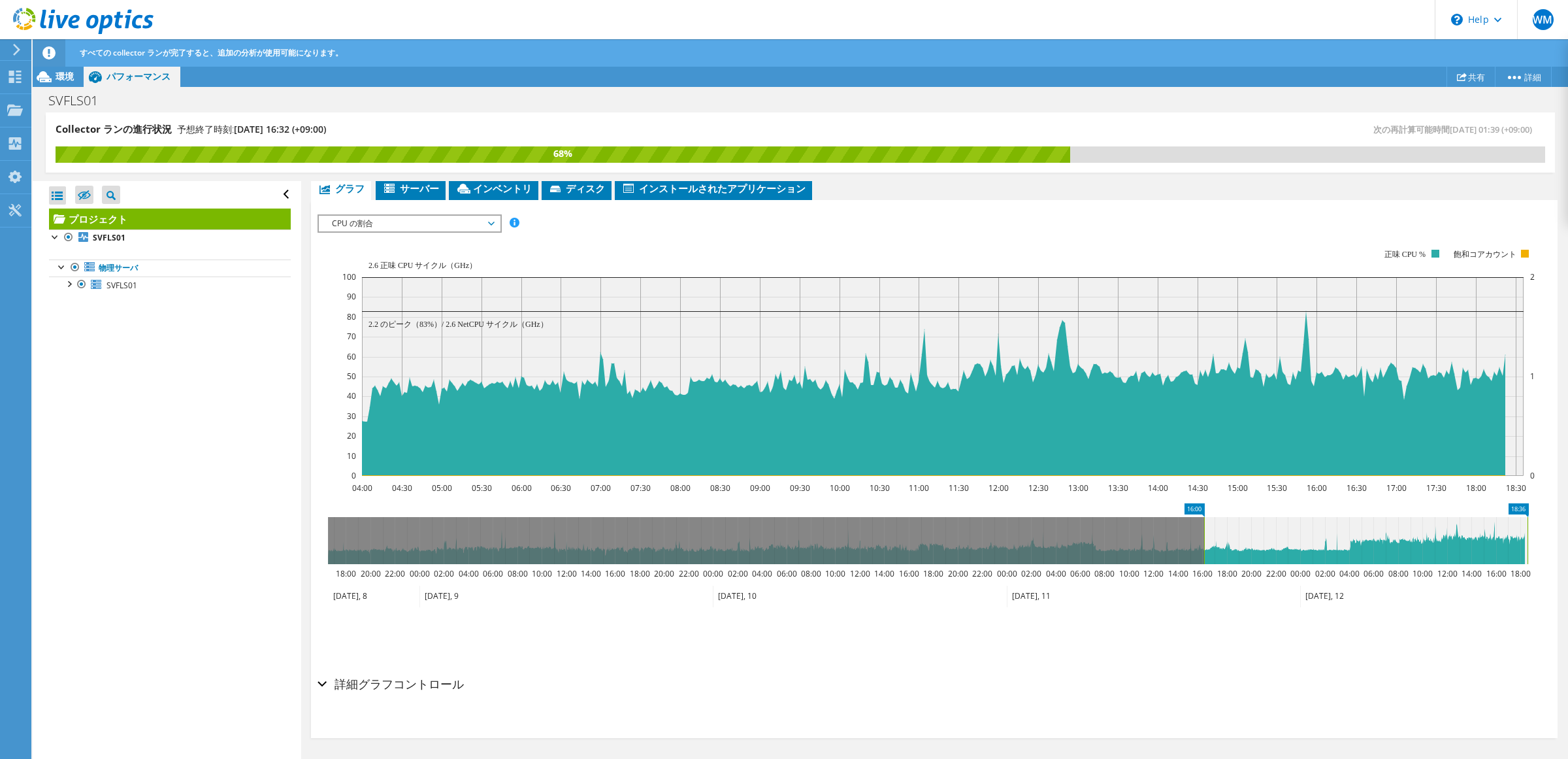
drag, startPoint x: 1347, startPoint y: 541, endPoint x: 1228, endPoint y: 554, distance: 119.7
click at [1207, 554] on rect at bounding box center [1204, 540] width 5 height 47
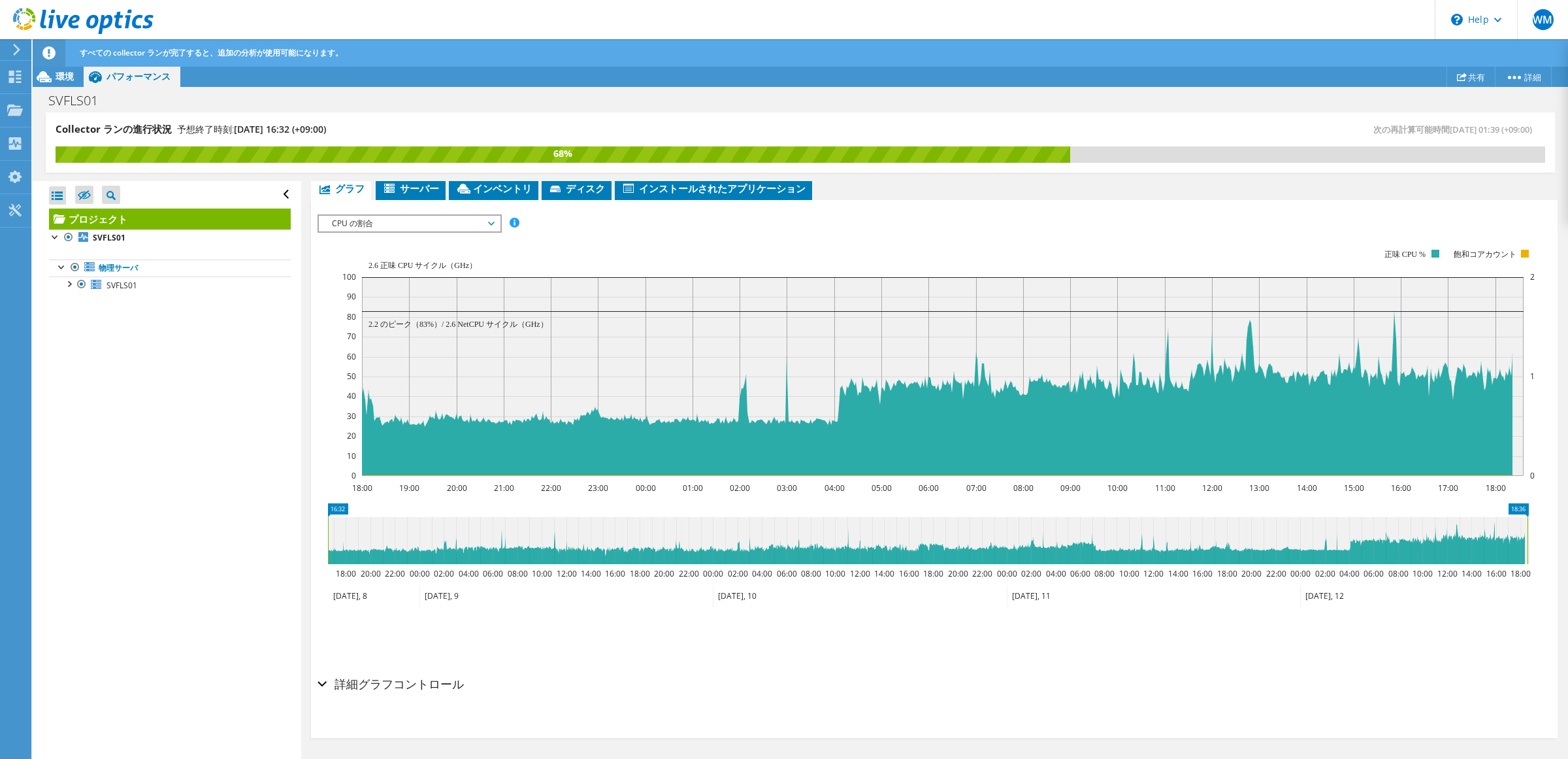
drag, startPoint x: 1228, startPoint y: 554, endPoint x: 242, endPoint y: 600, distance: 987.1
click at [242, 600] on div "Collector ランの進行状況 予想終了時刻: [DATE] 16:32 (+09:00) 次の再計算可能時間 [DATE] 01:39 (+09:00)…" at bounding box center [799, 436] width 1535 height 647
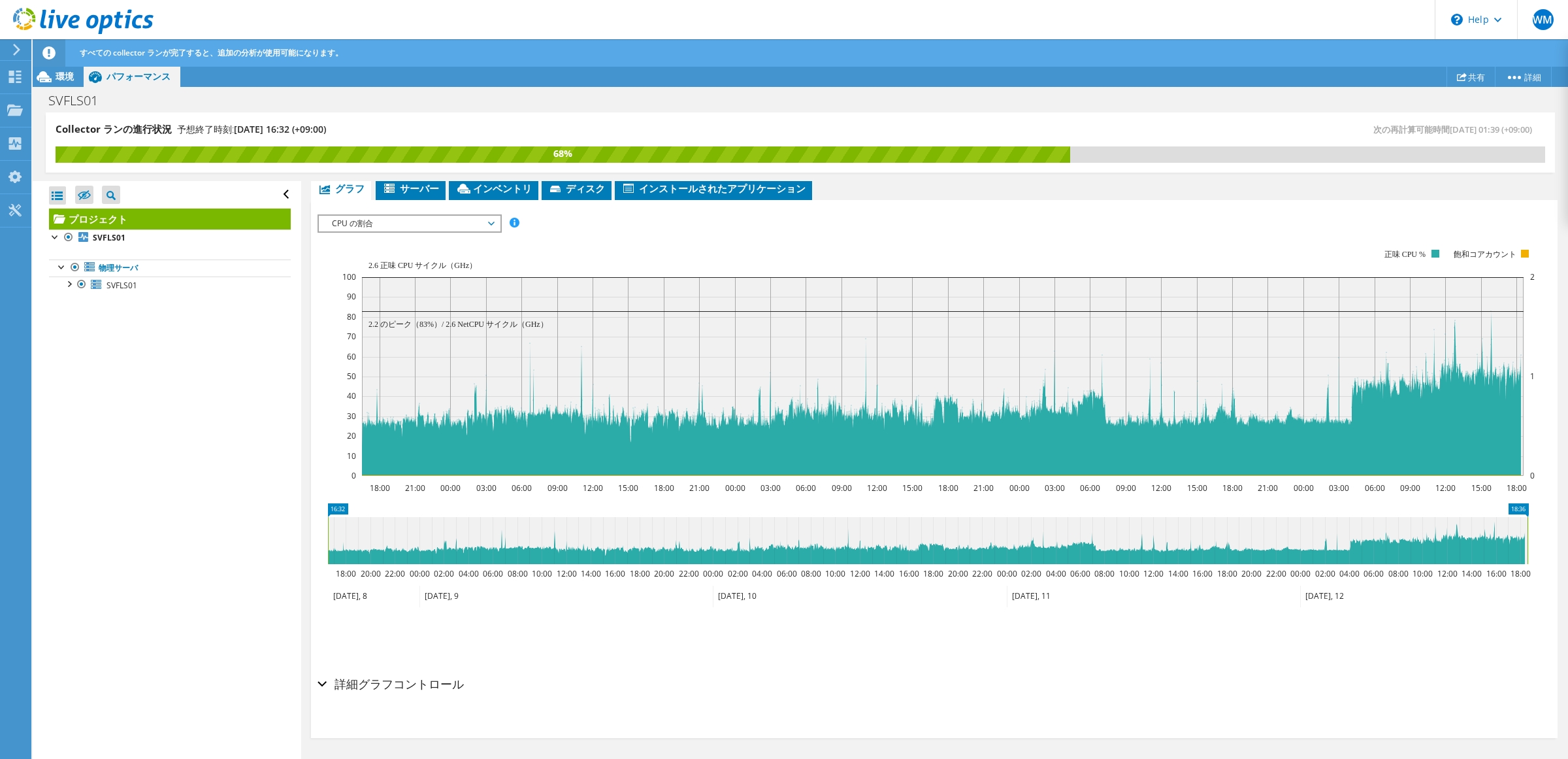
click at [470, 221] on span "CPU の割合" at bounding box center [409, 223] width 168 height 15
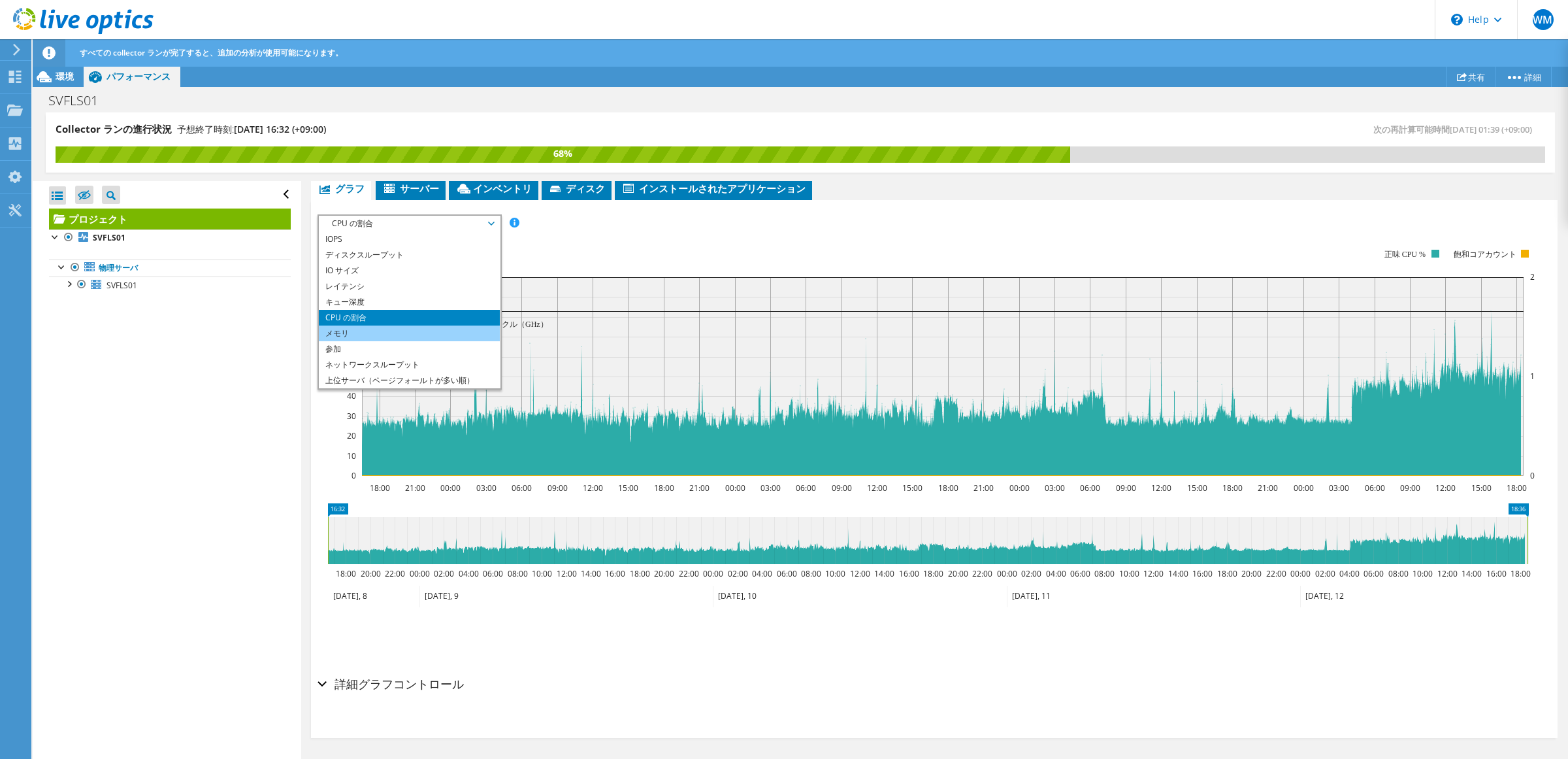
click at [422, 338] on li "メモリ" at bounding box center [409, 333] width 181 height 15
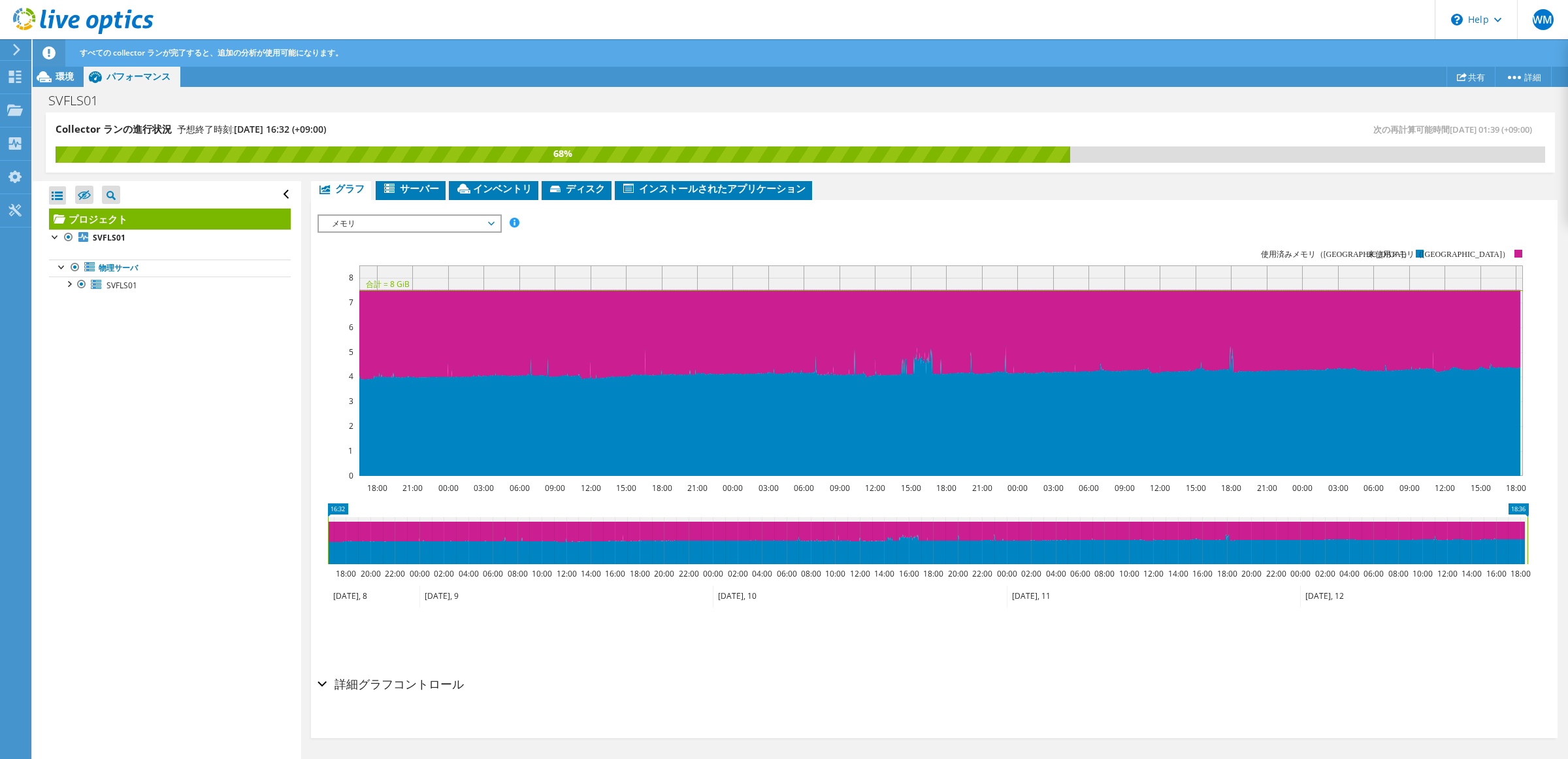
scroll to position [154, 0]
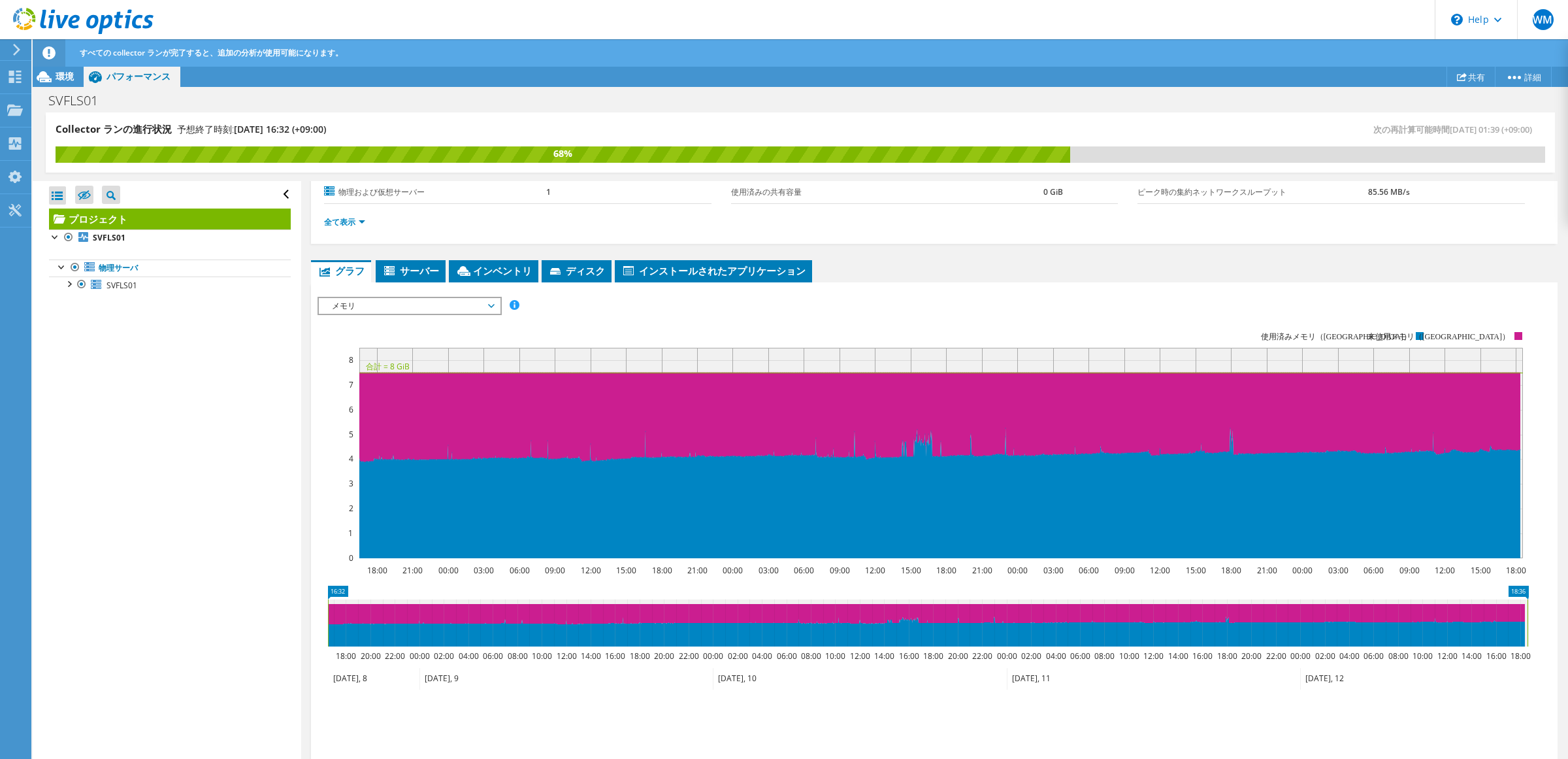
click at [452, 308] on span "メモリ" at bounding box center [409, 305] width 168 height 15
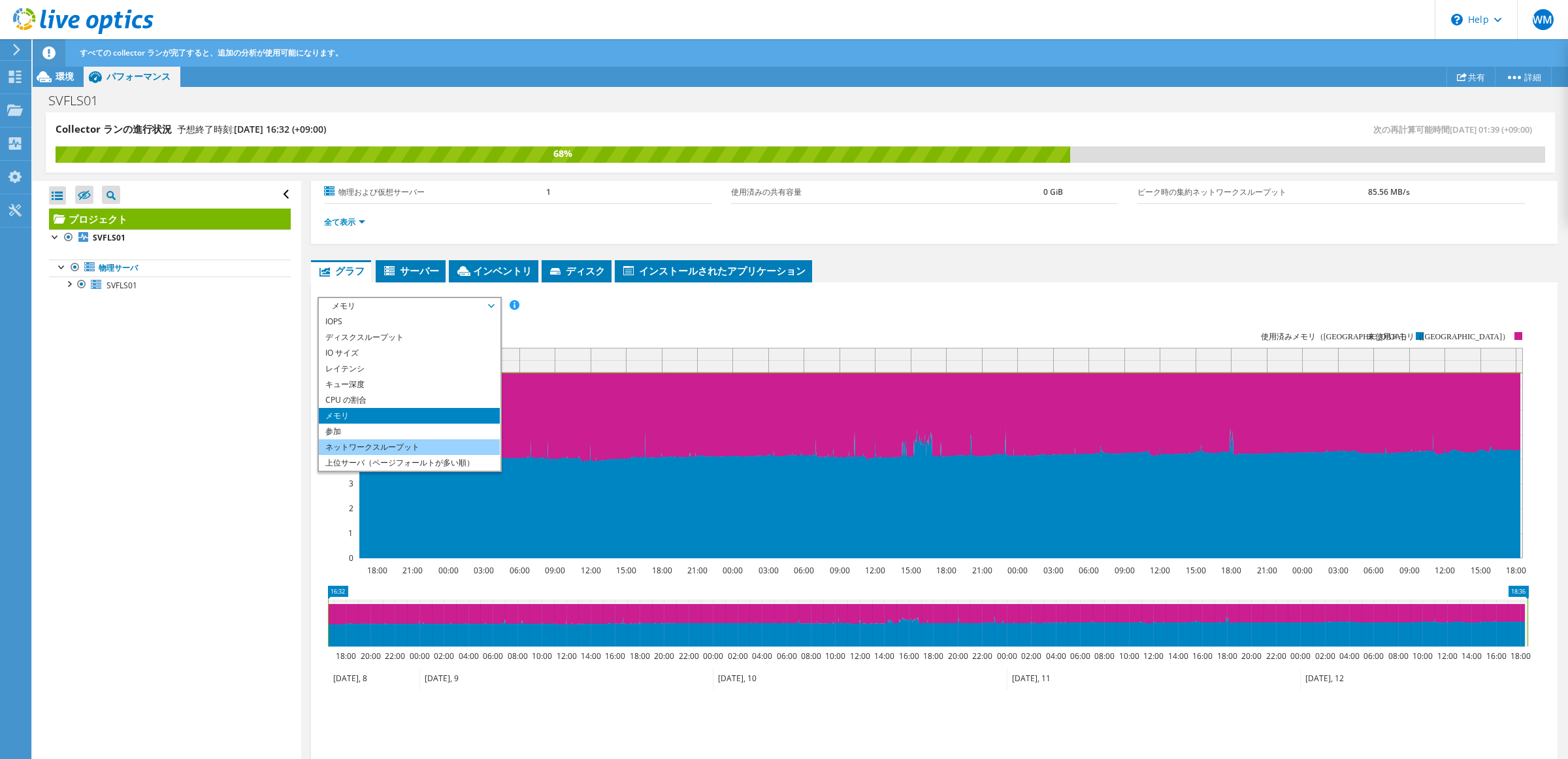
click at [426, 443] on li "ネットワークスループット" at bounding box center [409, 446] width 181 height 15
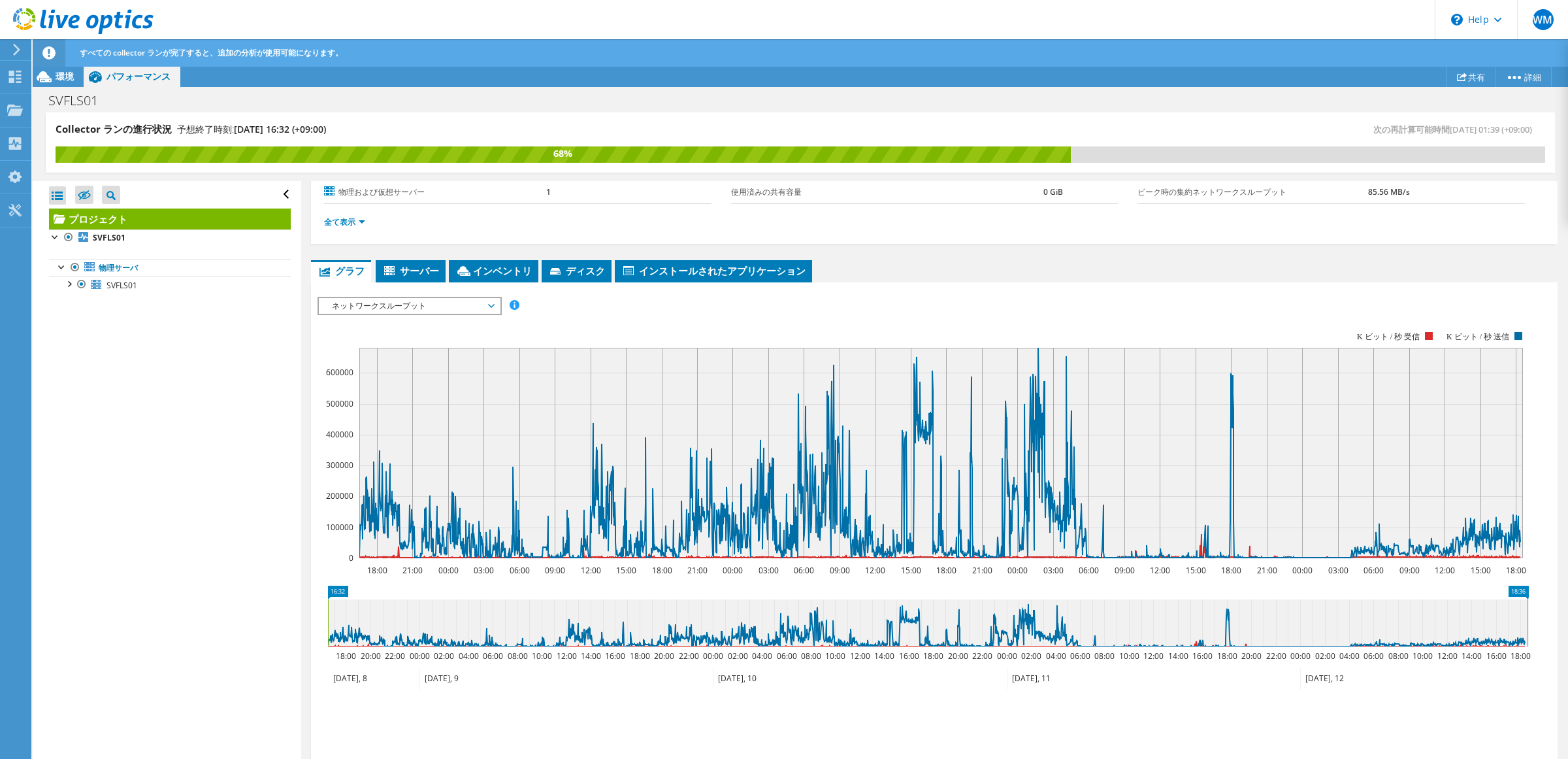
click at [478, 308] on span "ネットワークスループット" at bounding box center [409, 305] width 168 height 15
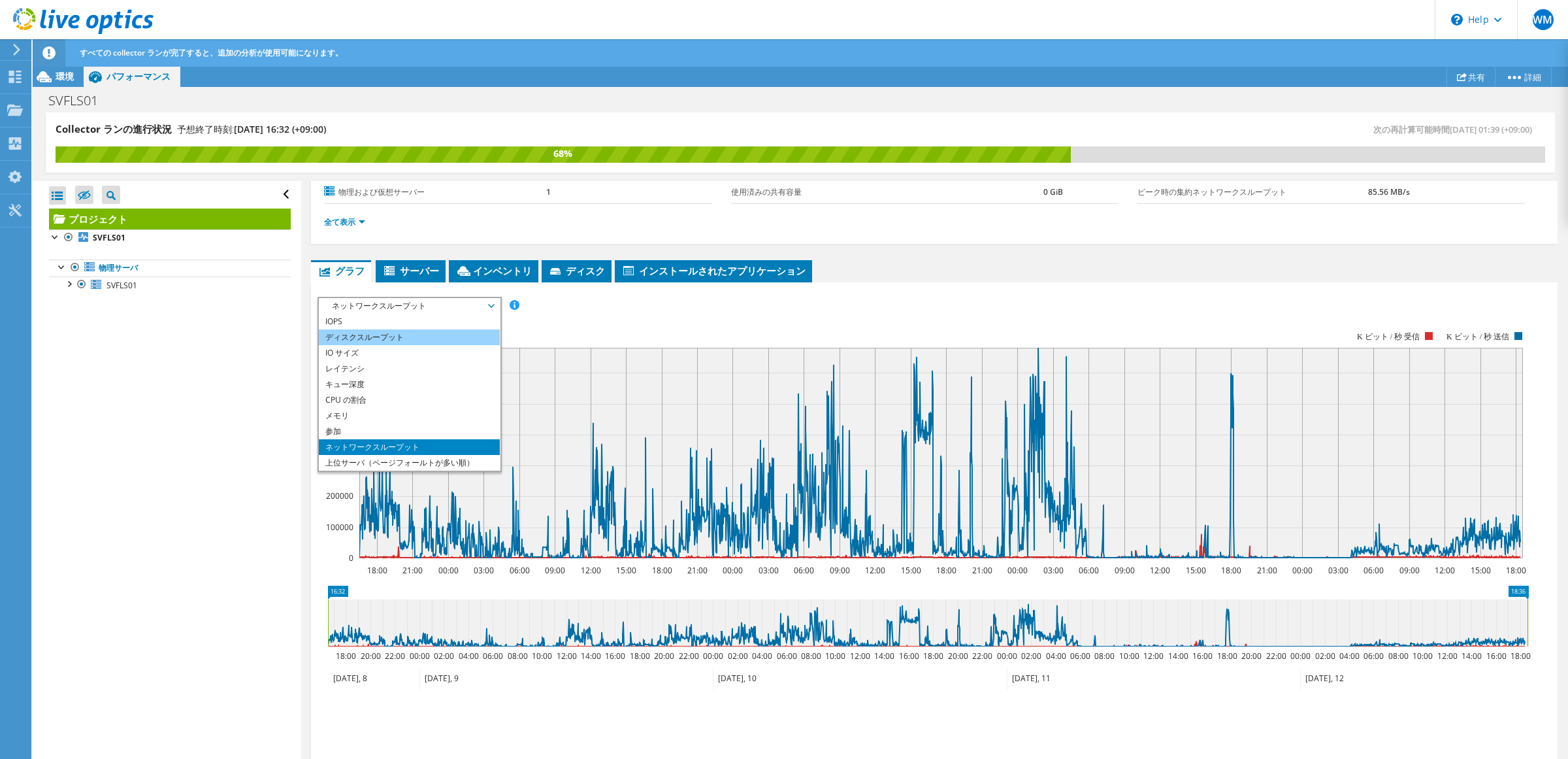
click at [439, 344] on li "ディスクスループット" at bounding box center [409, 336] width 181 height 15
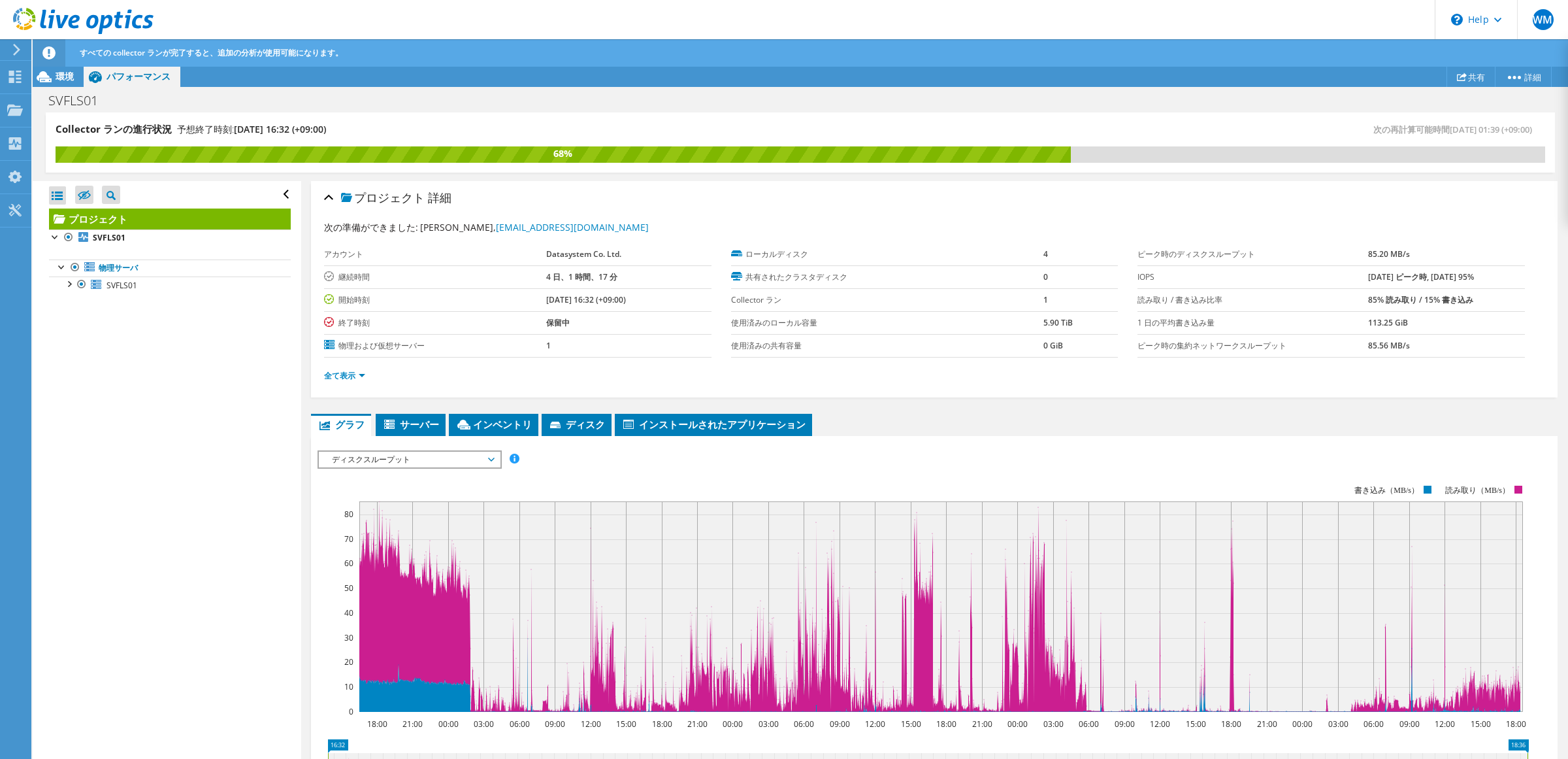
scroll to position [154, 0]
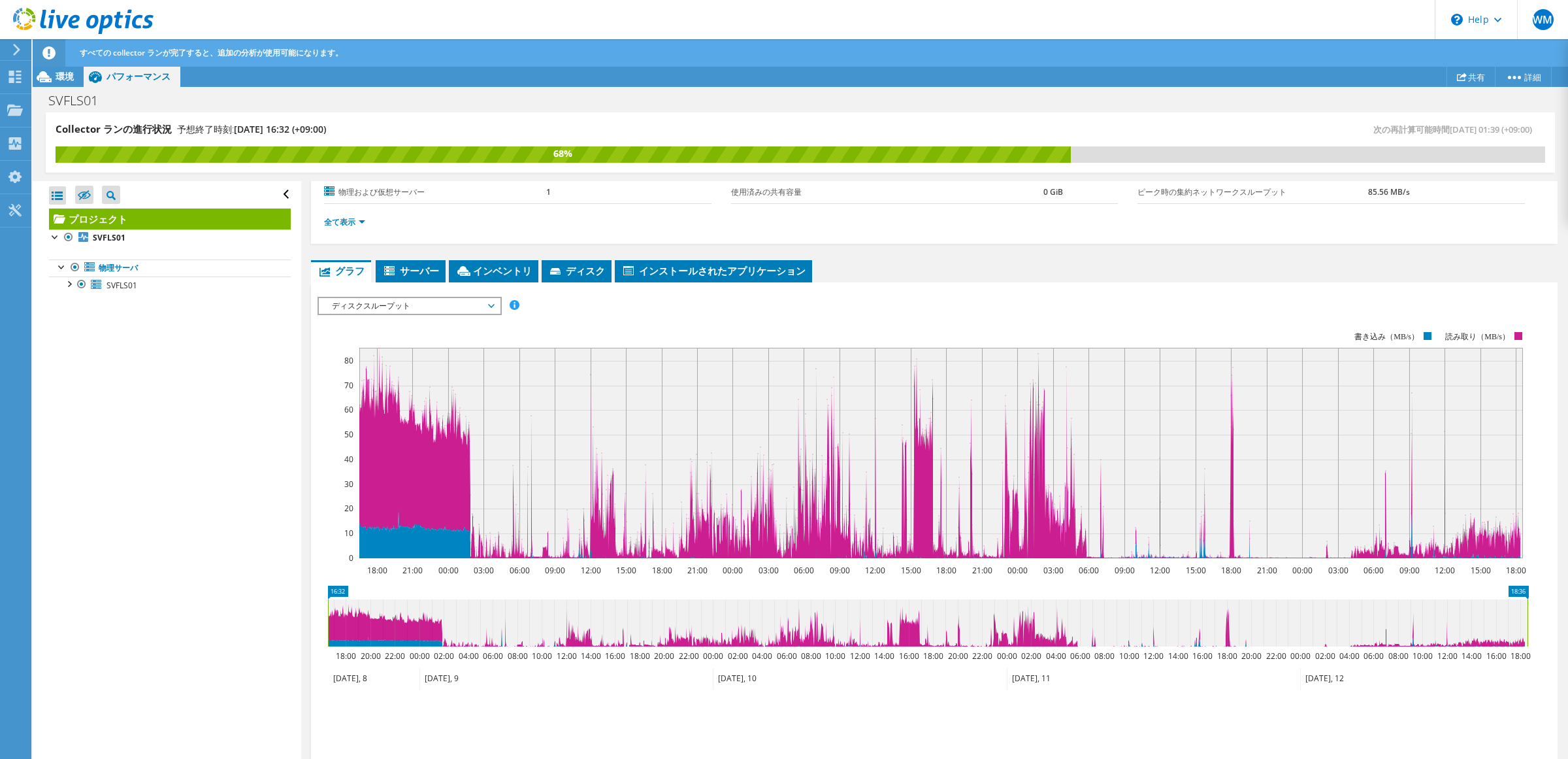
click at [396, 306] on span "ディスクスループット" at bounding box center [409, 305] width 168 height 15
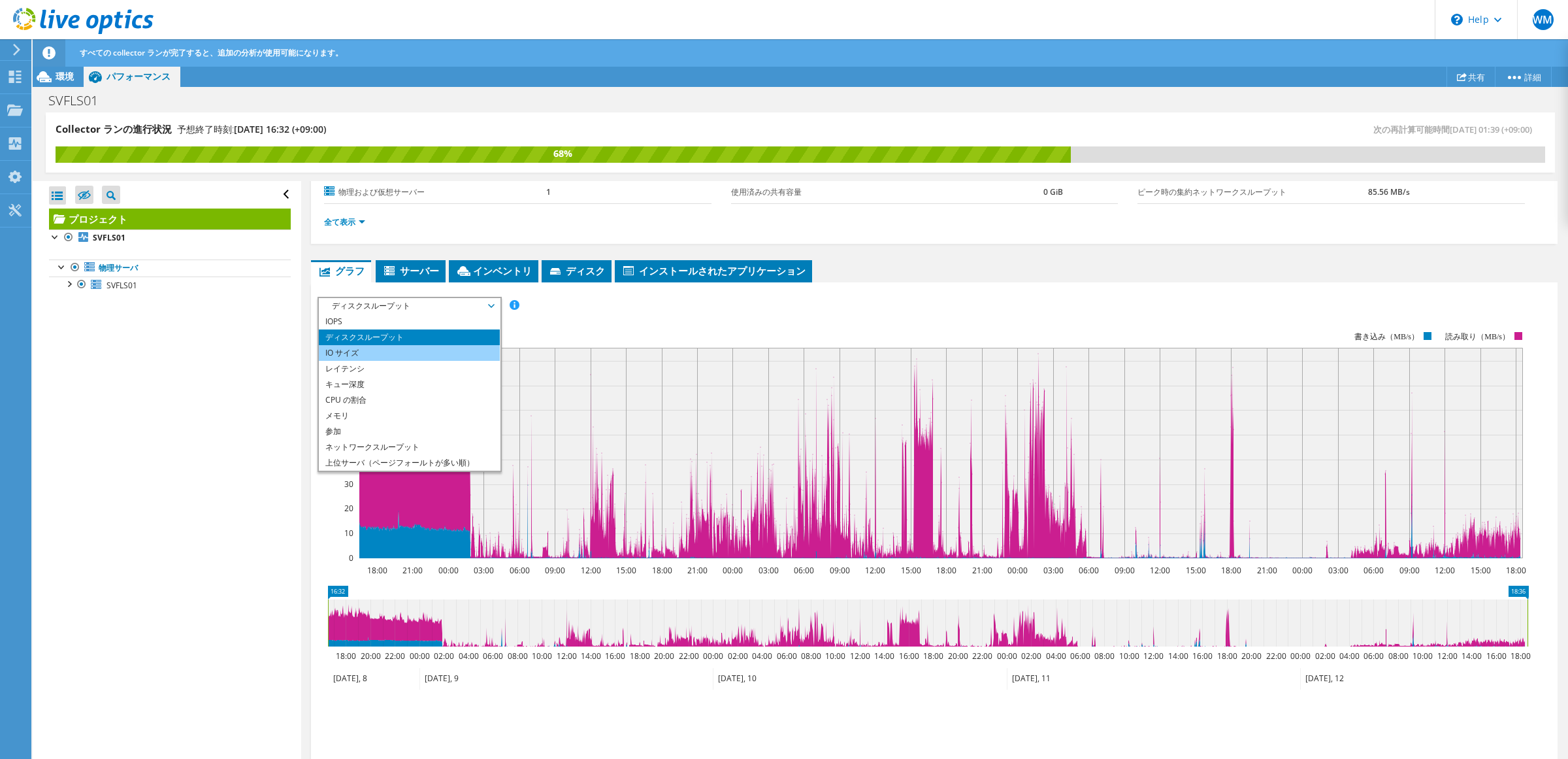
click at [400, 350] on li "IO サイズ" at bounding box center [409, 353] width 181 height 15
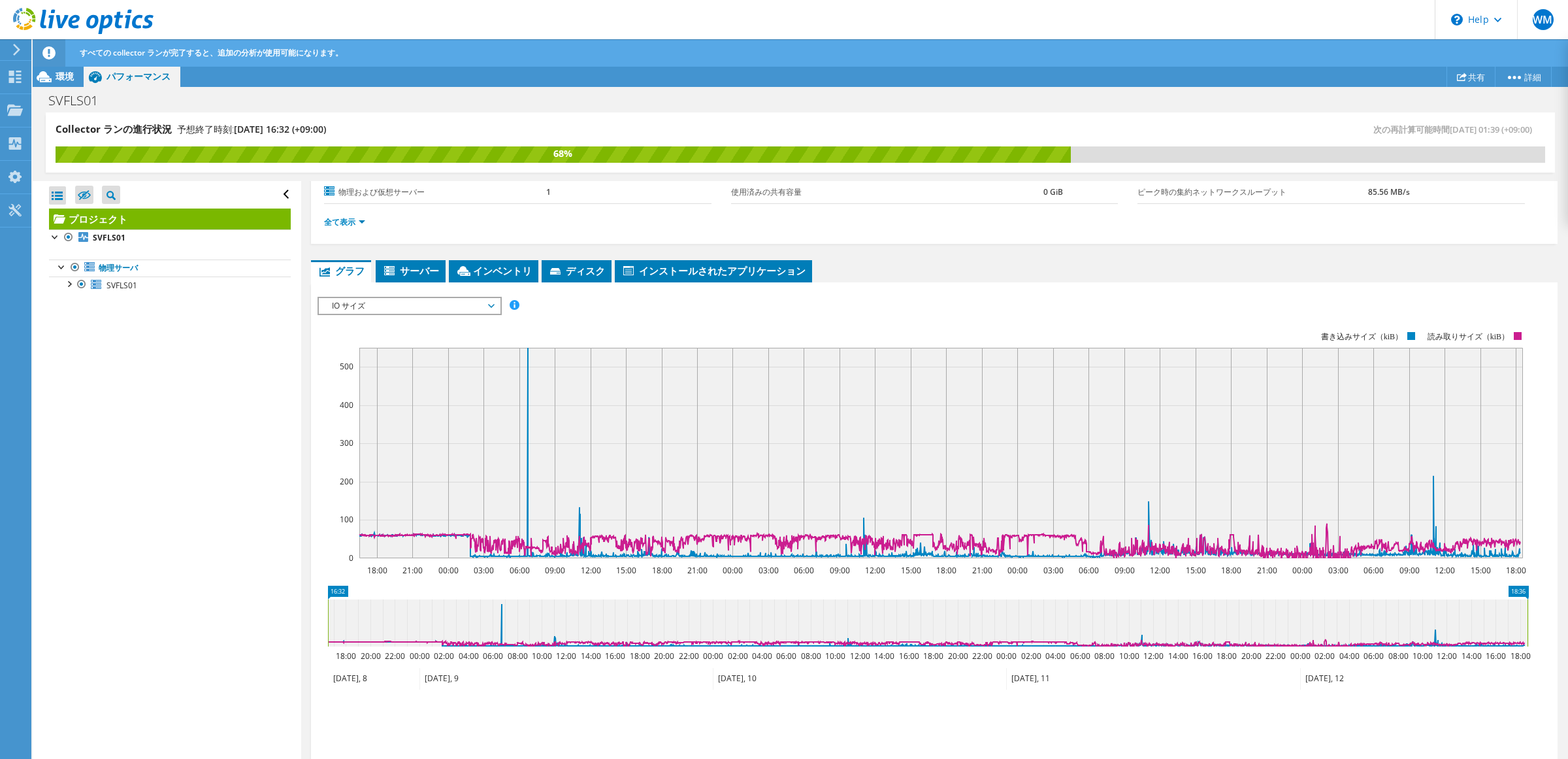
click at [423, 308] on span "IO サイズ" at bounding box center [409, 305] width 168 height 15
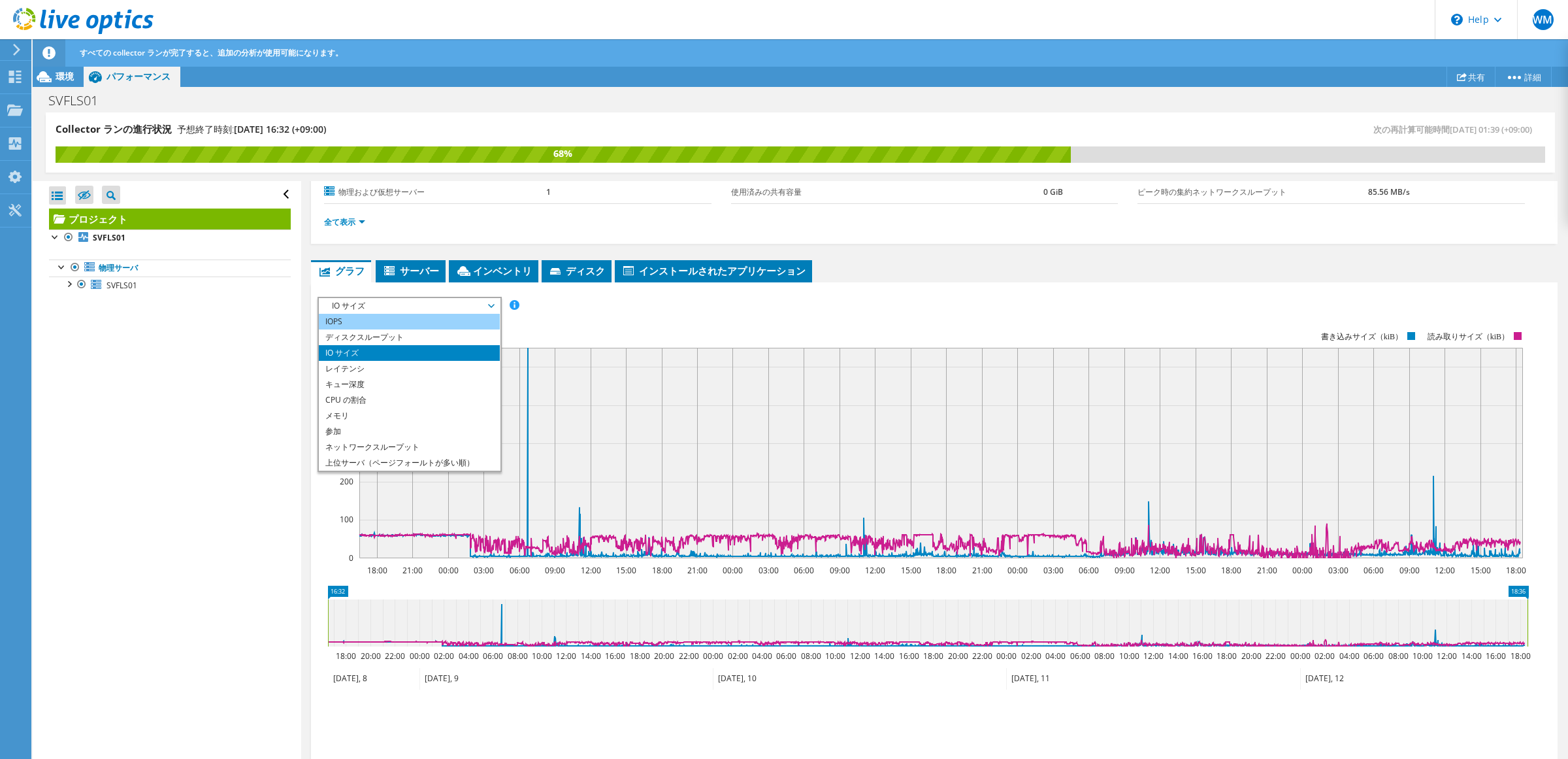
click at [412, 324] on li "IOPS" at bounding box center [409, 321] width 181 height 15
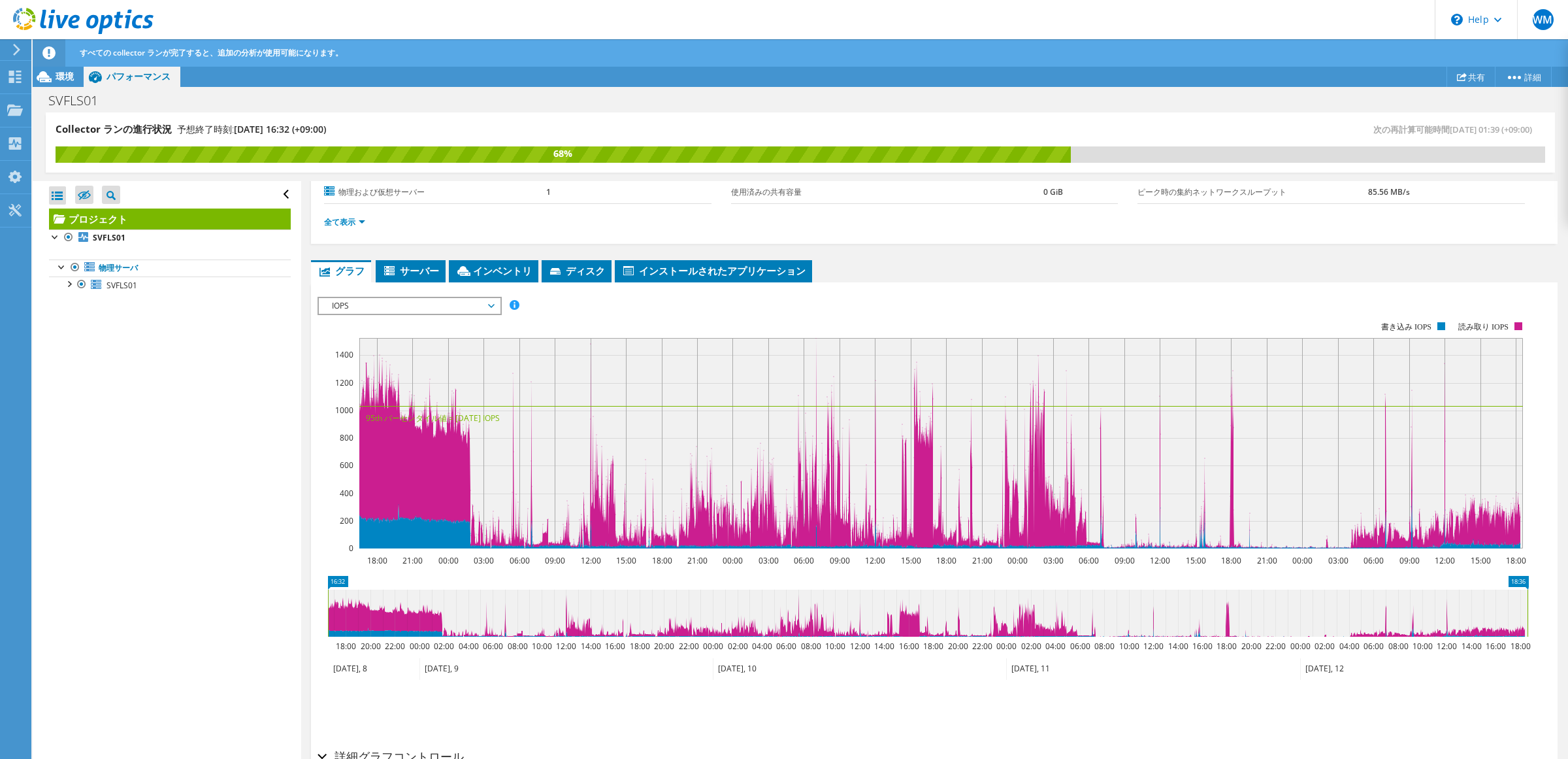
click at [379, 309] on span "IOPS" at bounding box center [409, 305] width 168 height 15
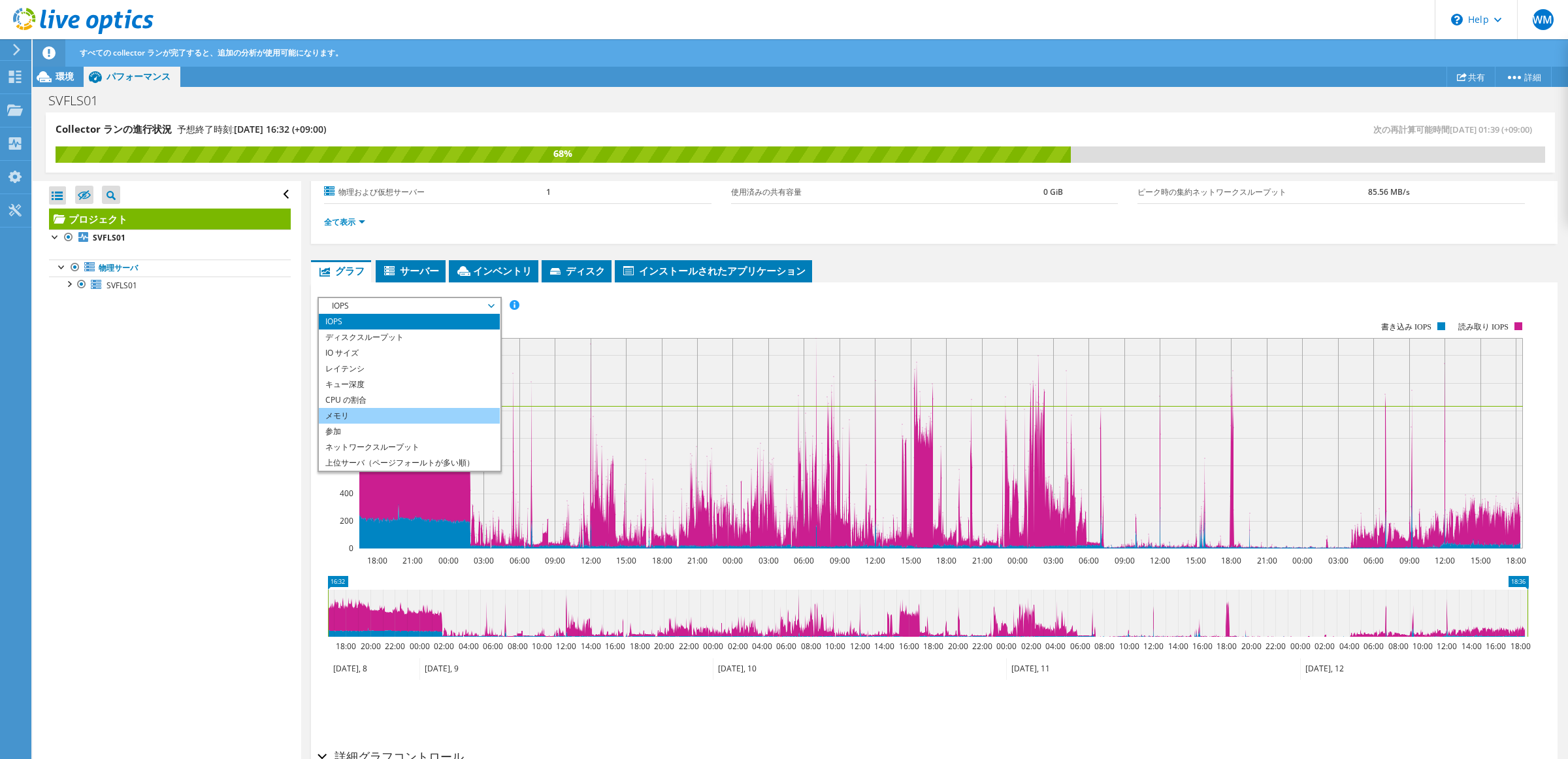
click at [400, 407] on li "メモリ" at bounding box center [409, 415] width 181 height 15
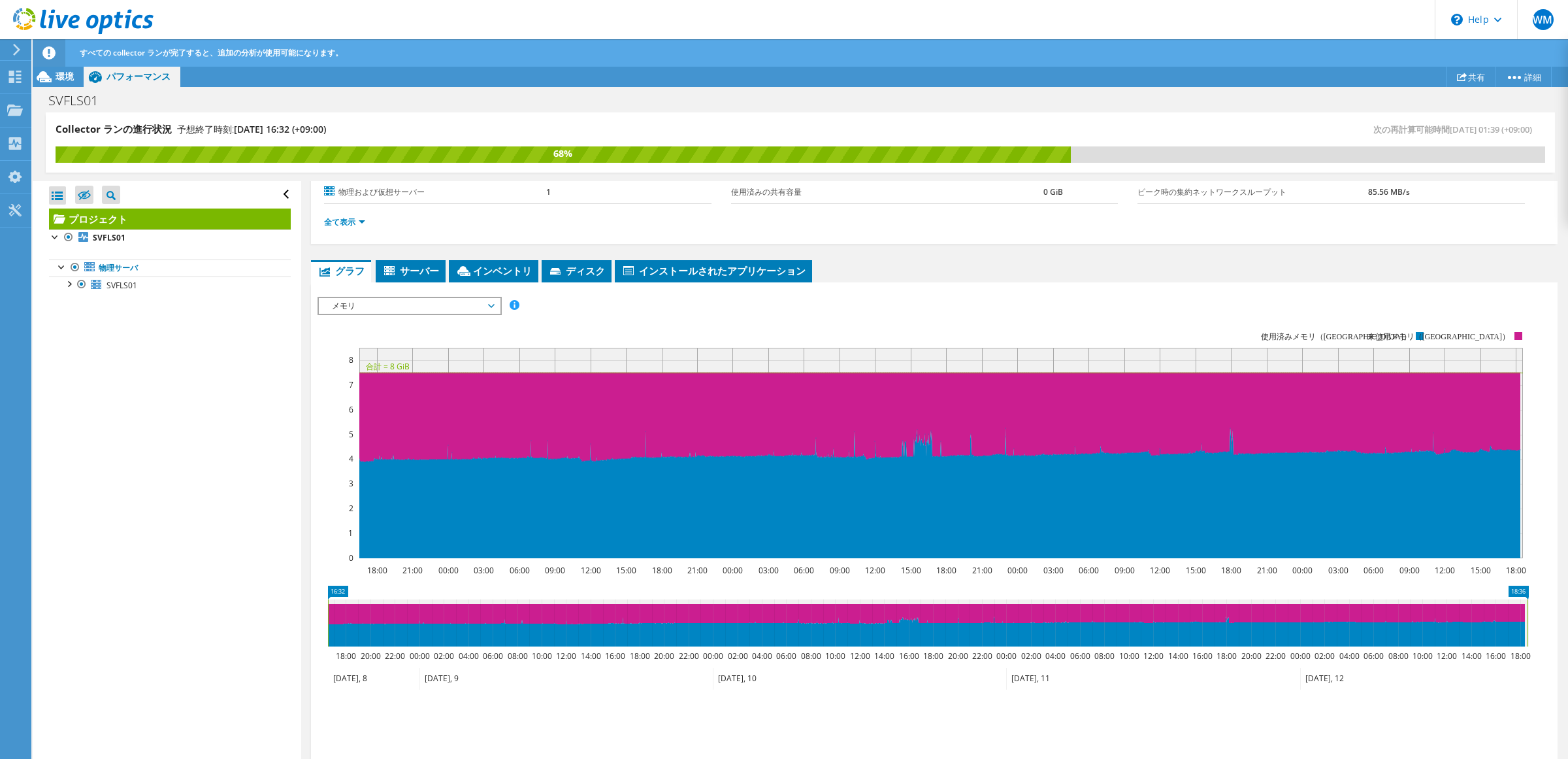
click at [439, 308] on span "メモリ" at bounding box center [409, 305] width 168 height 15
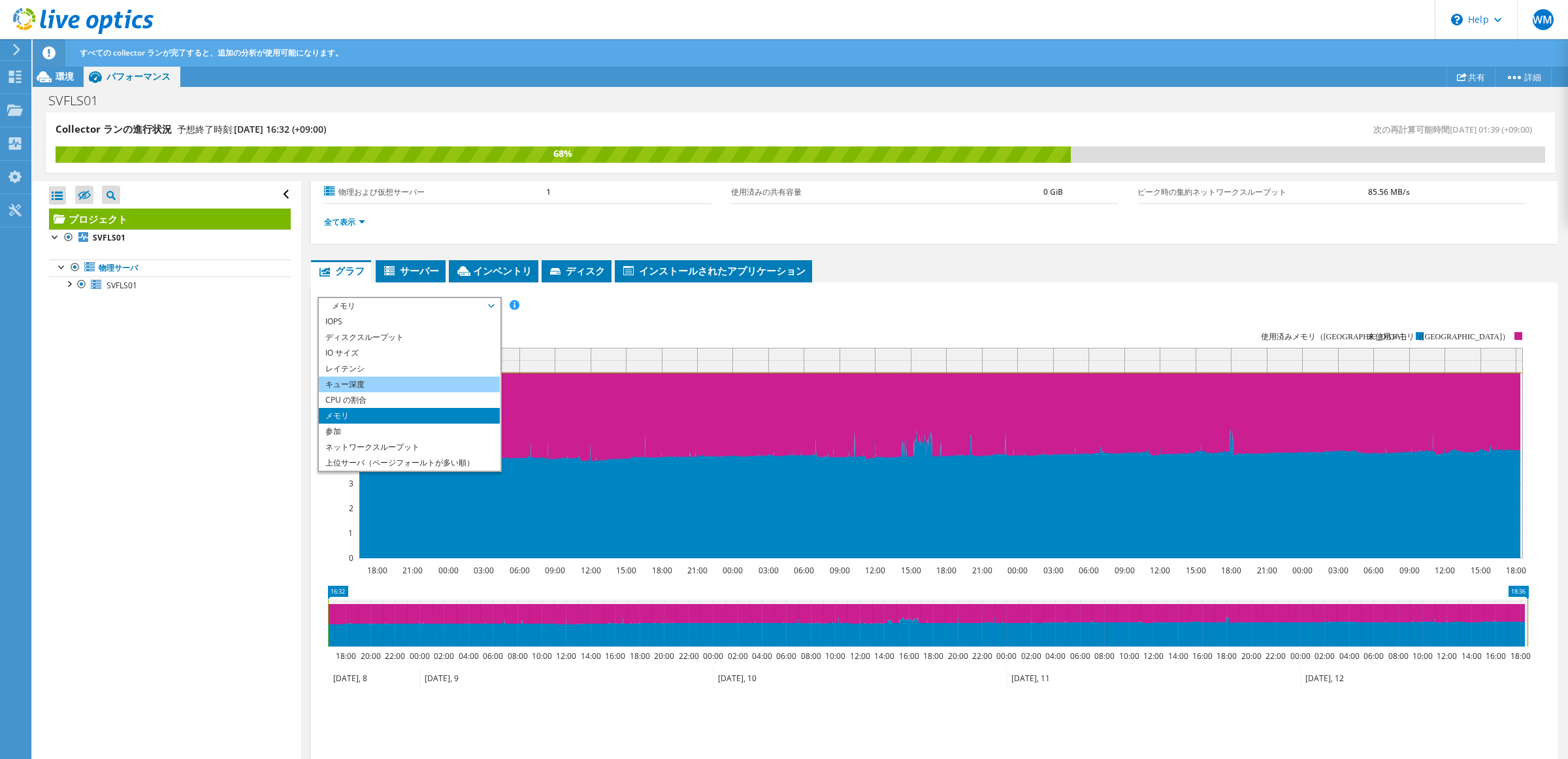
click at [439, 384] on li "キュー深度" at bounding box center [409, 383] width 181 height 15
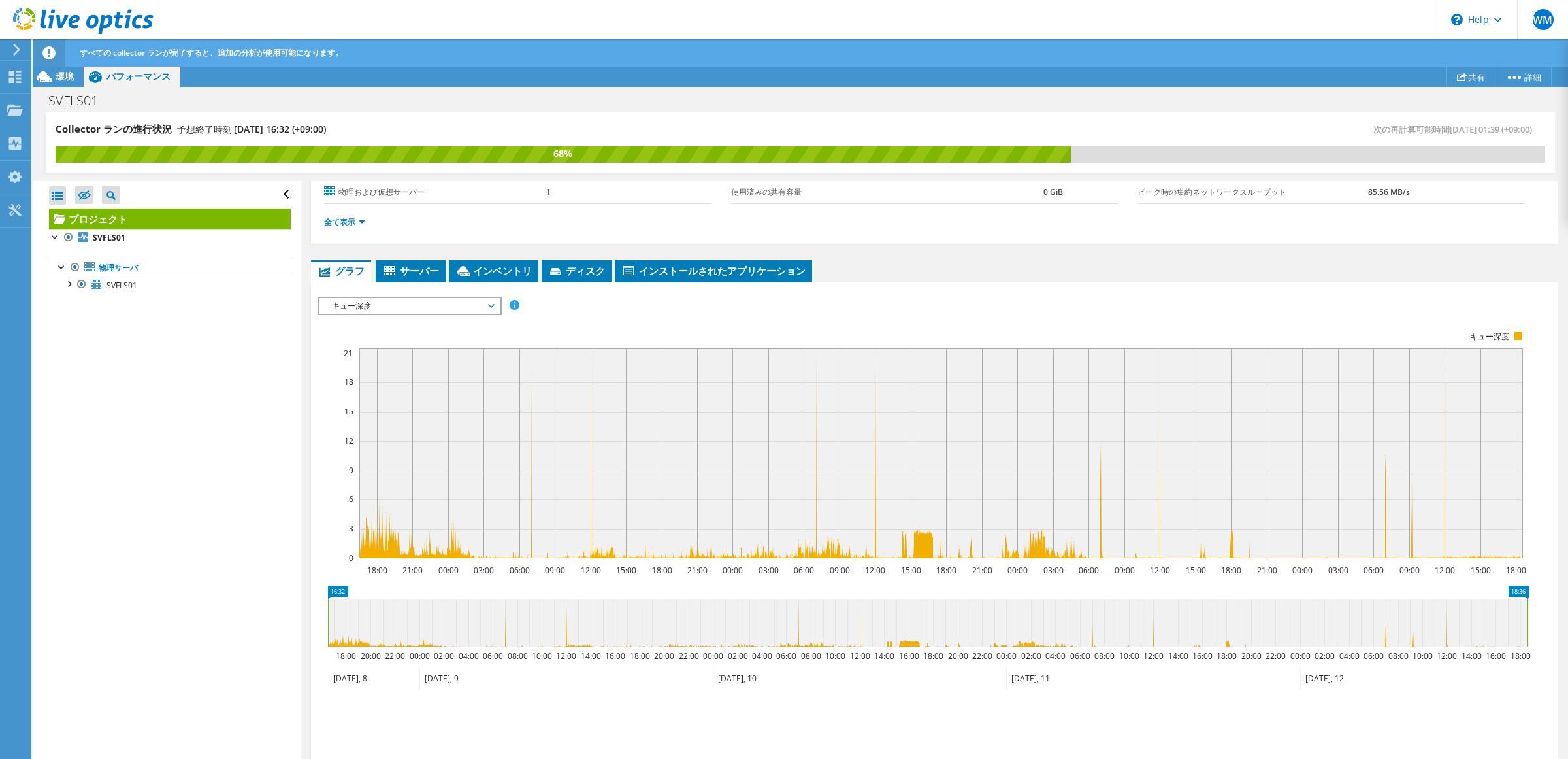
click at [468, 302] on span "キュー深度" at bounding box center [409, 305] width 168 height 15
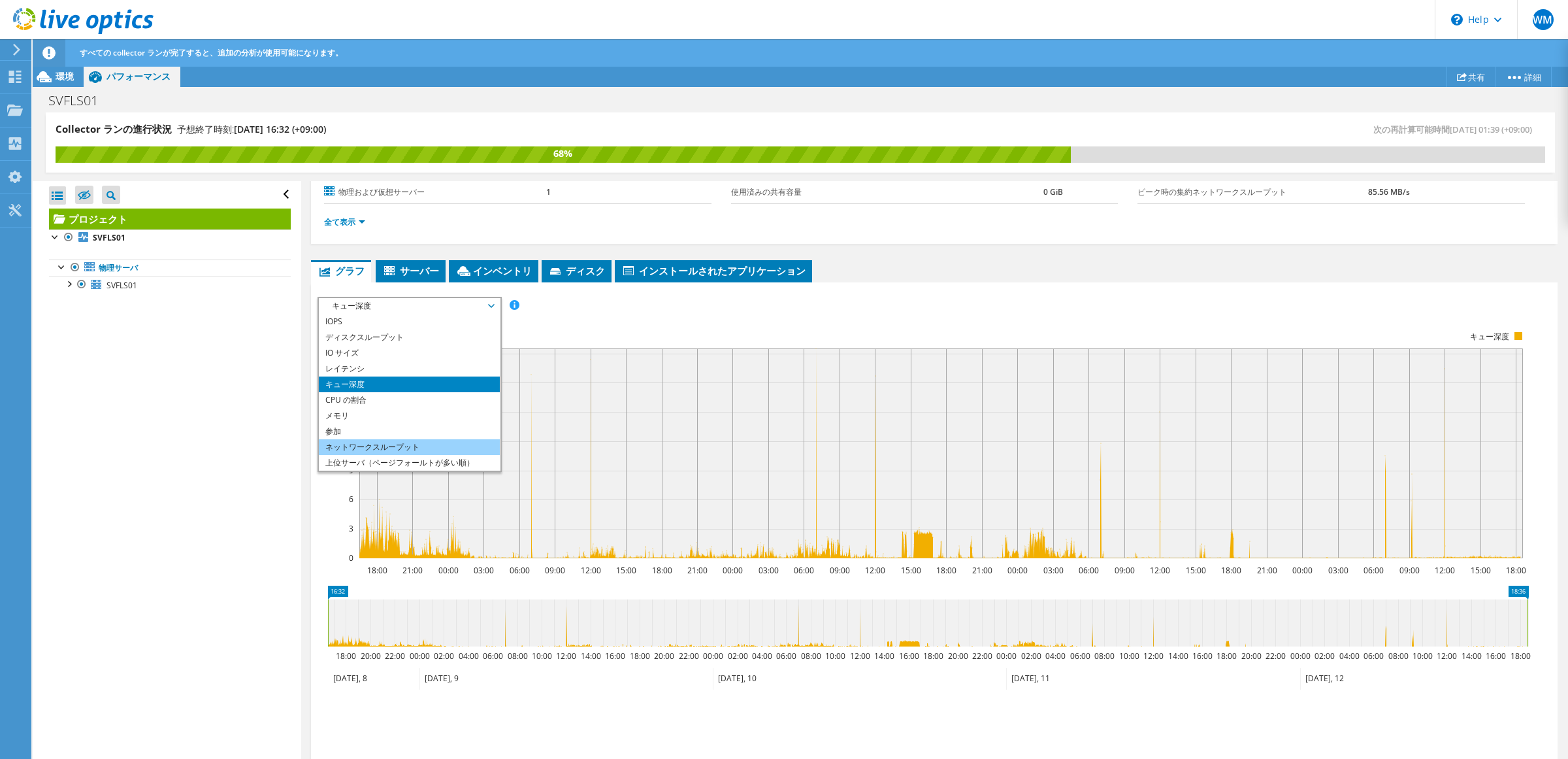
click at [424, 440] on li "ネットワークスループット" at bounding box center [409, 446] width 181 height 15
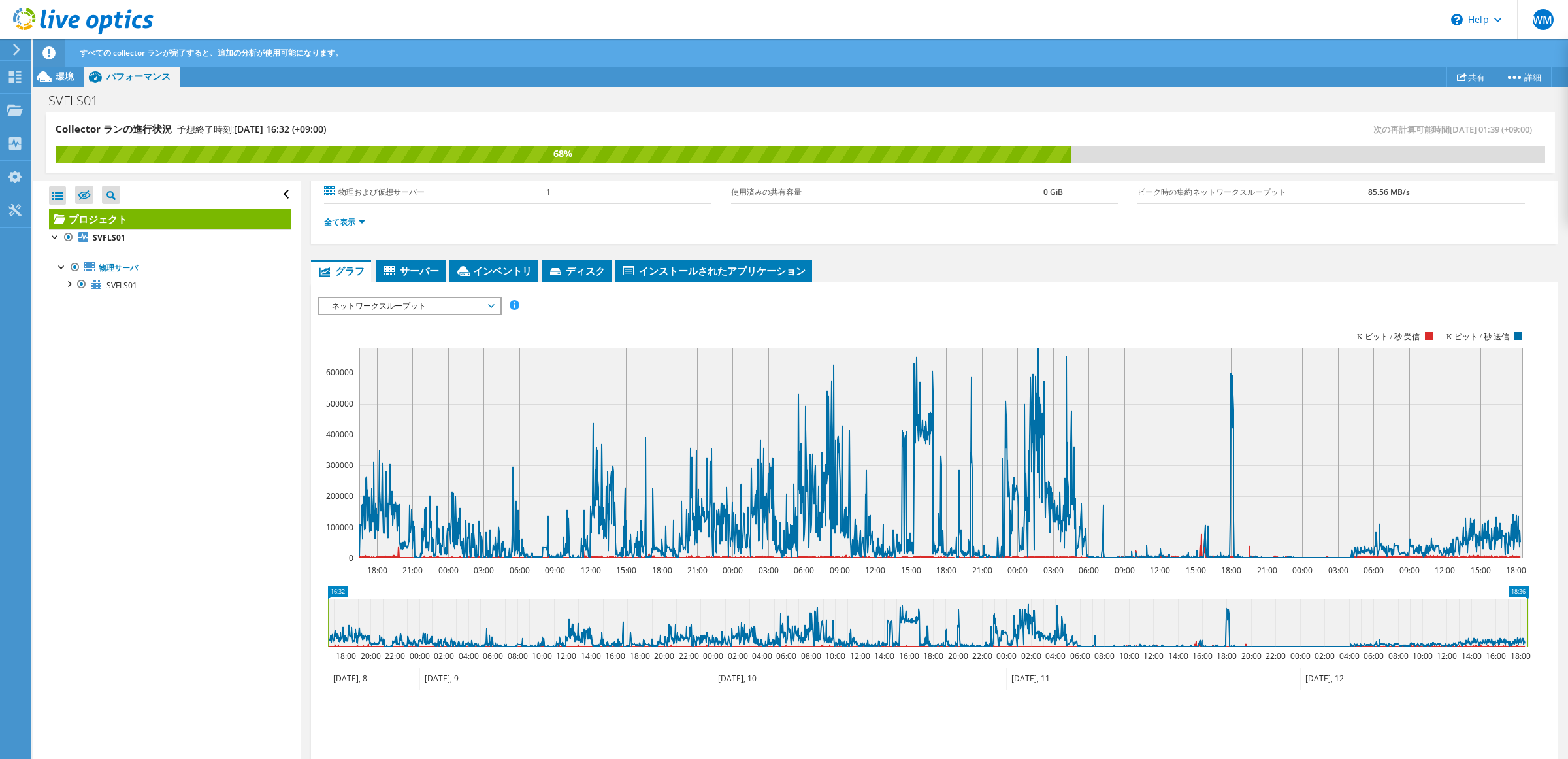
click at [441, 302] on span "ネットワークスループット" at bounding box center [409, 305] width 168 height 15
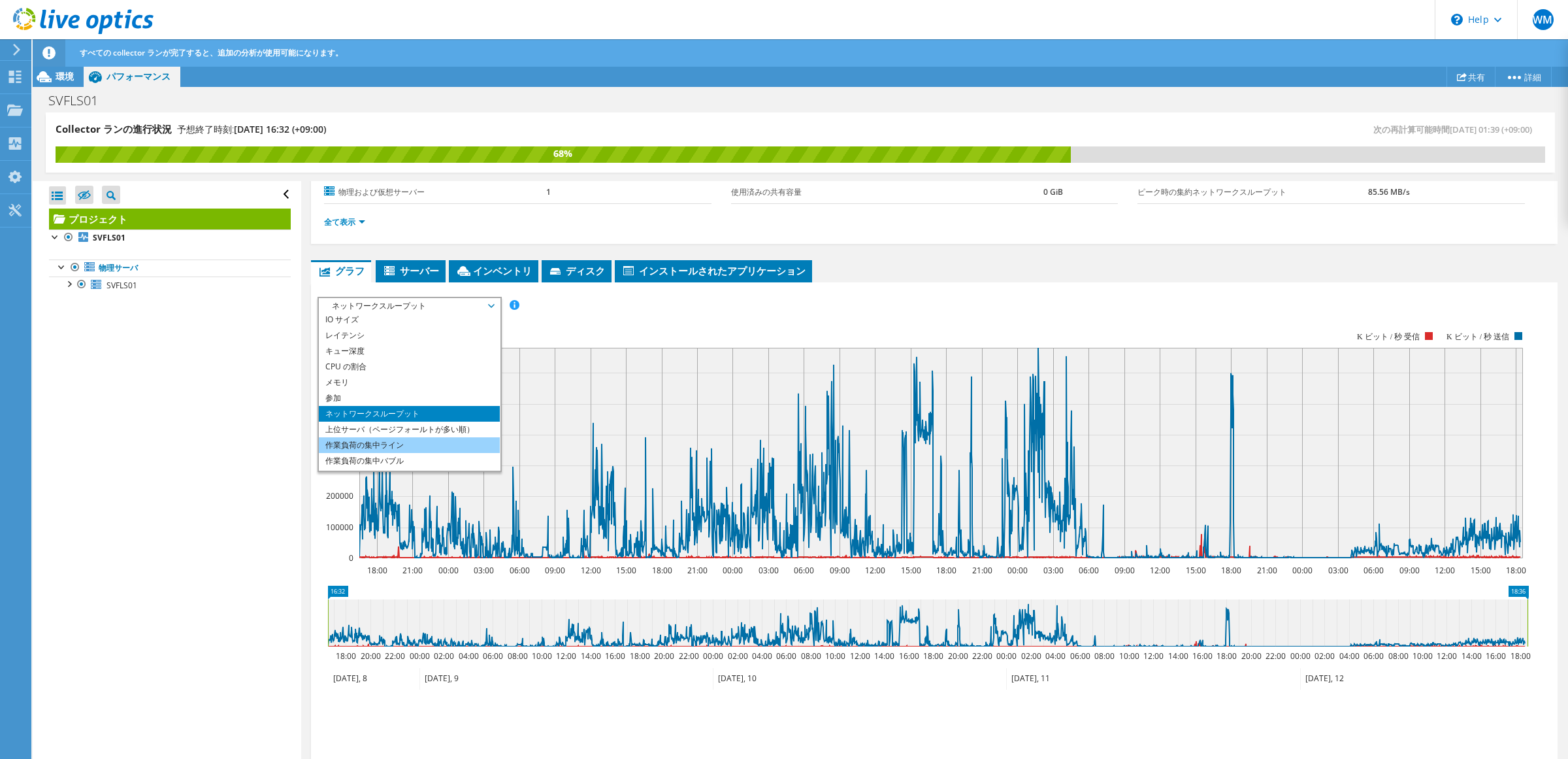
scroll to position [47, 0]
click at [405, 430] on li "作業負荷の集中ライン" at bounding box center [409, 432] width 181 height 15
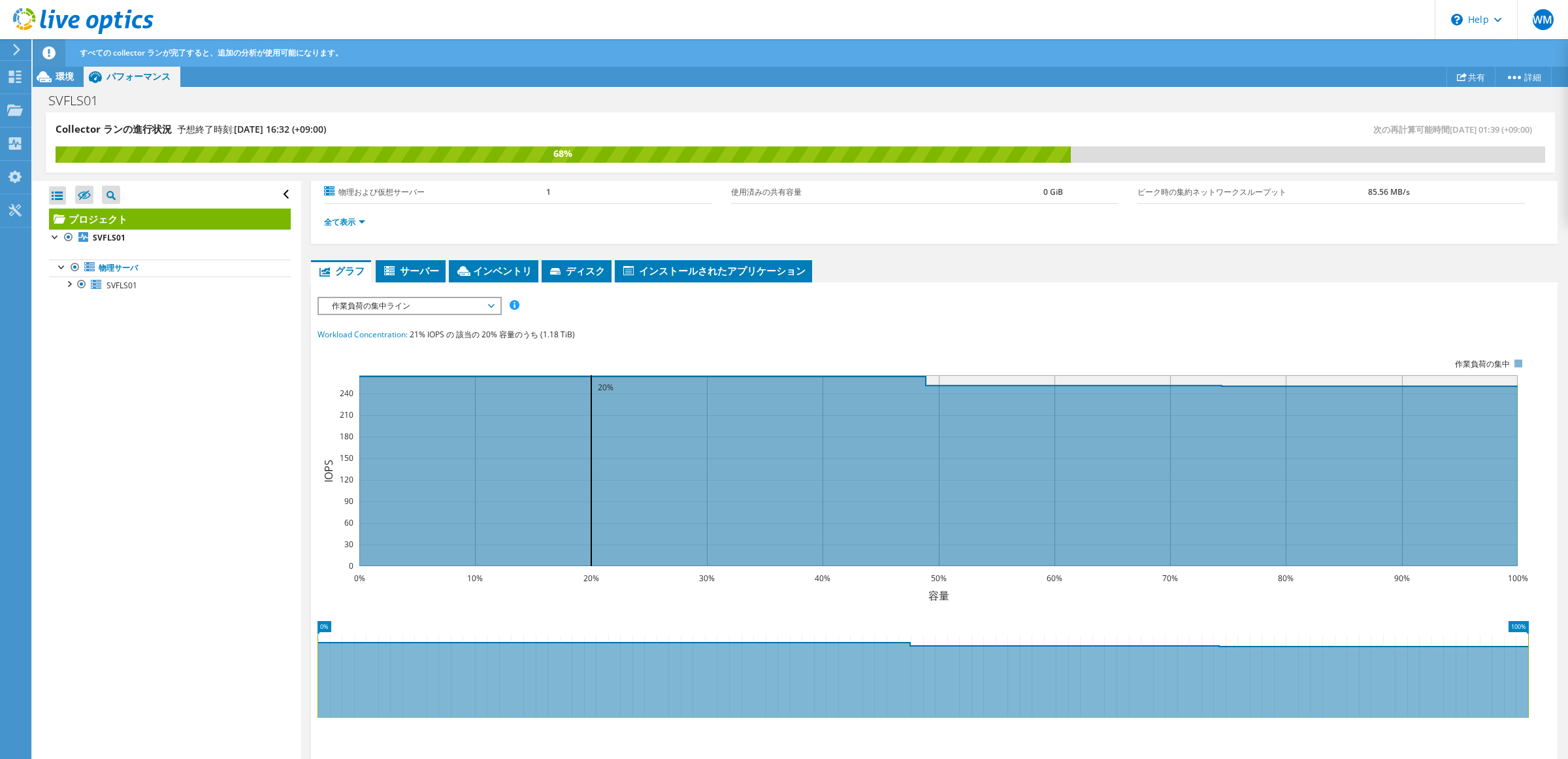
click at [464, 301] on span "作業負荷の集中ライン" at bounding box center [409, 305] width 168 height 15
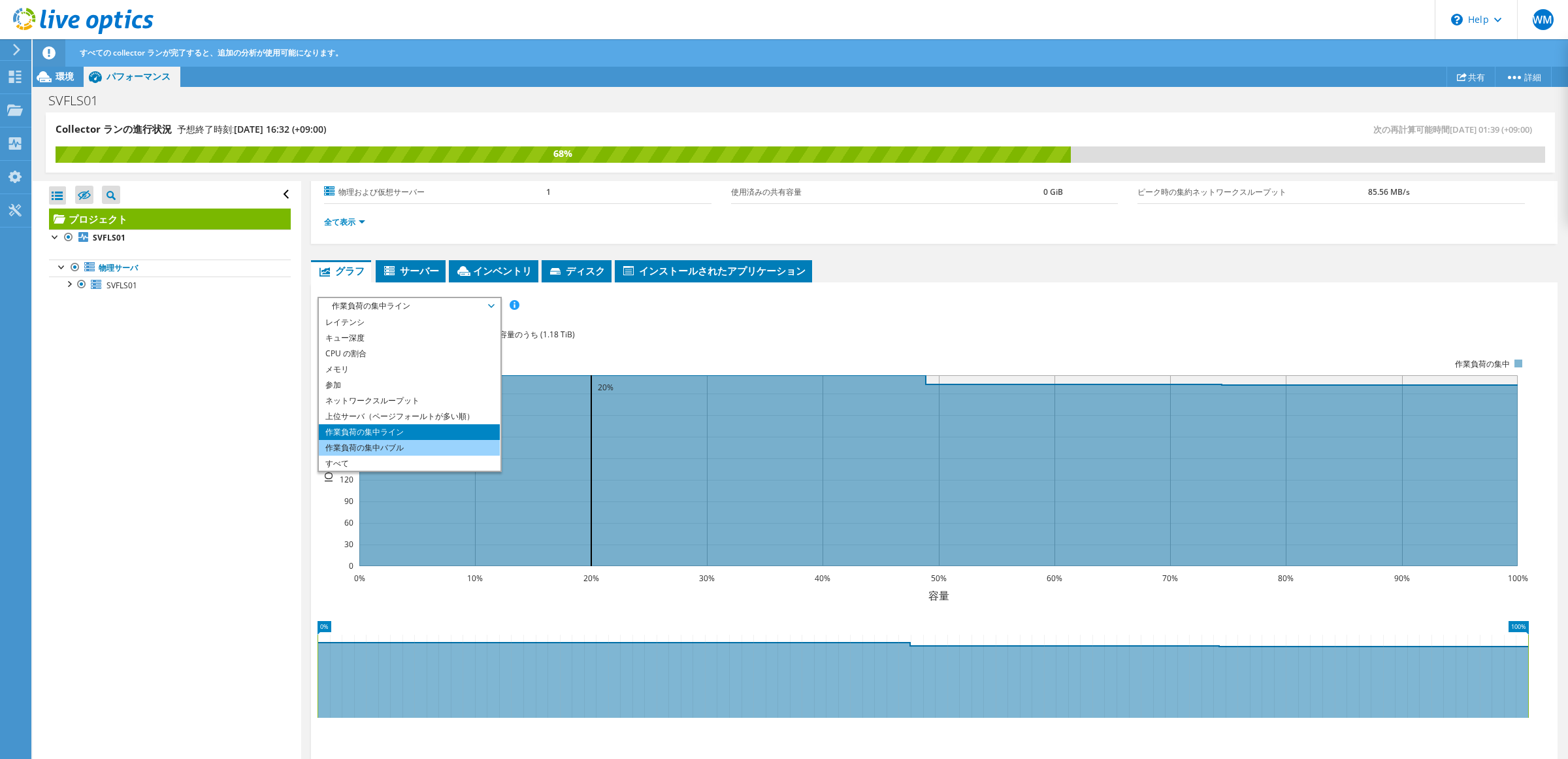
click at [424, 450] on li "作業負荷の集中バブル" at bounding box center [409, 447] width 181 height 15
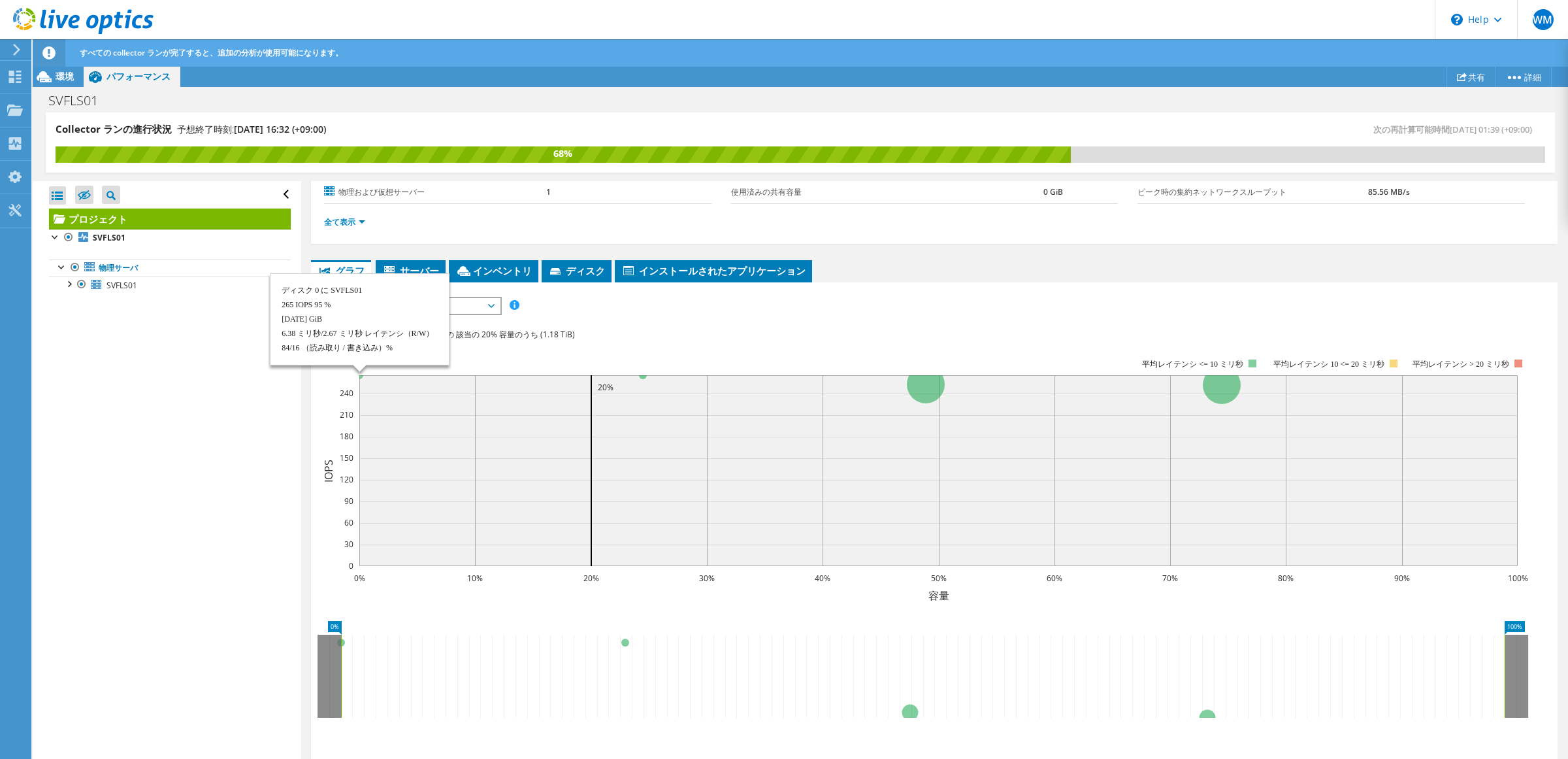
drag, startPoint x: 364, startPoint y: 389, endPoint x: 372, endPoint y: 430, distance: 41.8
click at [370, 425] on rect at bounding box center [939, 470] width 1158 height 191
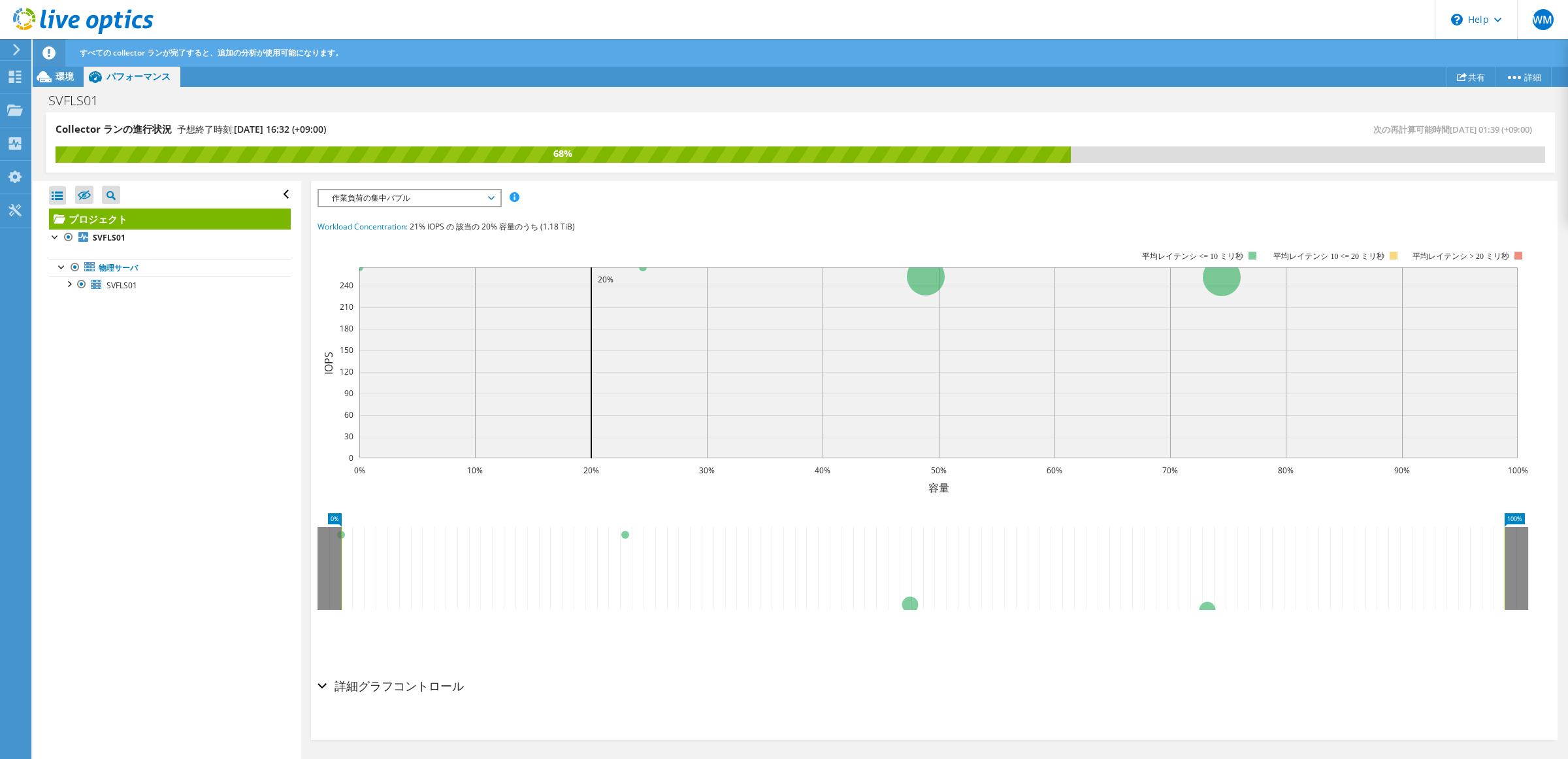
scroll to position [263, 0]
click at [1210, 600] on icon at bounding box center [922, 567] width 1163 height 83
click at [468, 192] on span "作業負荷の集中バブル" at bounding box center [409, 196] width 168 height 15
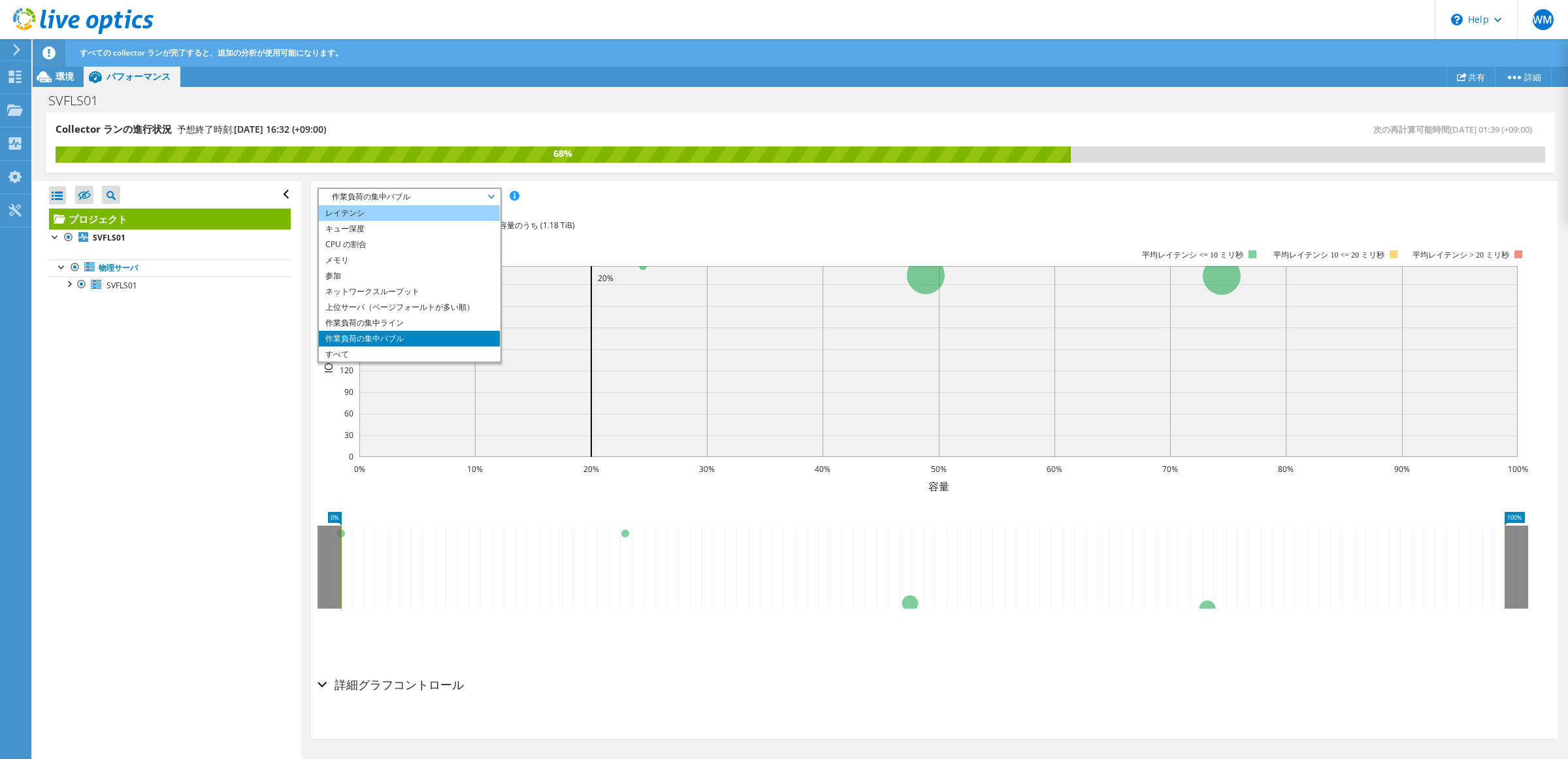
click at [439, 216] on li "レイテンシ" at bounding box center [409, 212] width 181 height 15
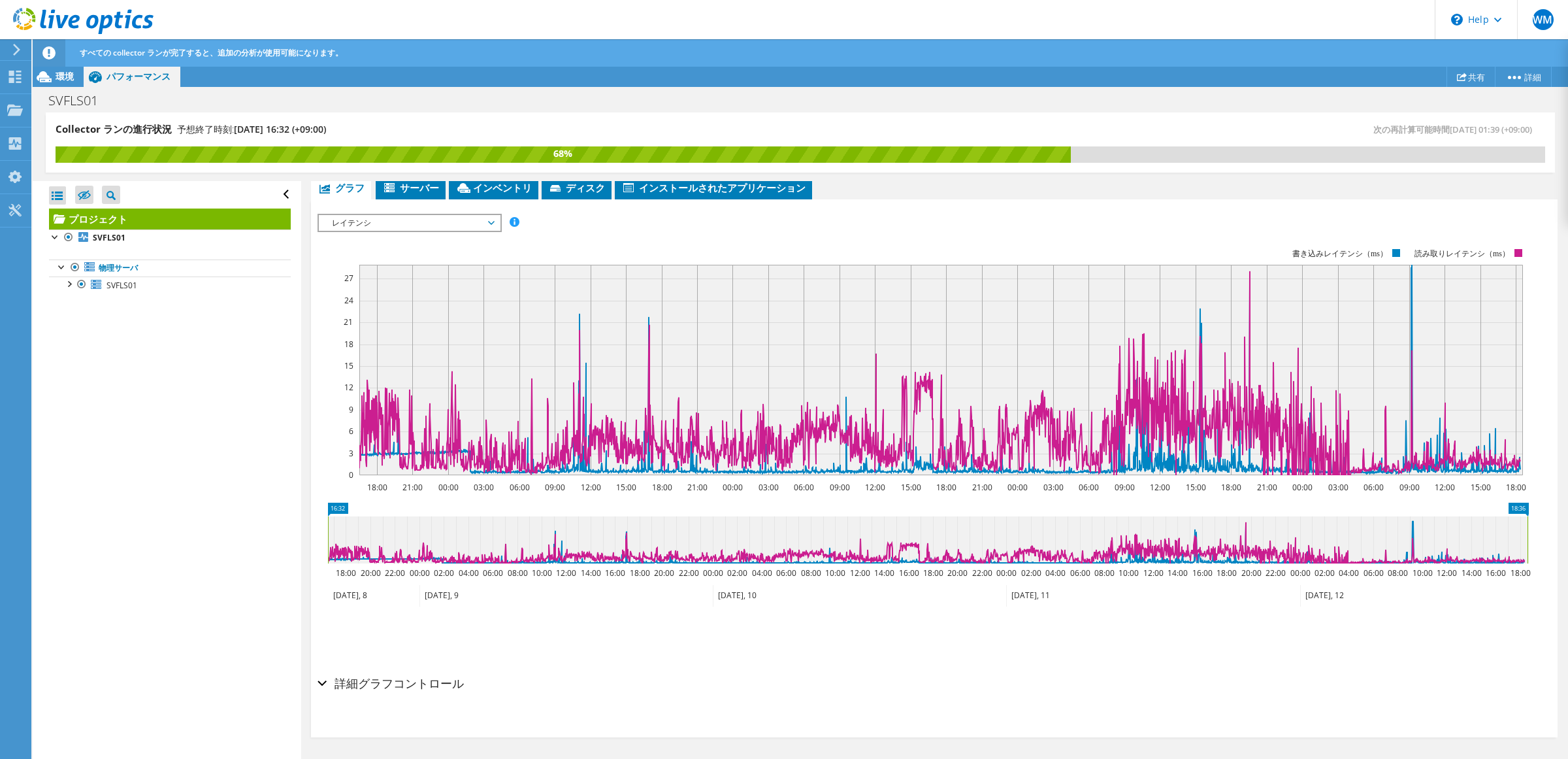
scroll to position [236, 0]
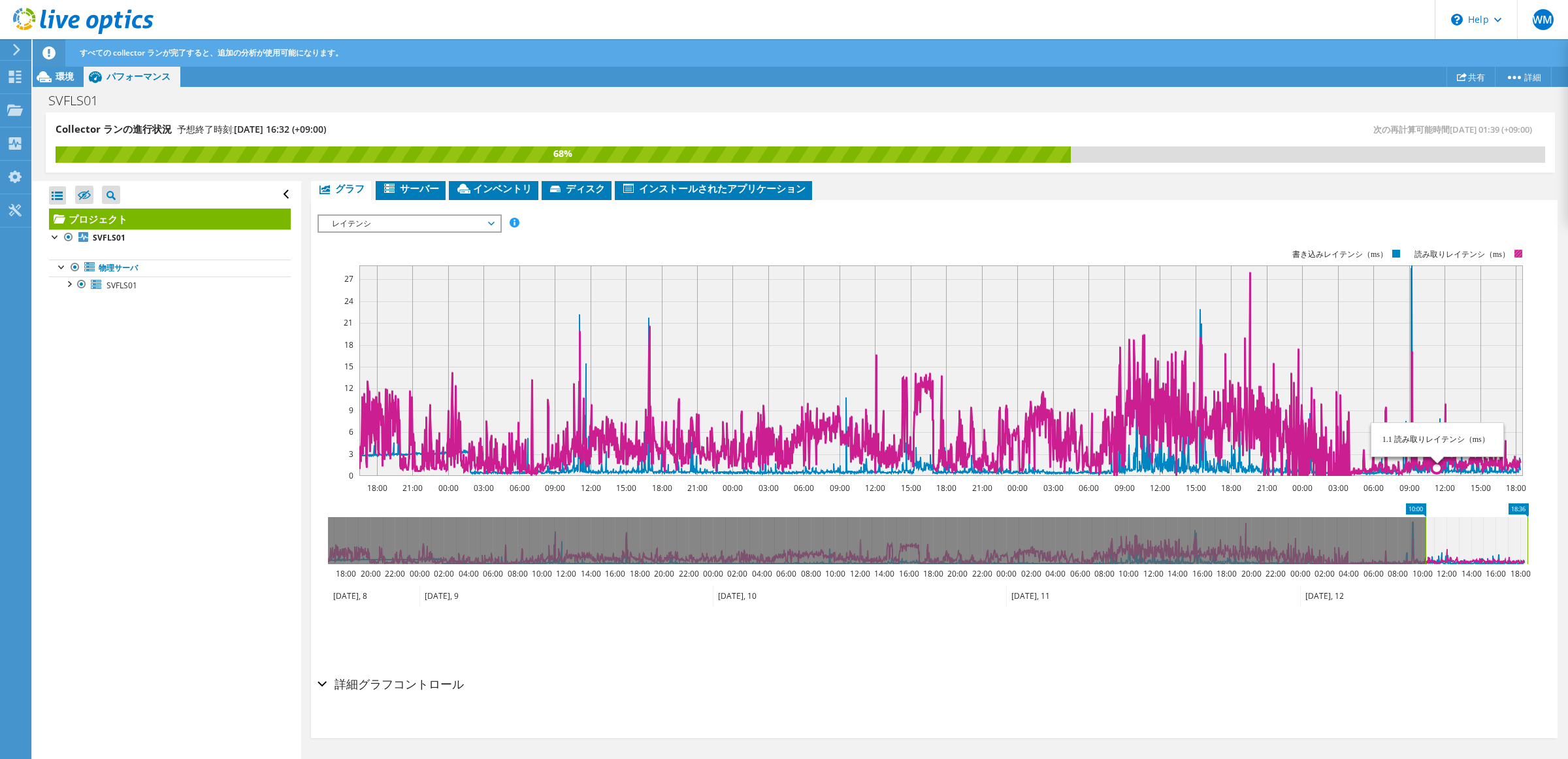
drag, startPoint x: 330, startPoint y: 546, endPoint x: 1427, endPoint y: 458, distance: 1100.5
click at [1427, 458] on section "Workload Concentration: 21% IOPS の 該当の 20% 容量のうち (1.18 TiB) 18:00 21:00 00:00 0…" at bounding box center [934, 448] width 1234 height 432
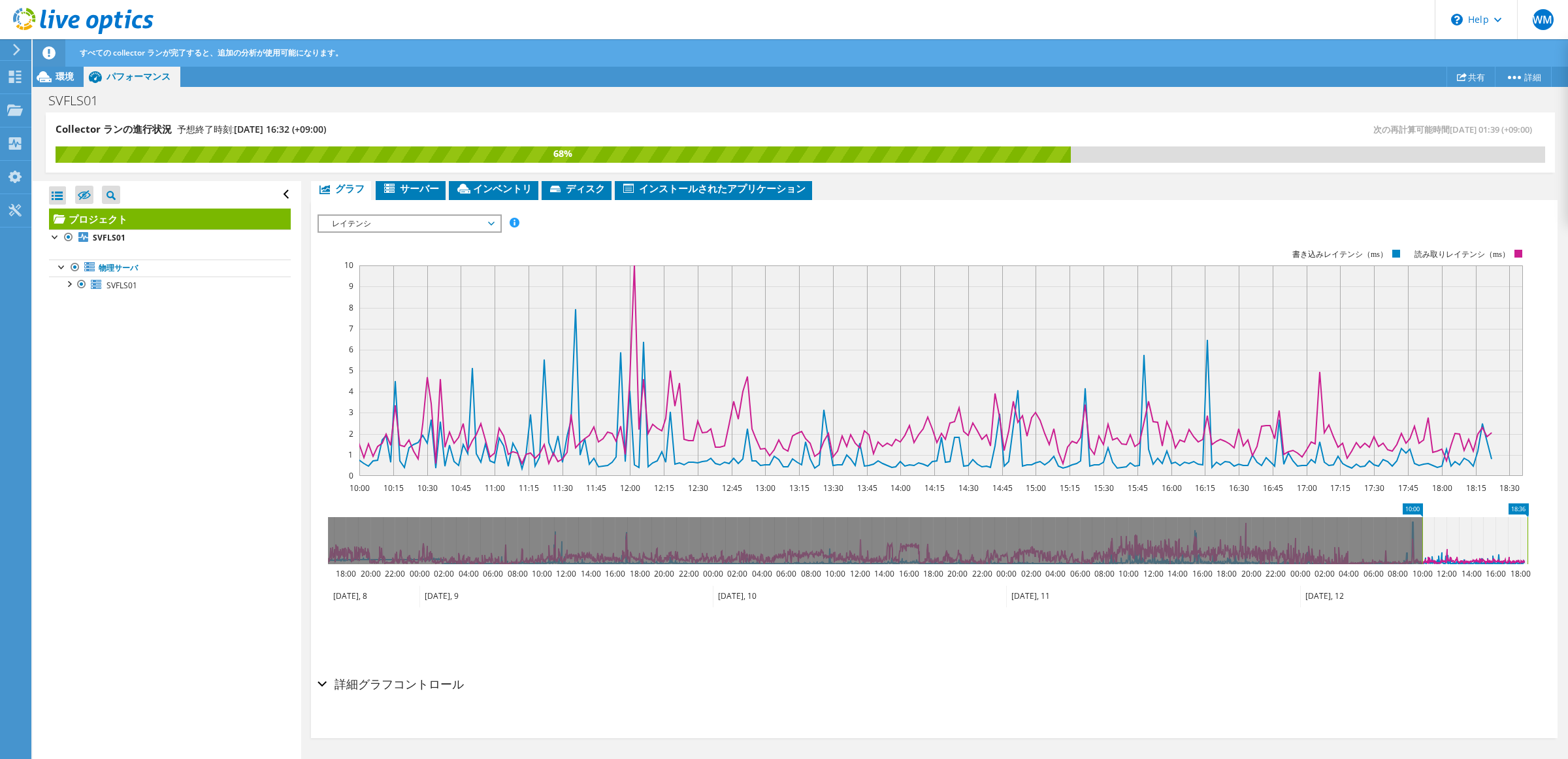
click at [459, 221] on span "レイテンシ" at bounding box center [409, 223] width 168 height 15
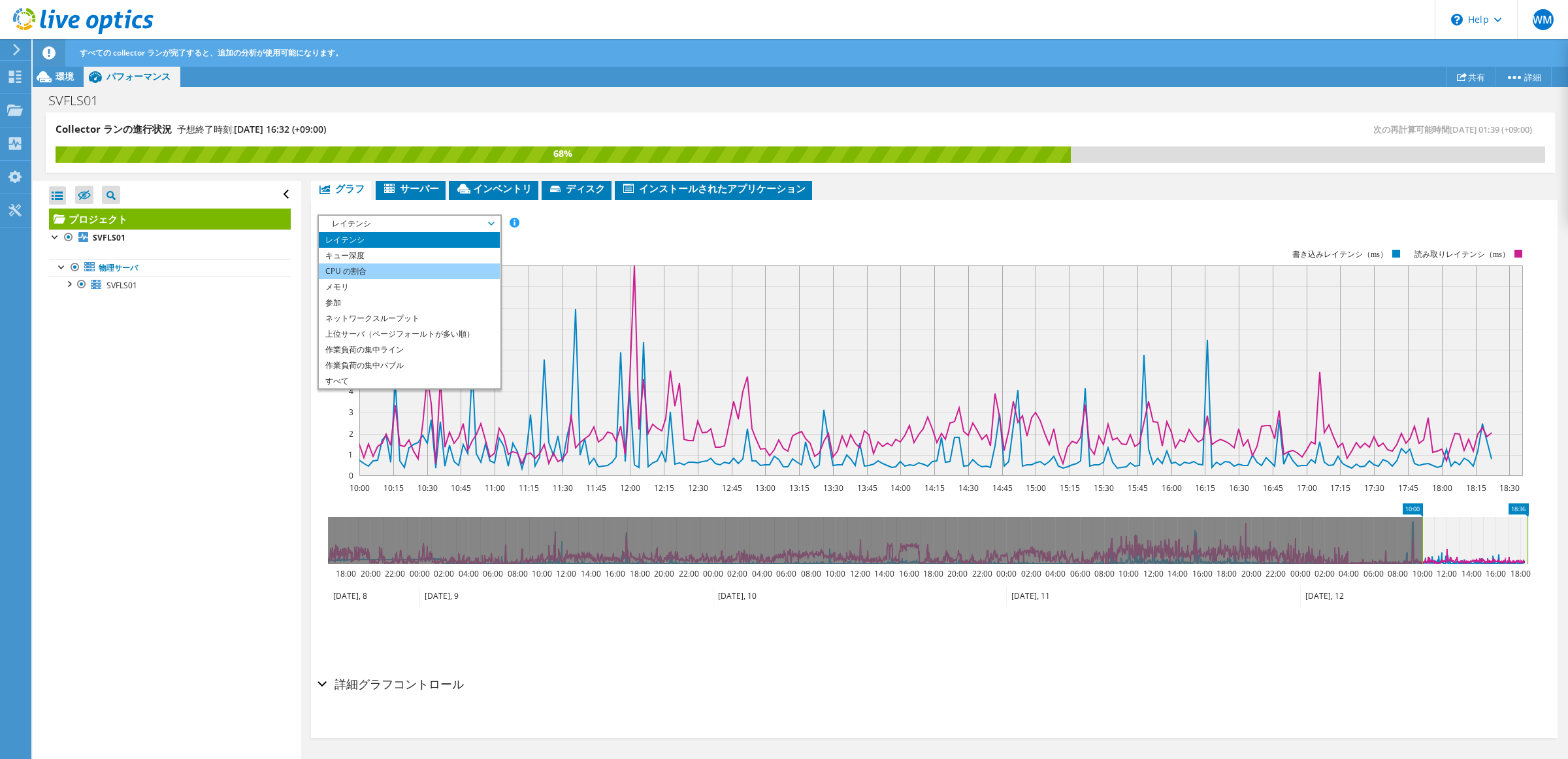
click at [423, 263] on li "CPU の割合" at bounding box center [409, 271] width 181 height 15
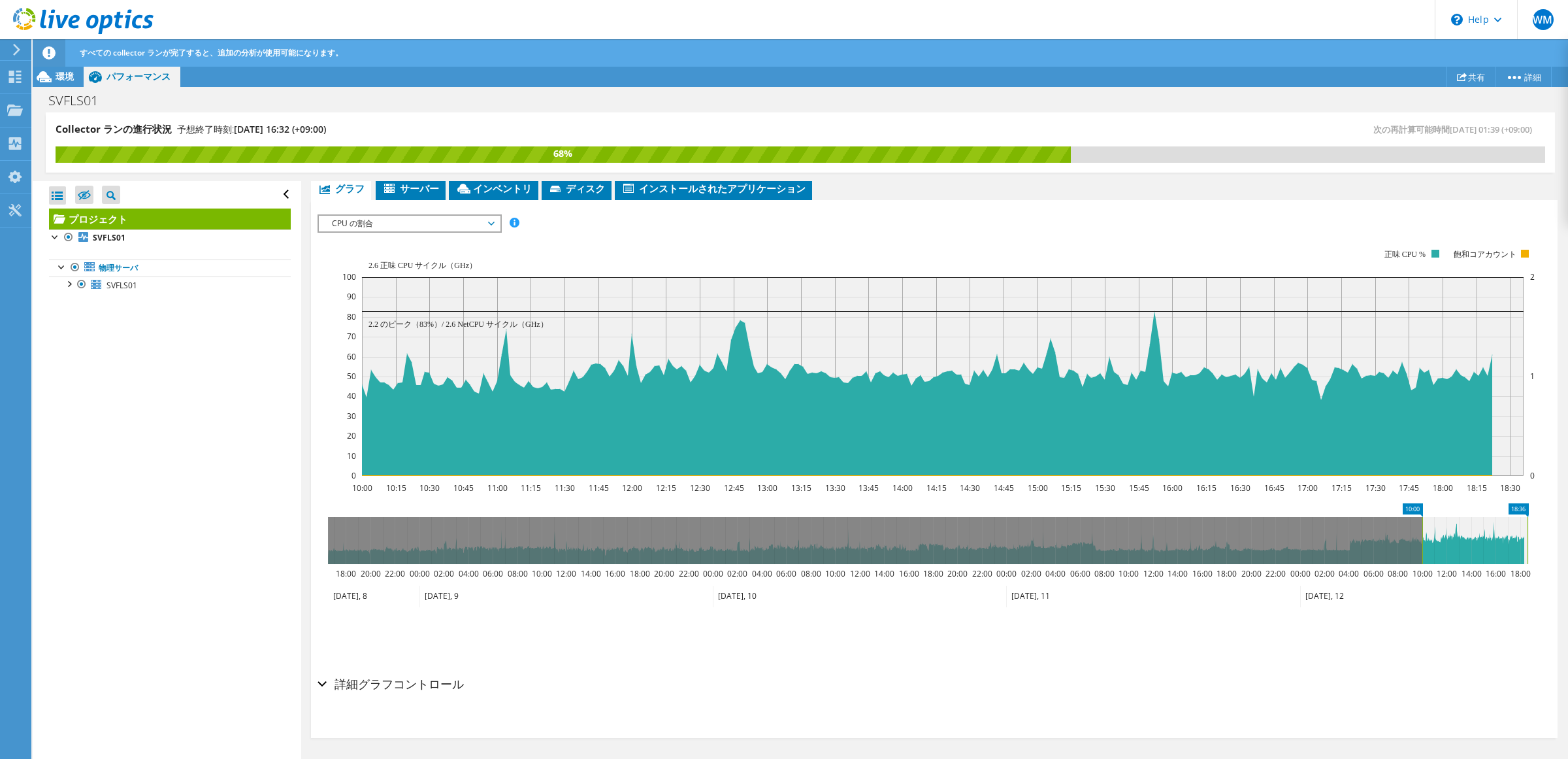
scroll to position [154, 0]
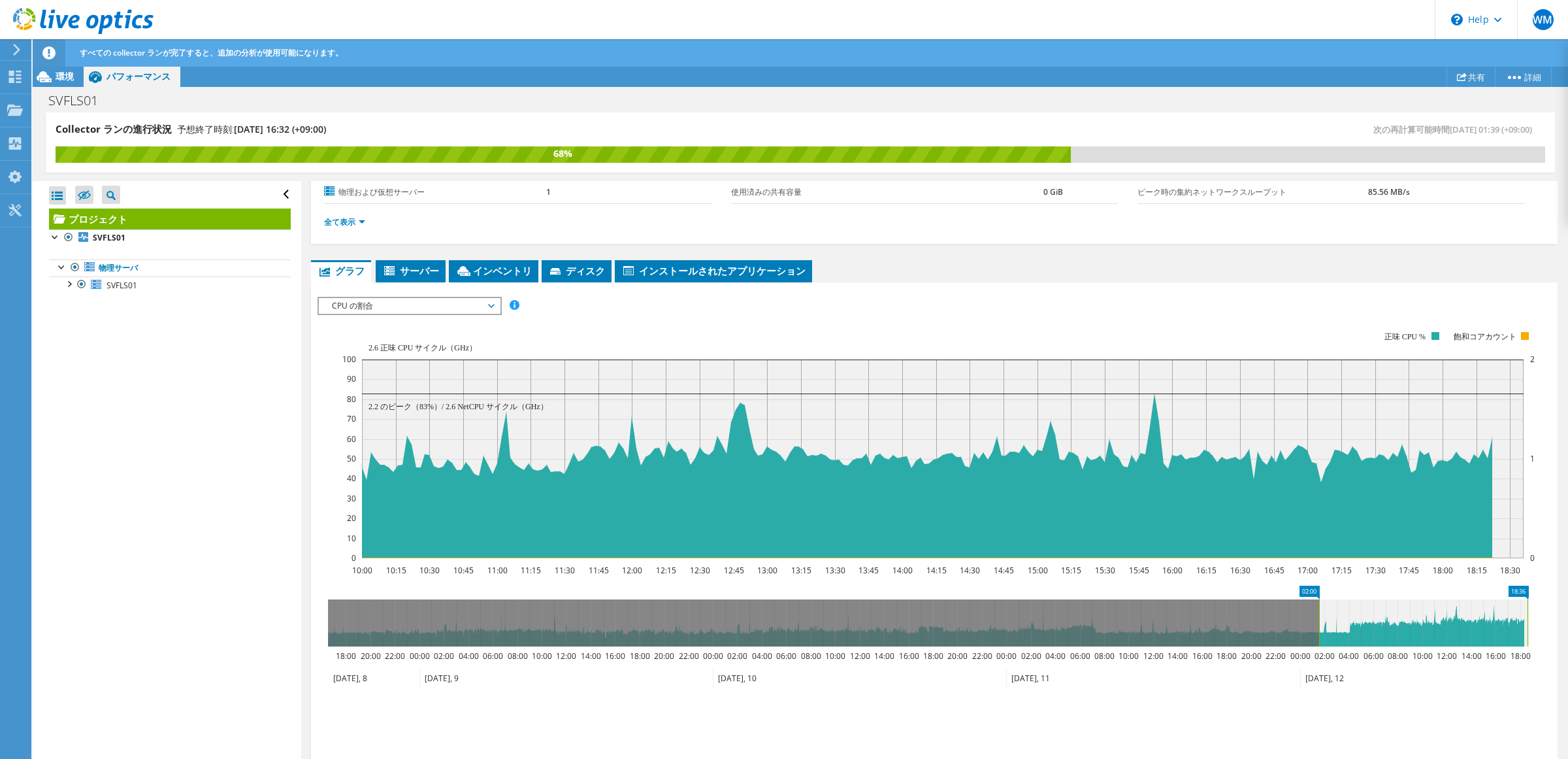
drag, startPoint x: 1424, startPoint y: 616, endPoint x: 1321, endPoint y: 638, distance: 105.3
click at [1321, 638] on rect at bounding box center [1319, 622] width 5 height 47
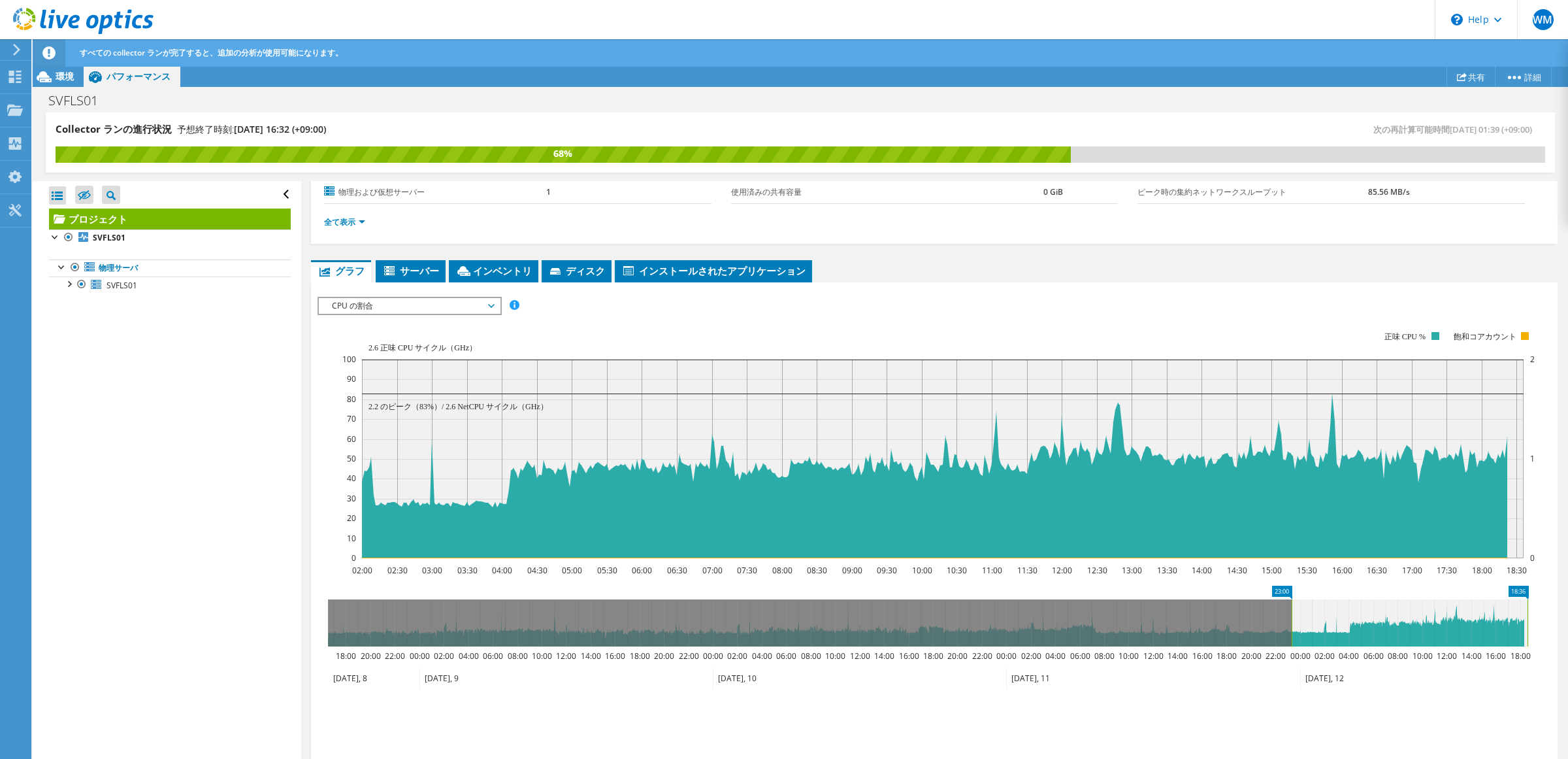
drag, startPoint x: 1324, startPoint y: 620, endPoint x: 1291, endPoint y: 621, distance: 33.0
click at [1291, 621] on rect at bounding box center [1291, 622] width 5 height 47
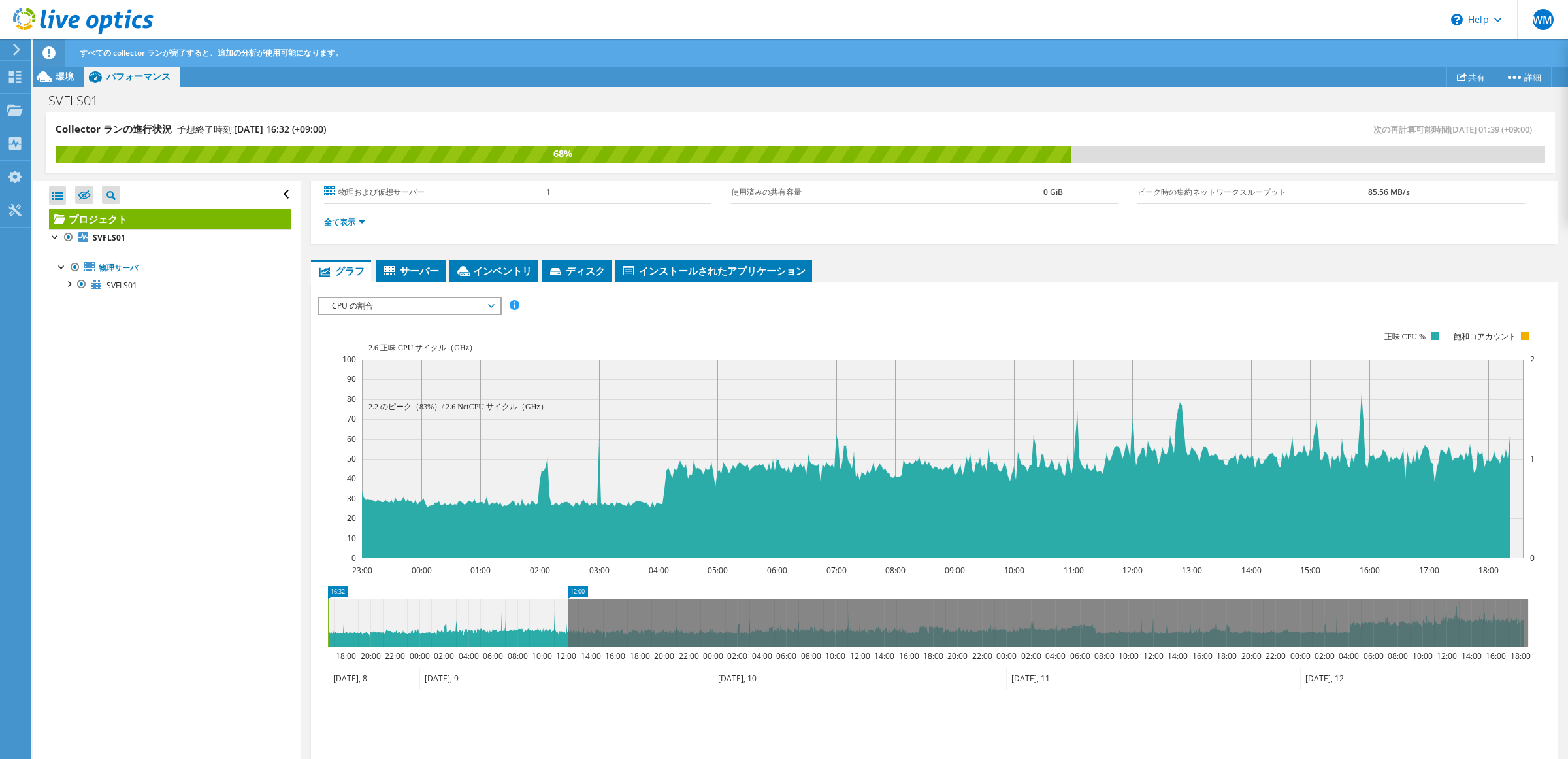
drag, startPoint x: 1291, startPoint y: 621, endPoint x: 298, endPoint y: 641, distance: 993.2
click at [298, 641] on div "Collector ランの進行状況 予想終了時刻: [DATE] 16:32 (+09:00) 次の再計算可能時間 [DATE] 01:39 (+09:00)…" at bounding box center [799, 436] width 1535 height 647
